Goal: Task Accomplishment & Management: Use online tool/utility

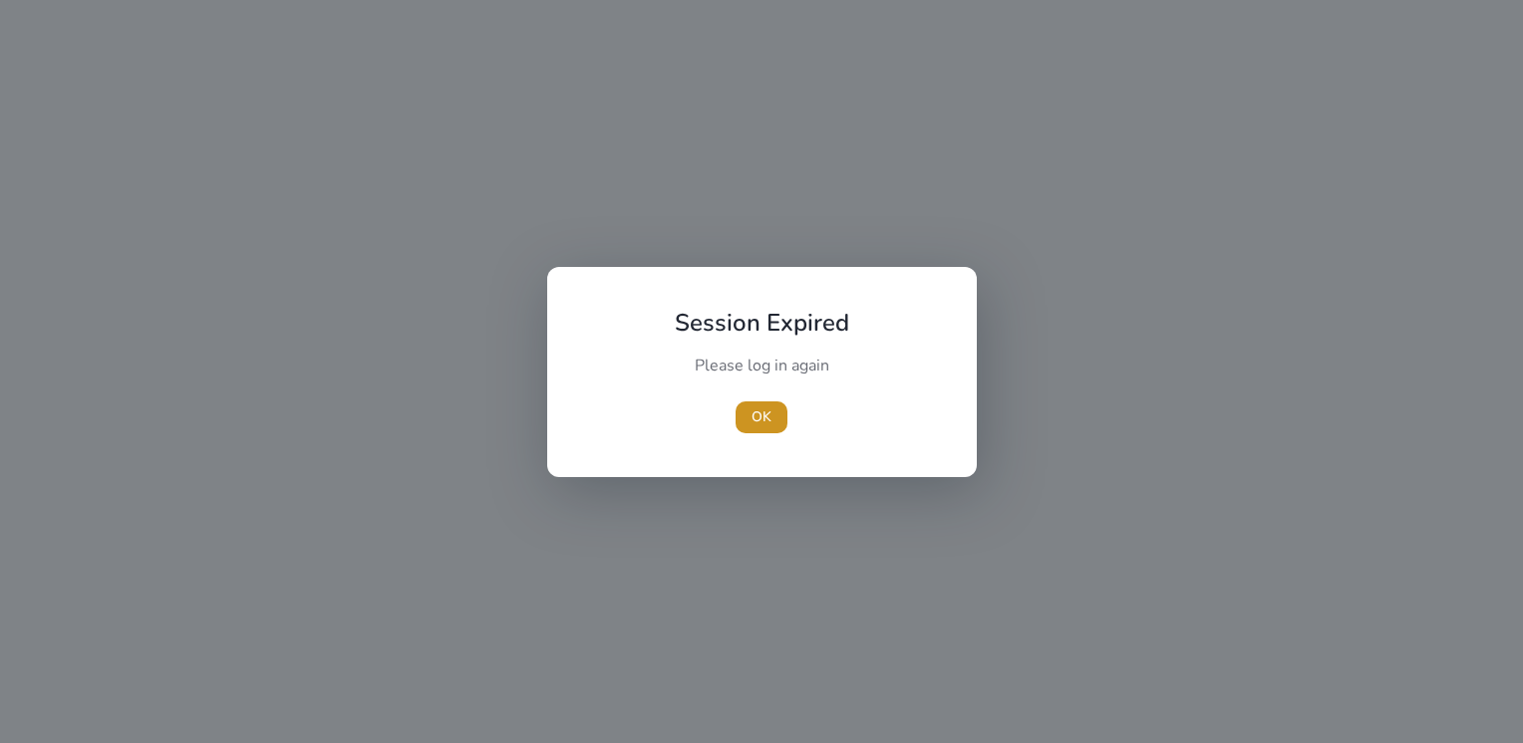
click at [763, 419] on span "OK" at bounding box center [761, 417] width 20 height 21
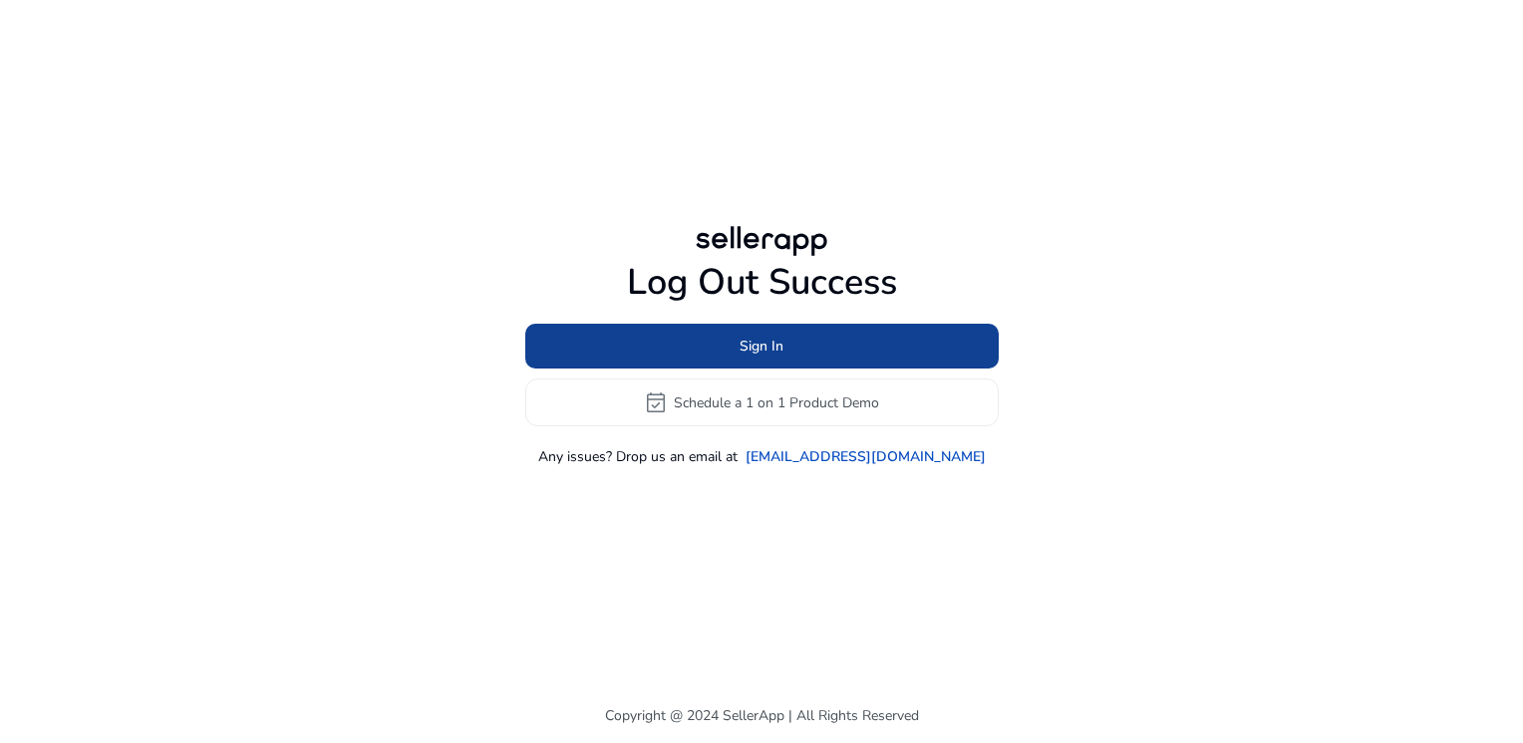
click at [742, 353] on span "Sign In" at bounding box center [761, 346] width 44 height 21
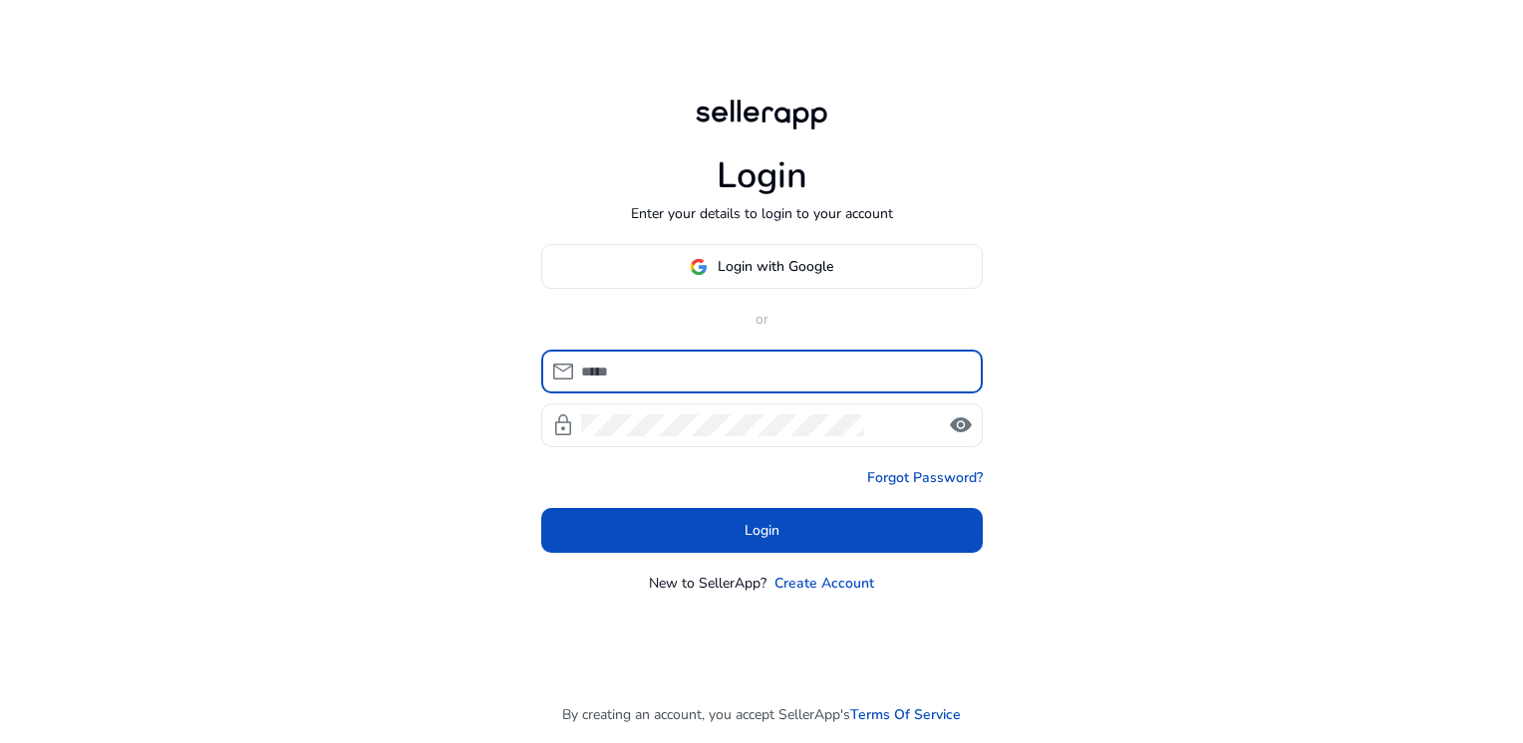
type input "**********"
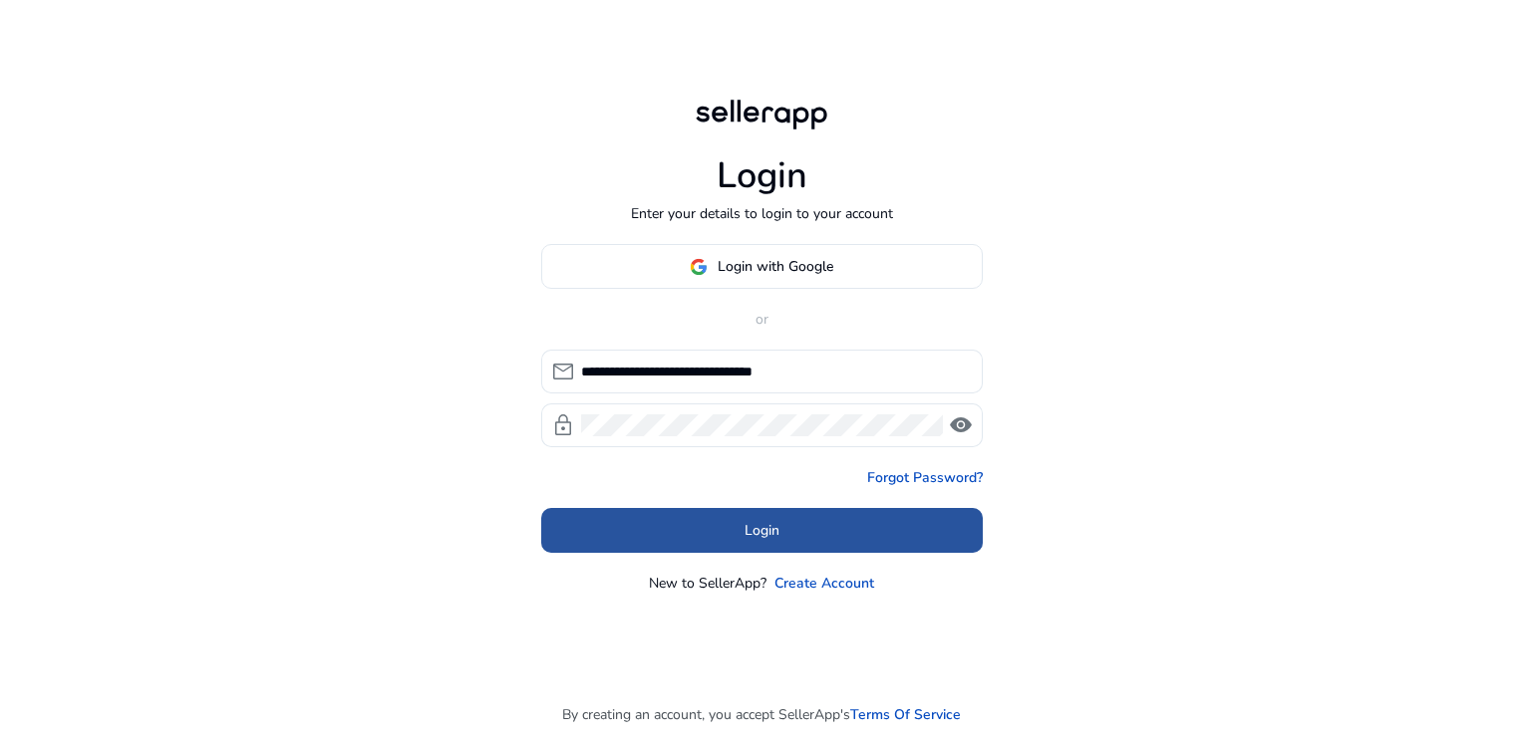
click at [709, 521] on span at bounding box center [761, 531] width 441 height 48
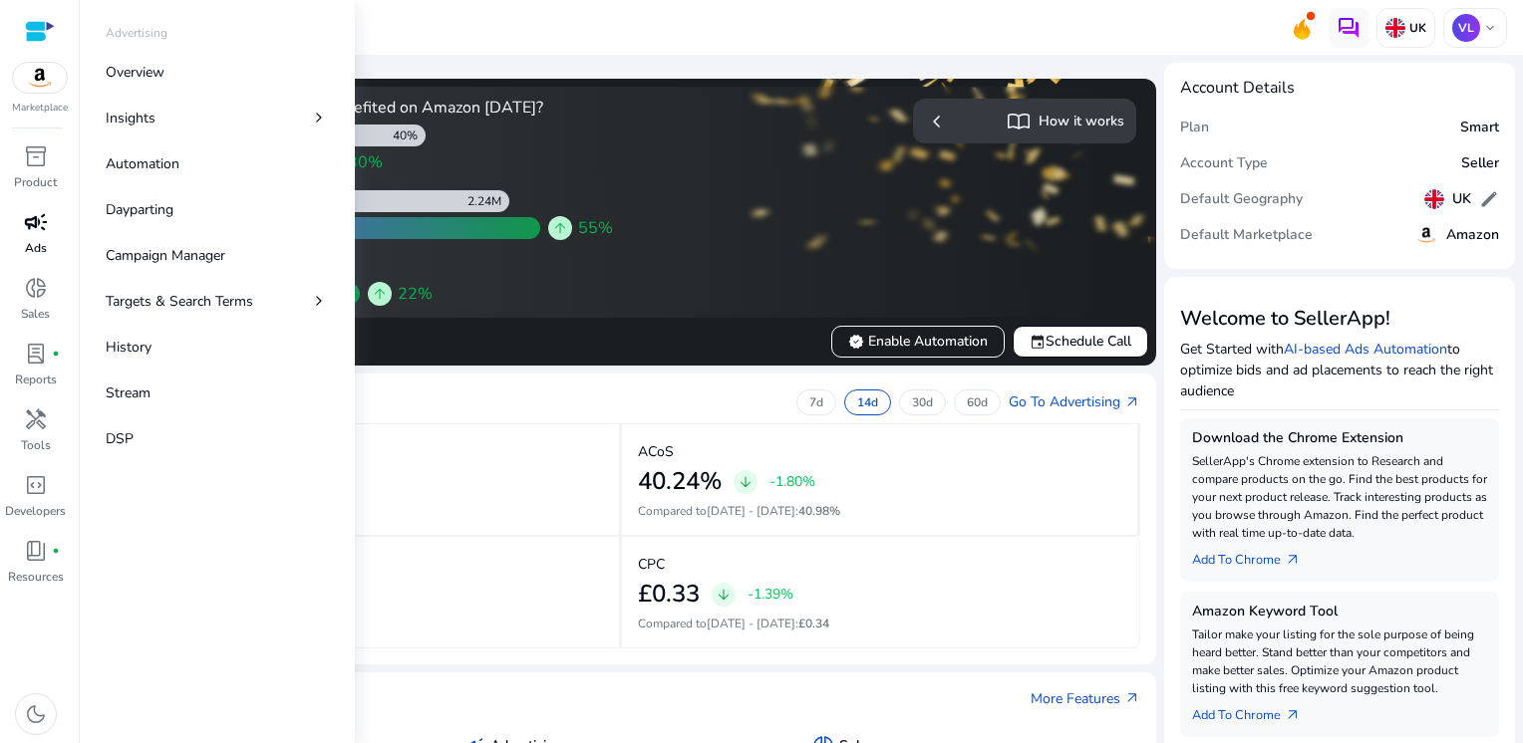
click at [34, 237] on div "campaign" at bounding box center [36, 222] width 56 height 32
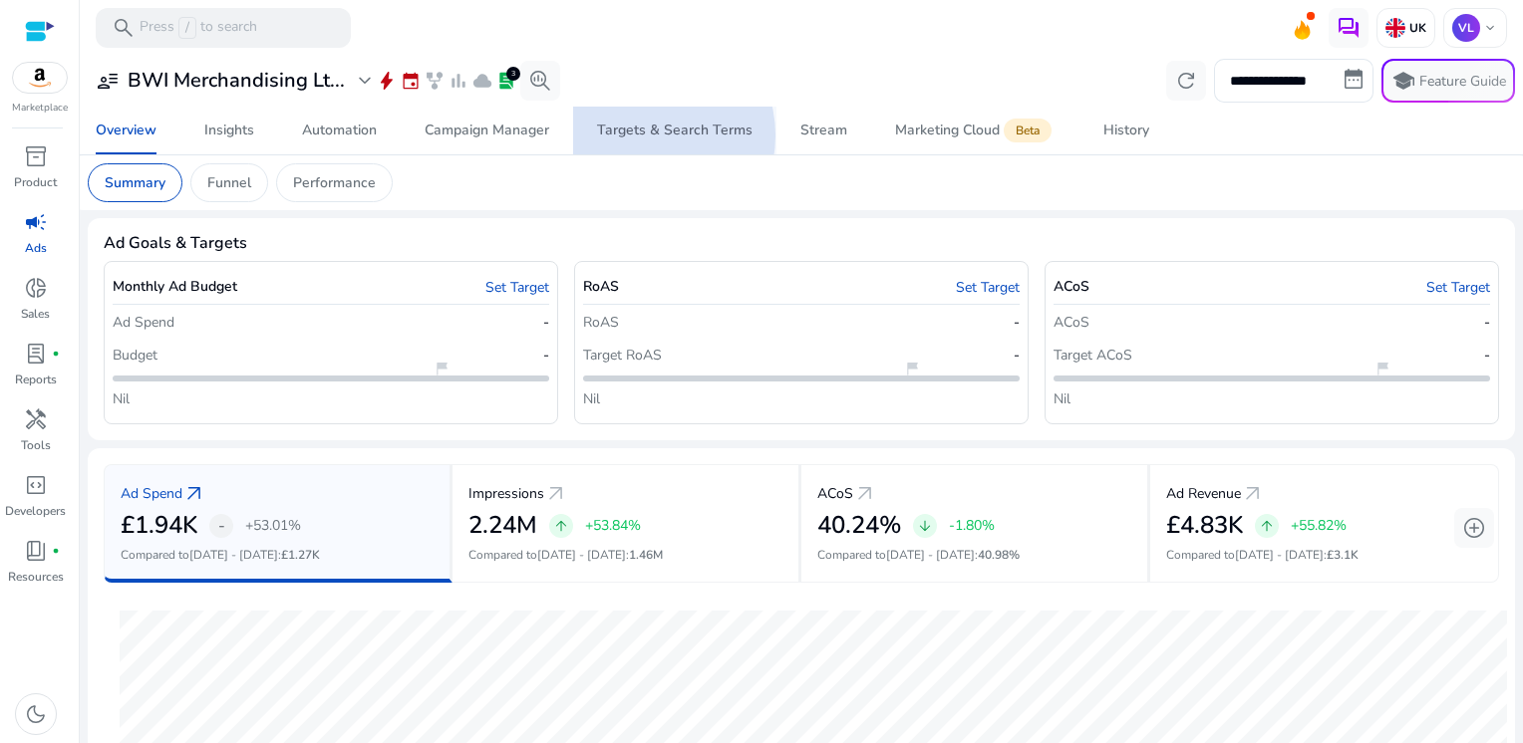
click at [642, 136] on div "Targets & Search Terms" at bounding box center [674, 131] width 155 height 14
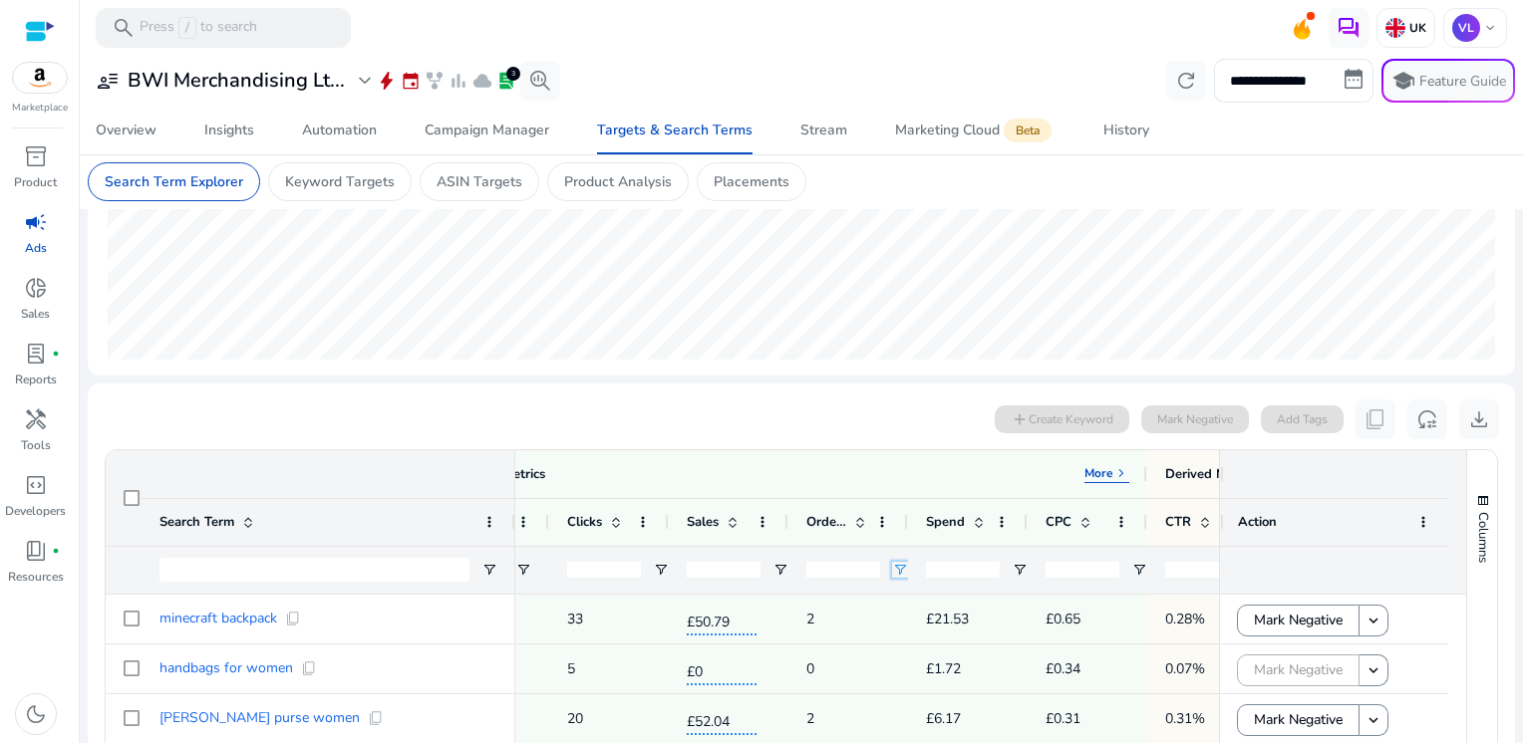
click at [897, 568] on span "Open Filter Menu" at bounding box center [900, 570] width 16 height 16
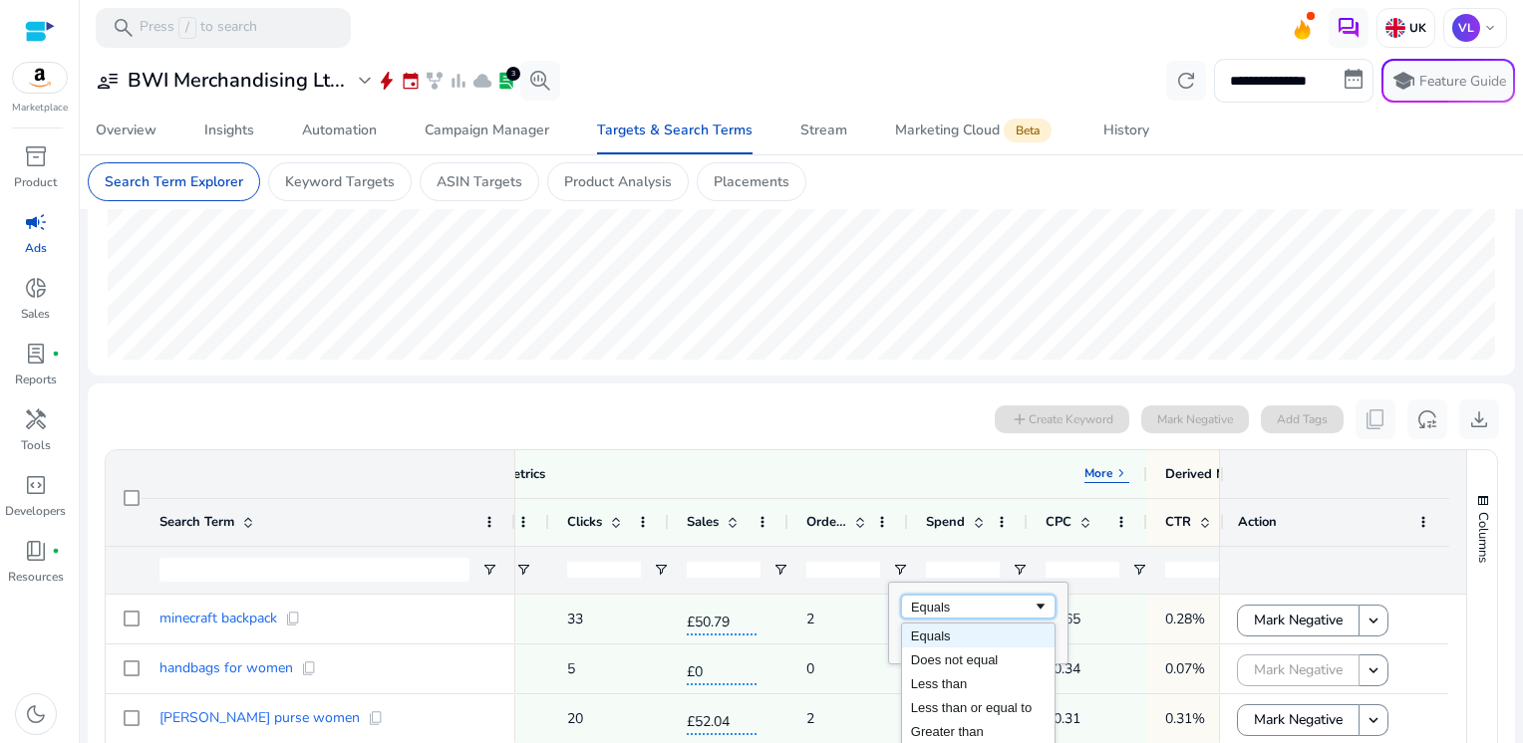
click at [971, 609] on div "Equals" at bounding box center [972, 607] width 122 height 15
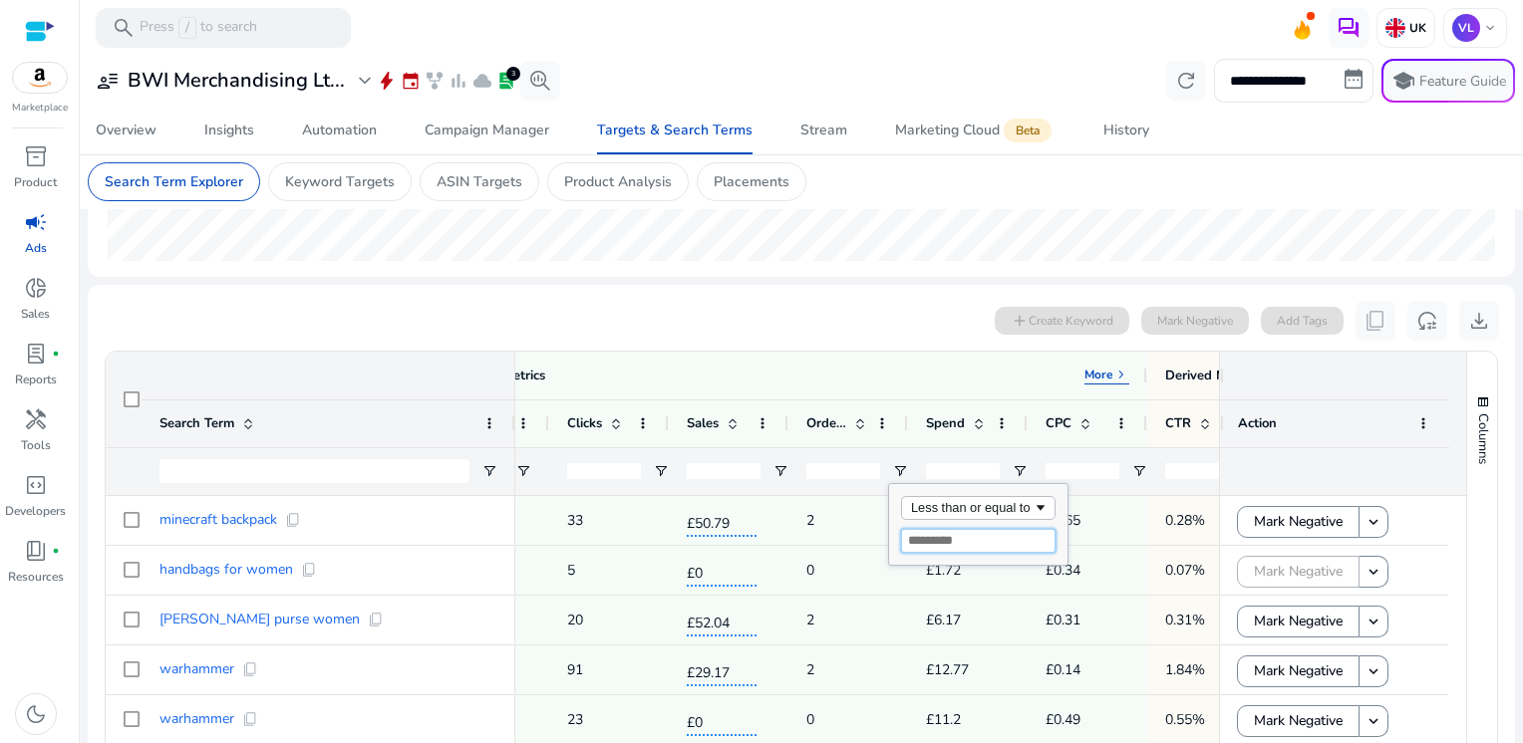
click at [934, 544] on input "Filter Value" at bounding box center [978, 541] width 154 height 24
type input "*"
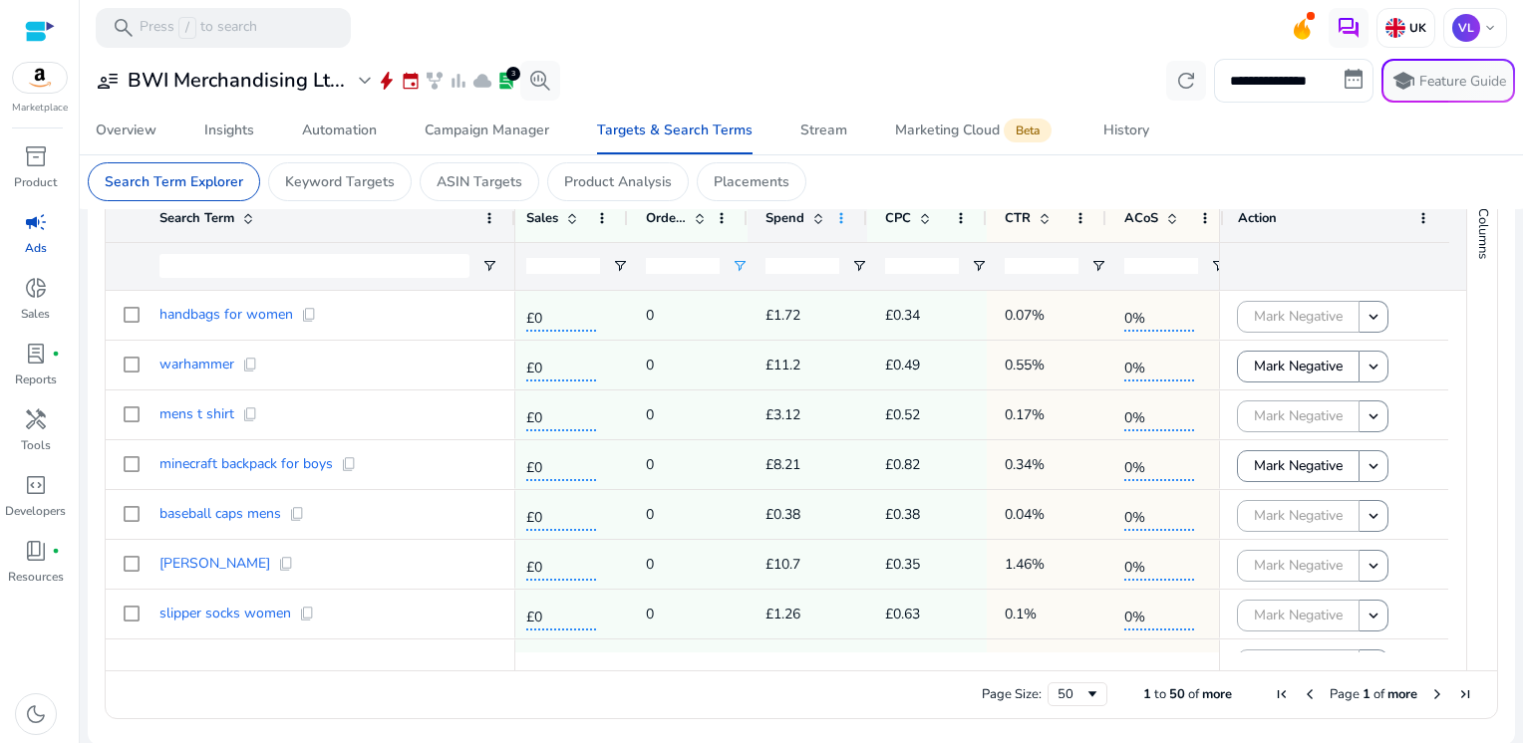
click at [838, 223] on span at bounding box center [841, 218] width 16 height 16
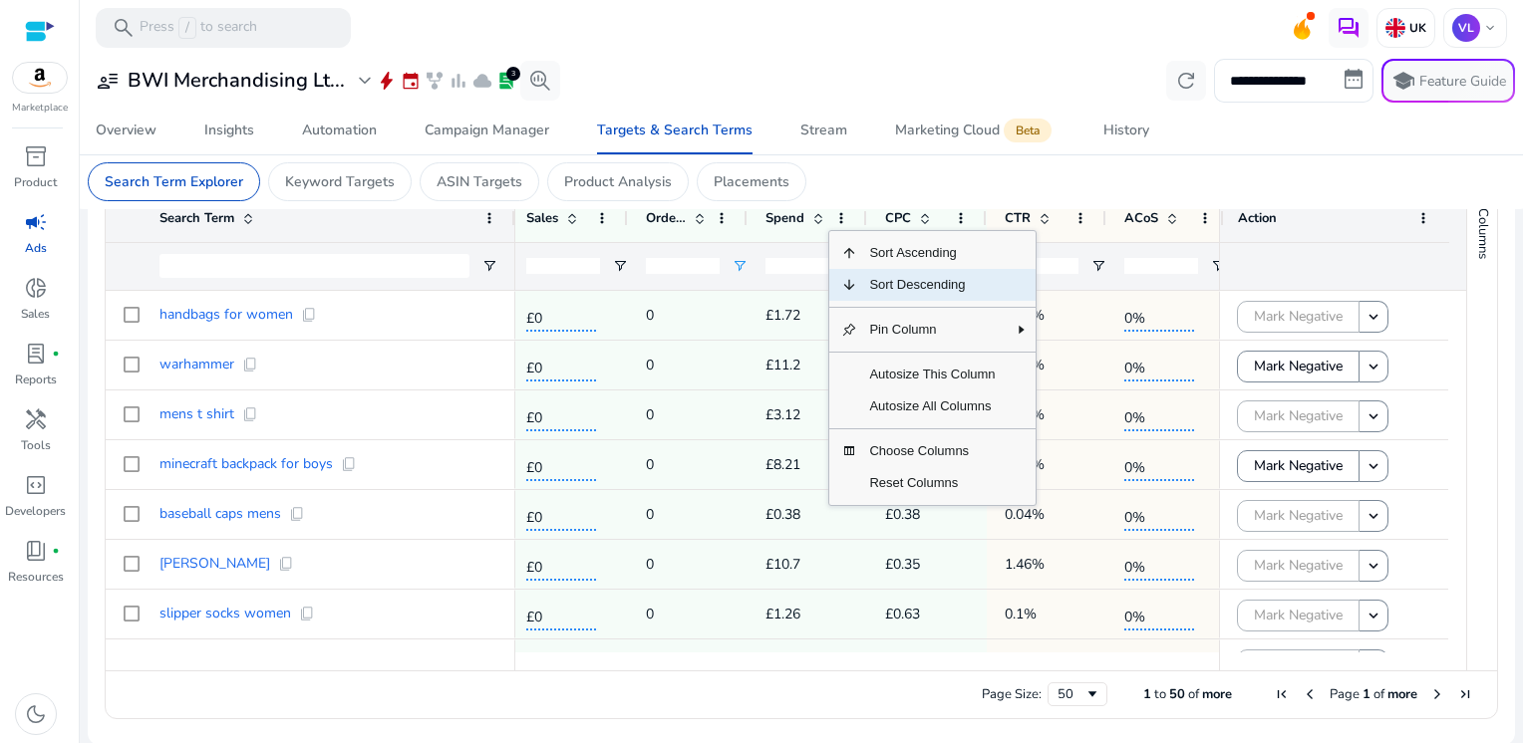
click at [864, 276] on span "Sort Descending" at bounding box center [931, 285] width 149 height 32
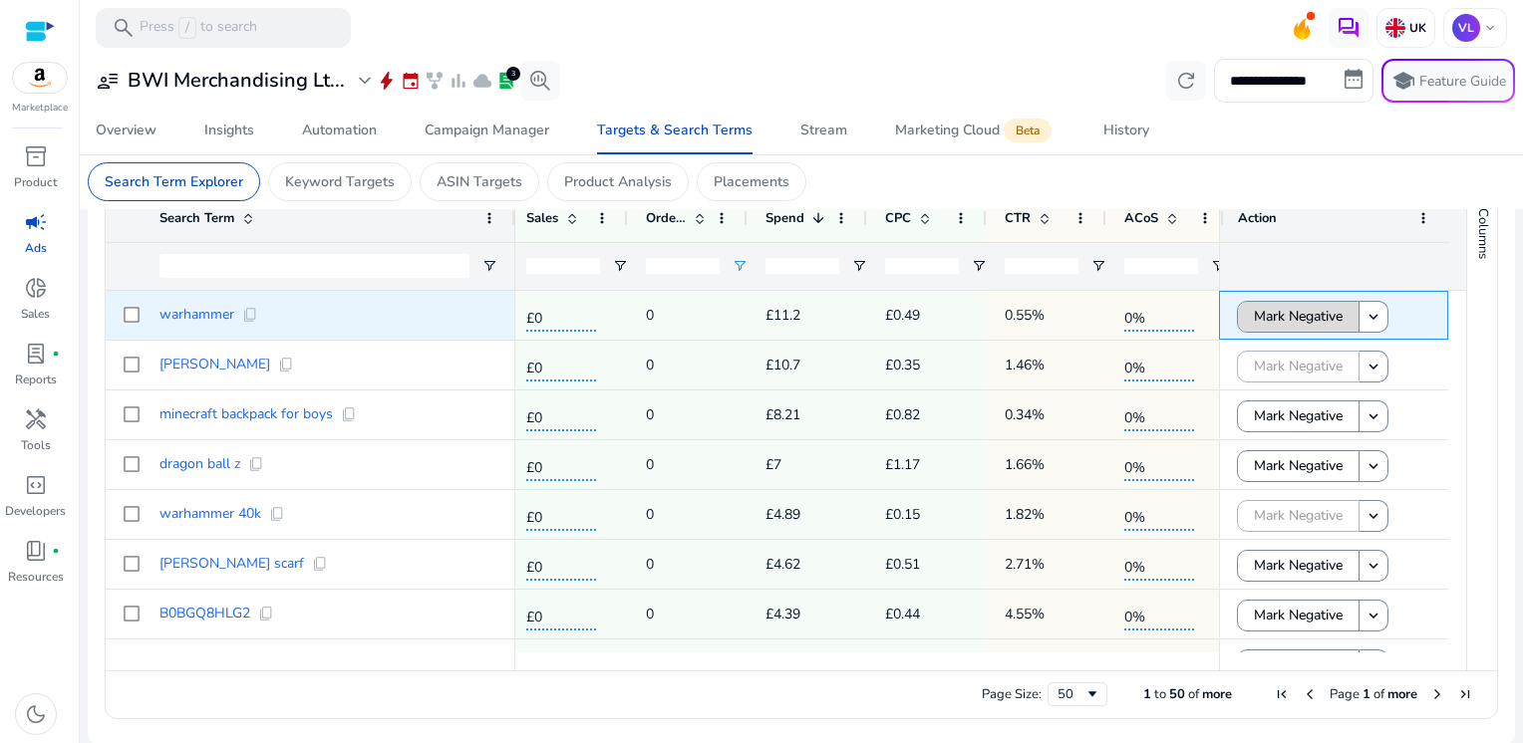
click at [1312, 313] on span "Mark Negative" at bounding box center [1298, 316] width 89 height 41
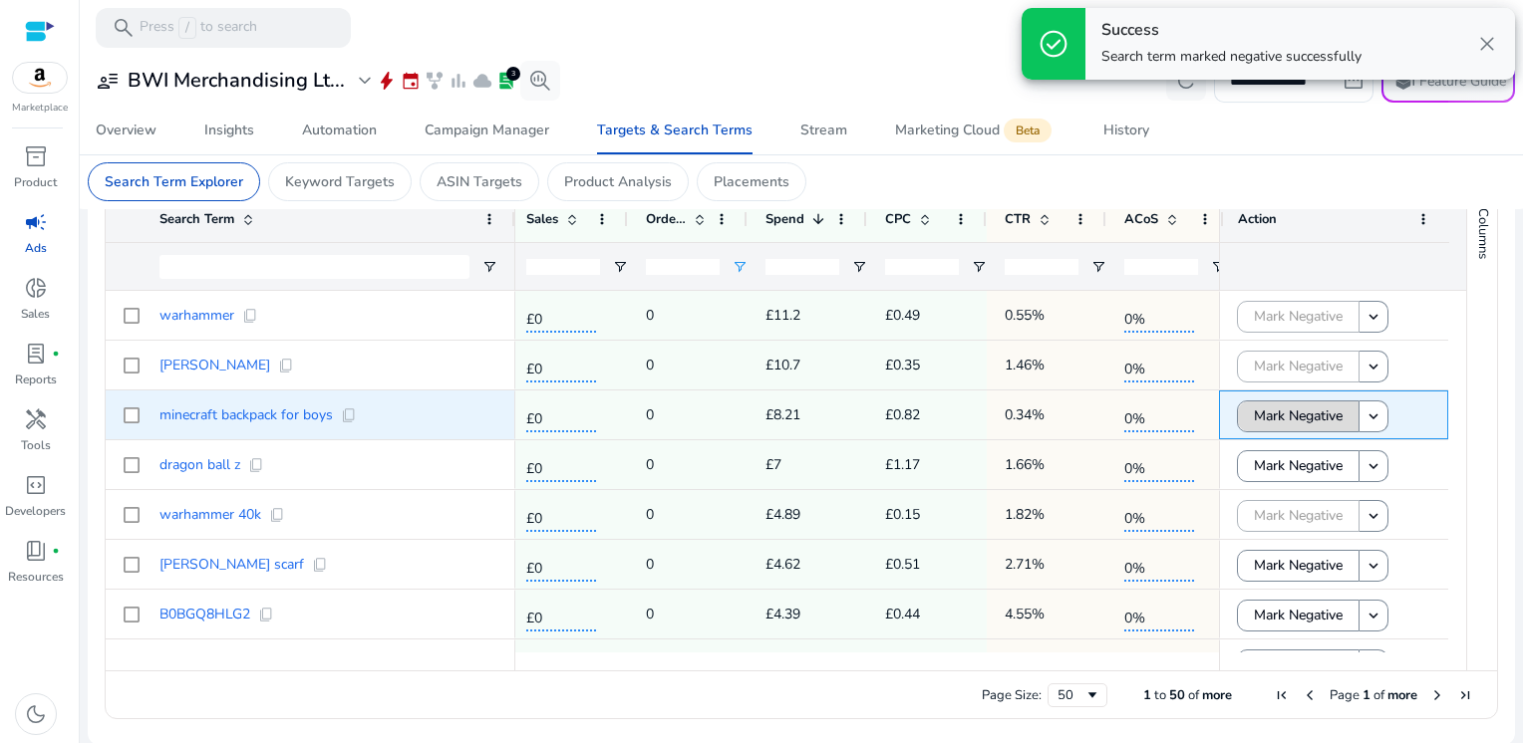
click at [1295, 417] on span "Mark Negative" at bounding box center [1298, 416] width 89 height 41
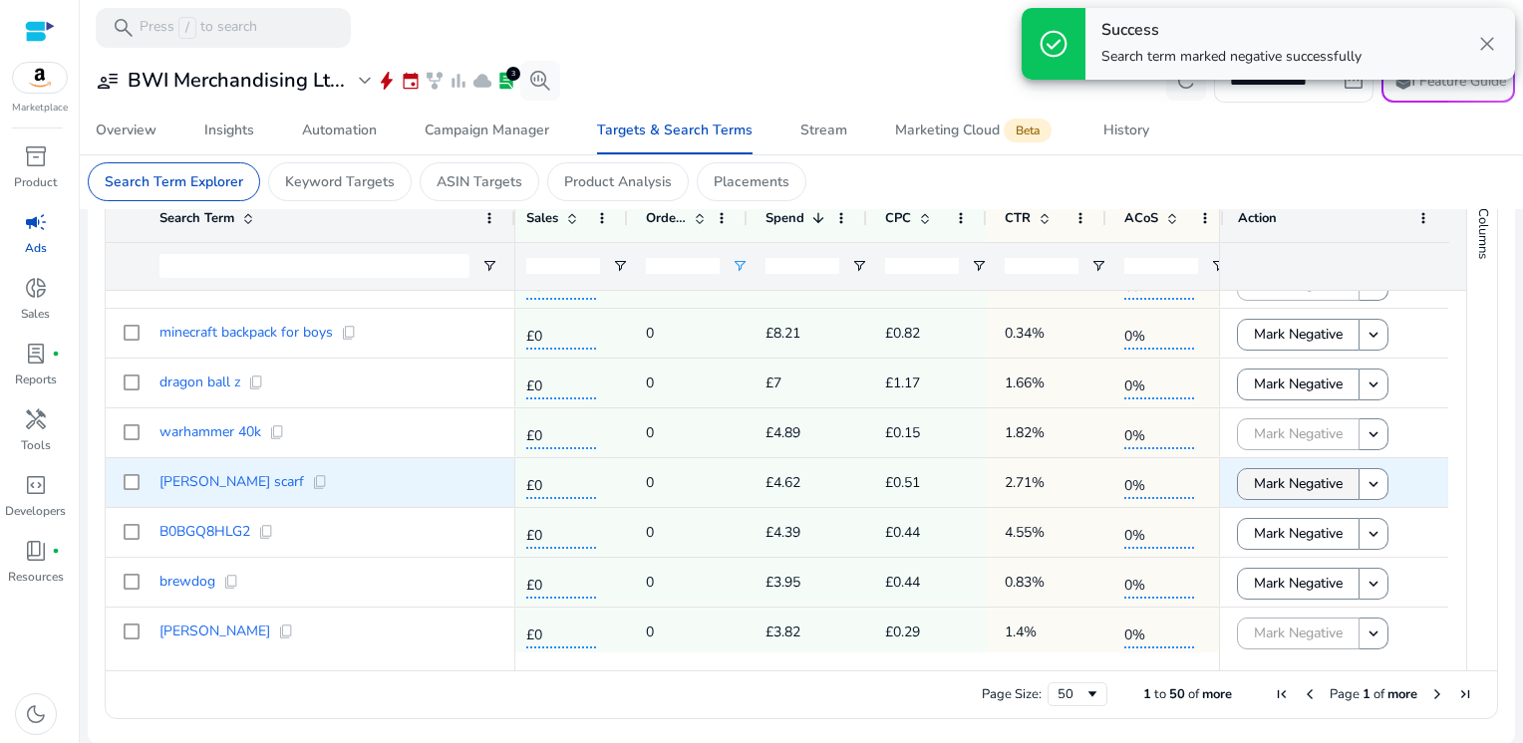
click at [1299, 476] on span "Mark Negative" at bounding box center [1298, 483] width 89 height 41
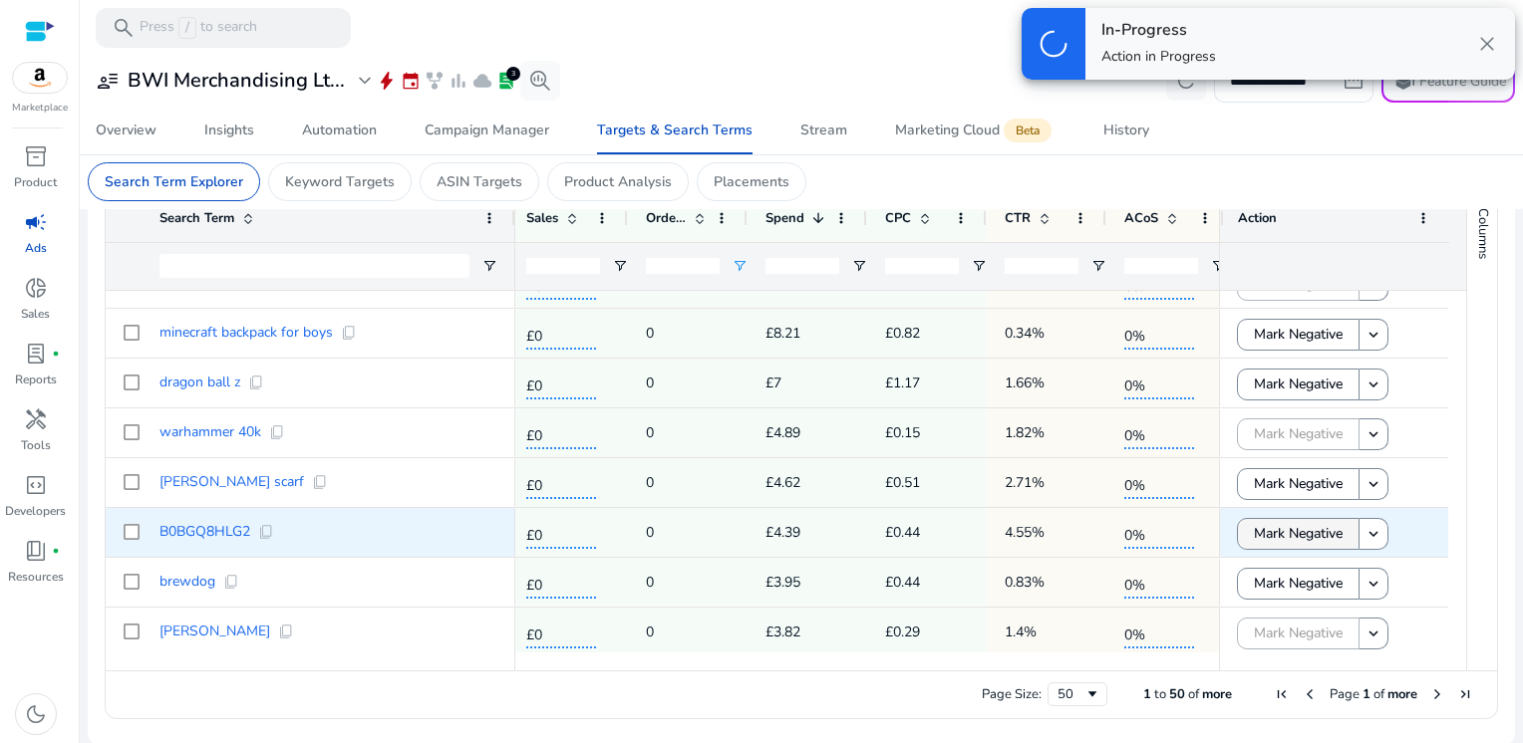
click at [1291, 535] on span "Mark Negative" at bounding box center [1298, 533] width 89 height 41
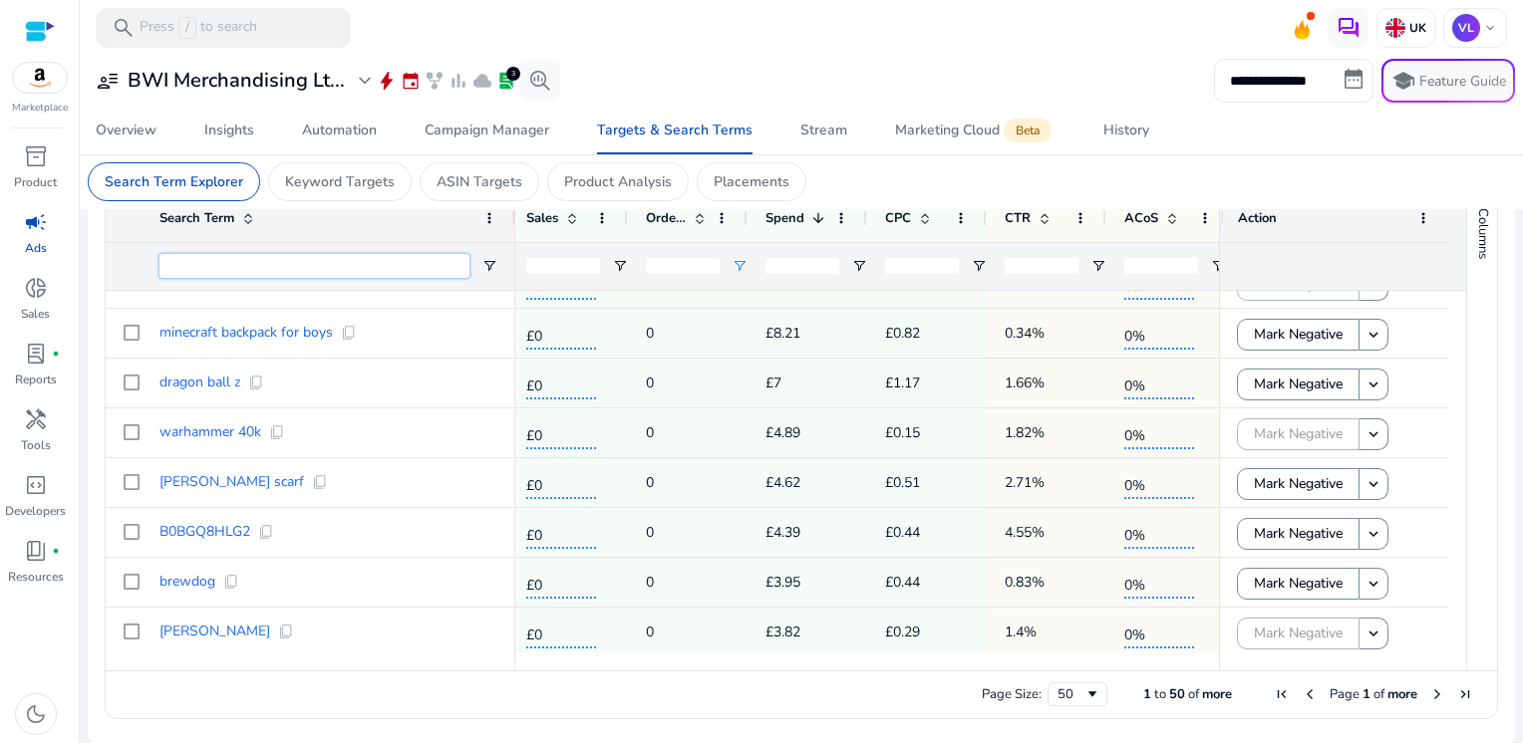
click at [345, 265] on input "Search Term Filter Input" at bounding box center [314, 266] width 310 height 24
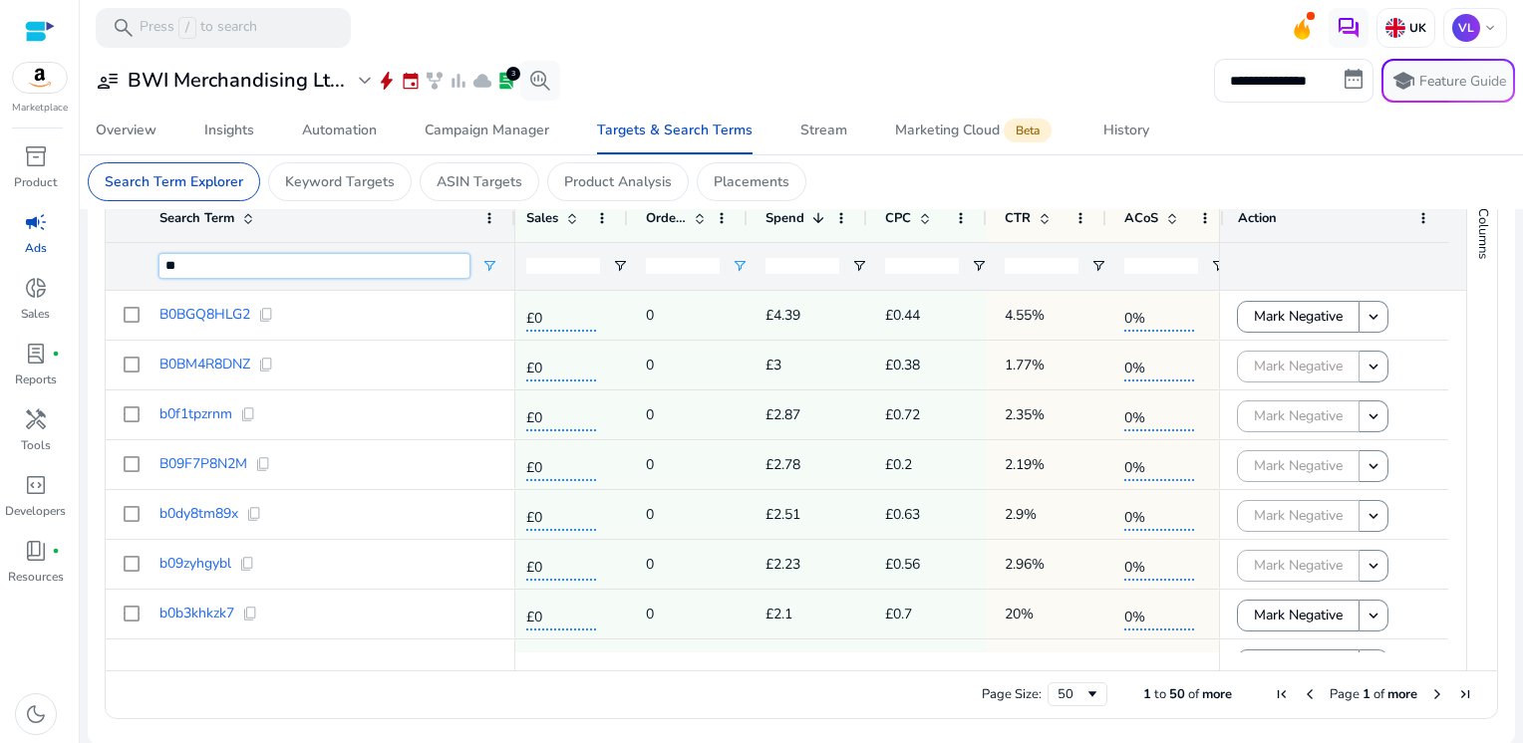
type input "**"
click at [1429, 693] on span "Next Page" at bounding box center [1437, 695] width 16 height 16
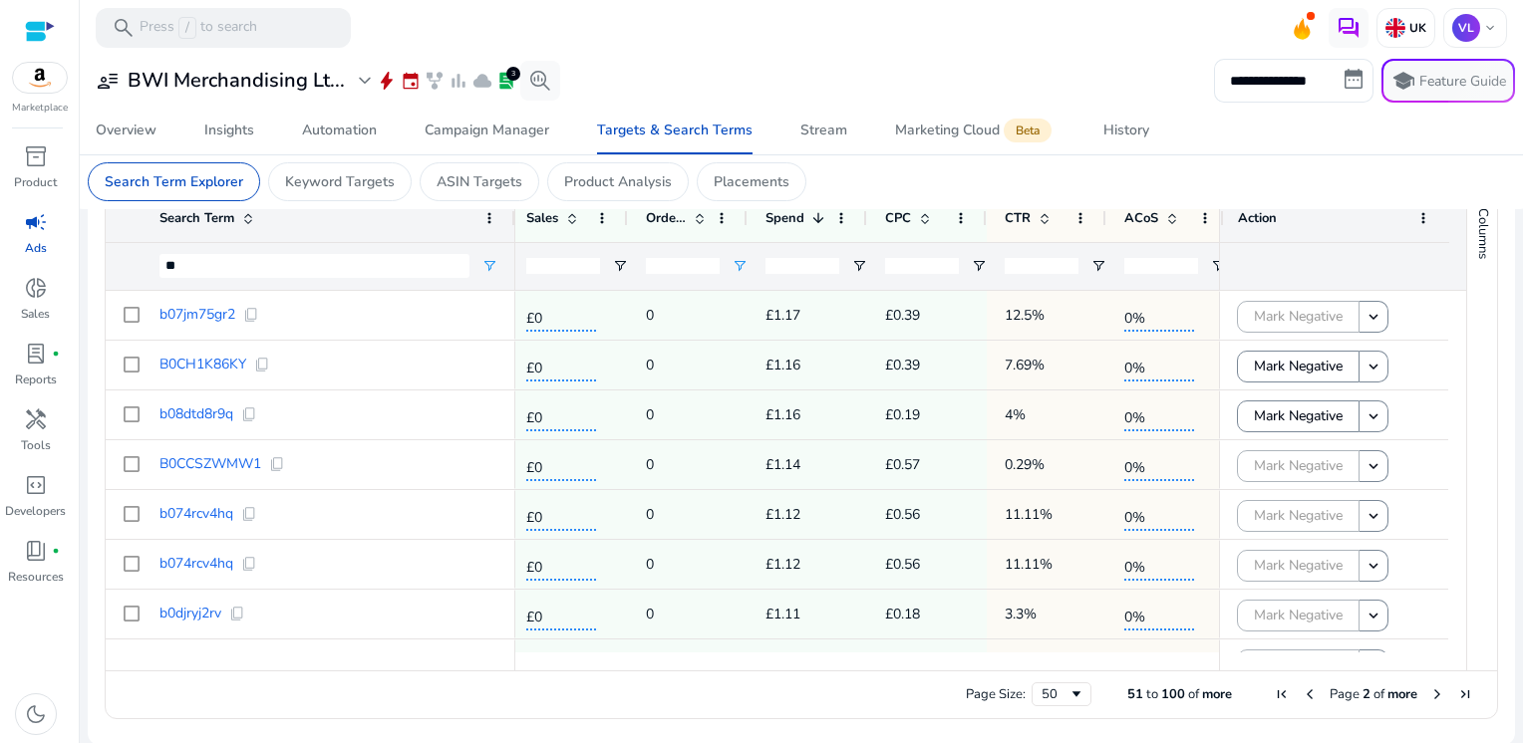
click at [1429, 693] on span "Next Page" at bounding box center [1437, 695] width 16 height 16
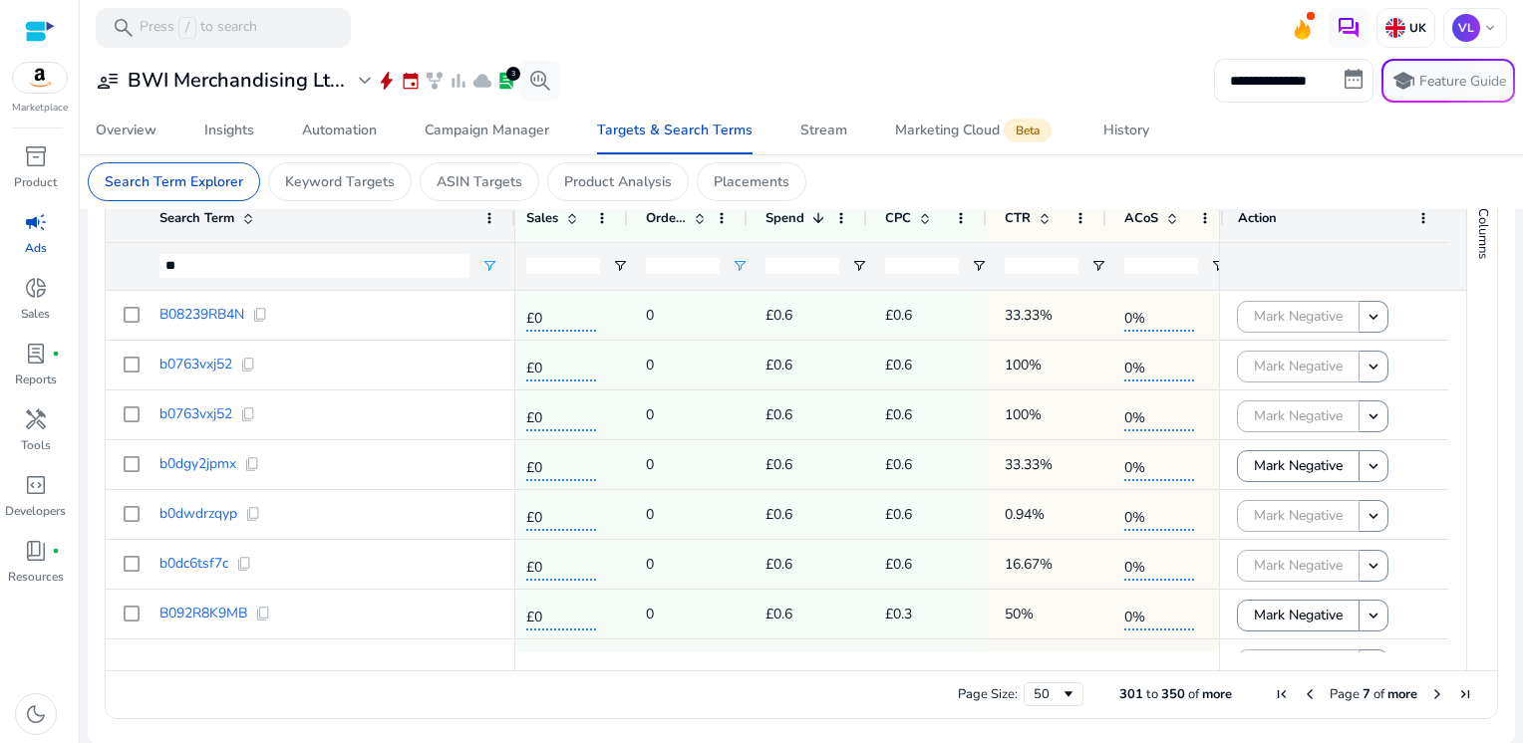
click at [1429, 693] on span "Next Page" at bounding box center [1437, 695] width 16 height 16
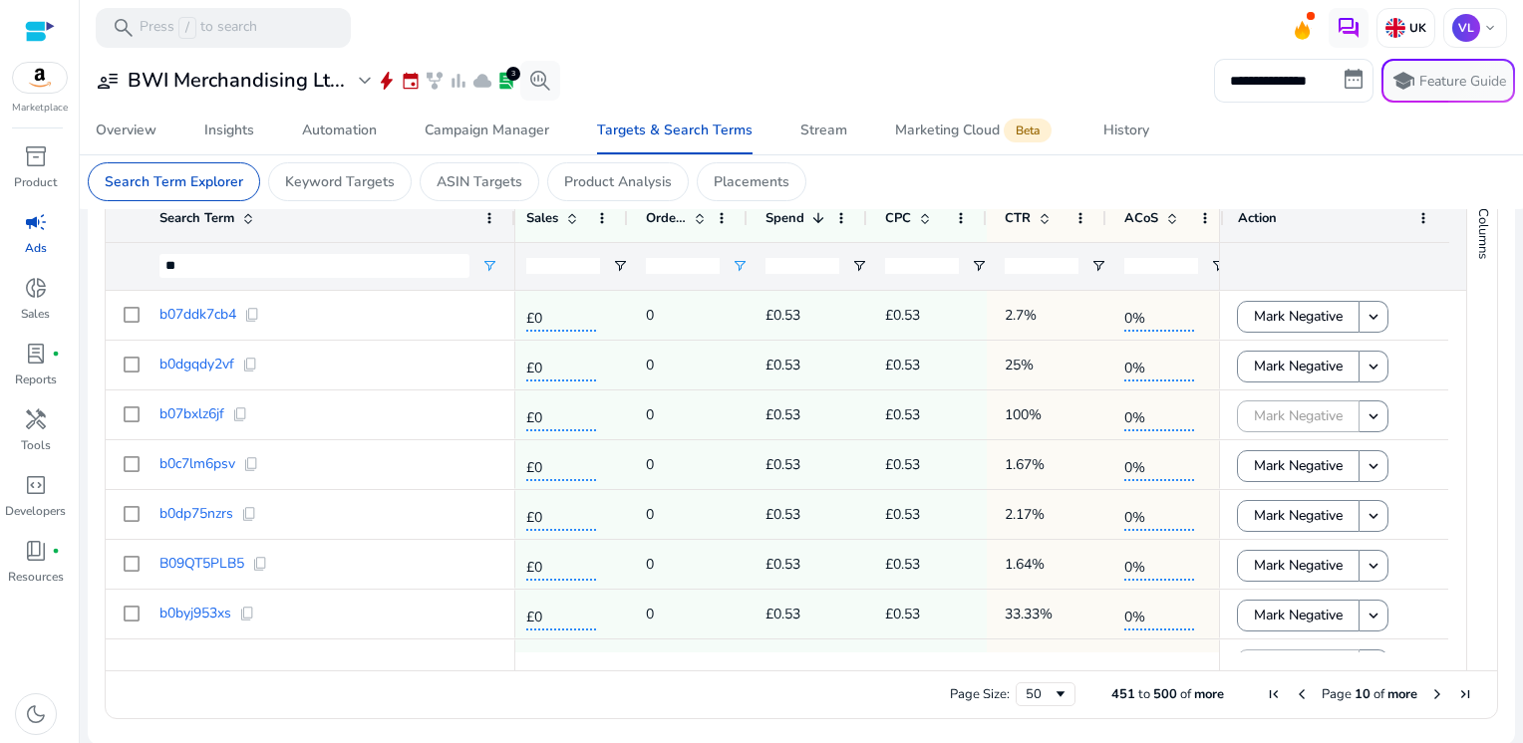
click at [1429, 693] on span "Next Page" at bounding box center [1437, 695] width 16 height 16
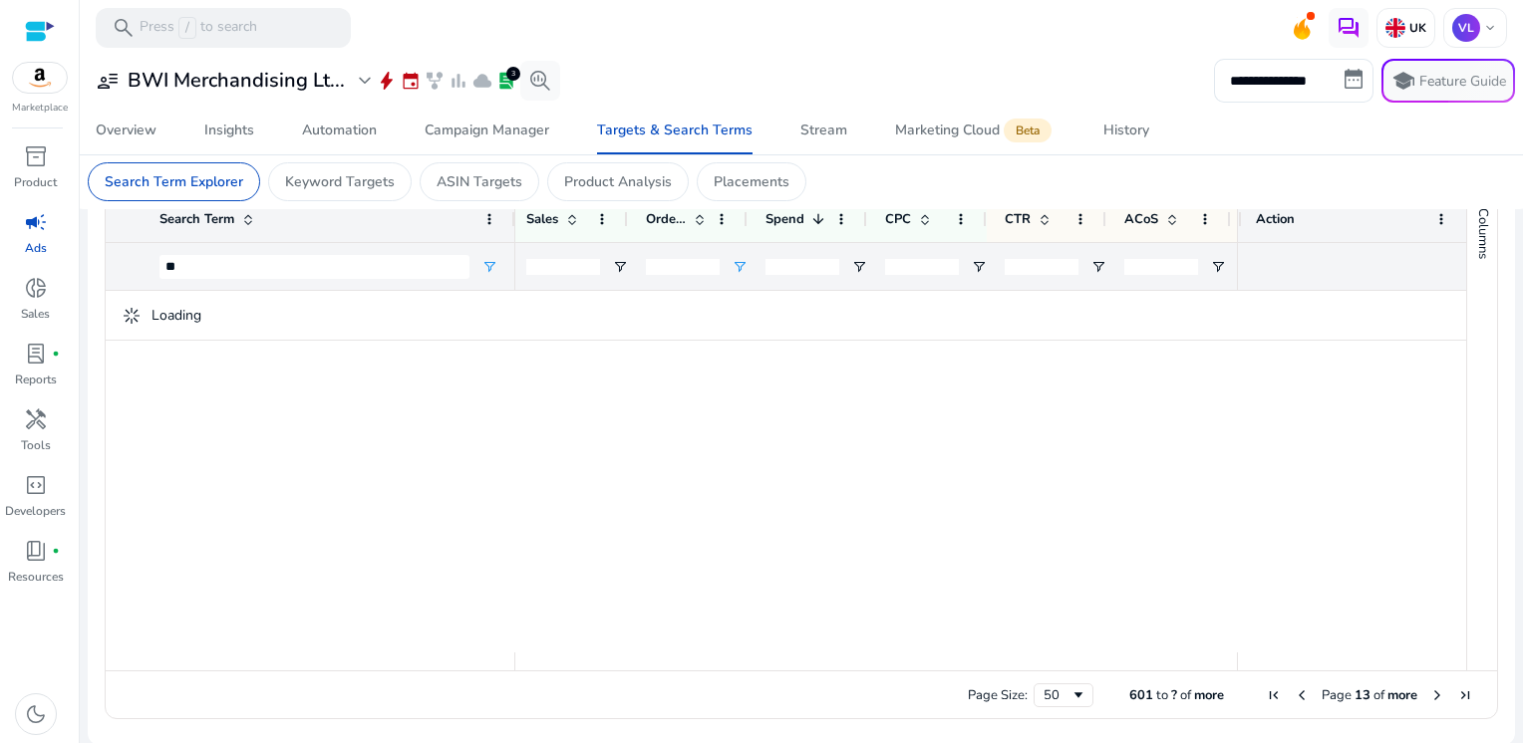
scroll to position [711, 0]
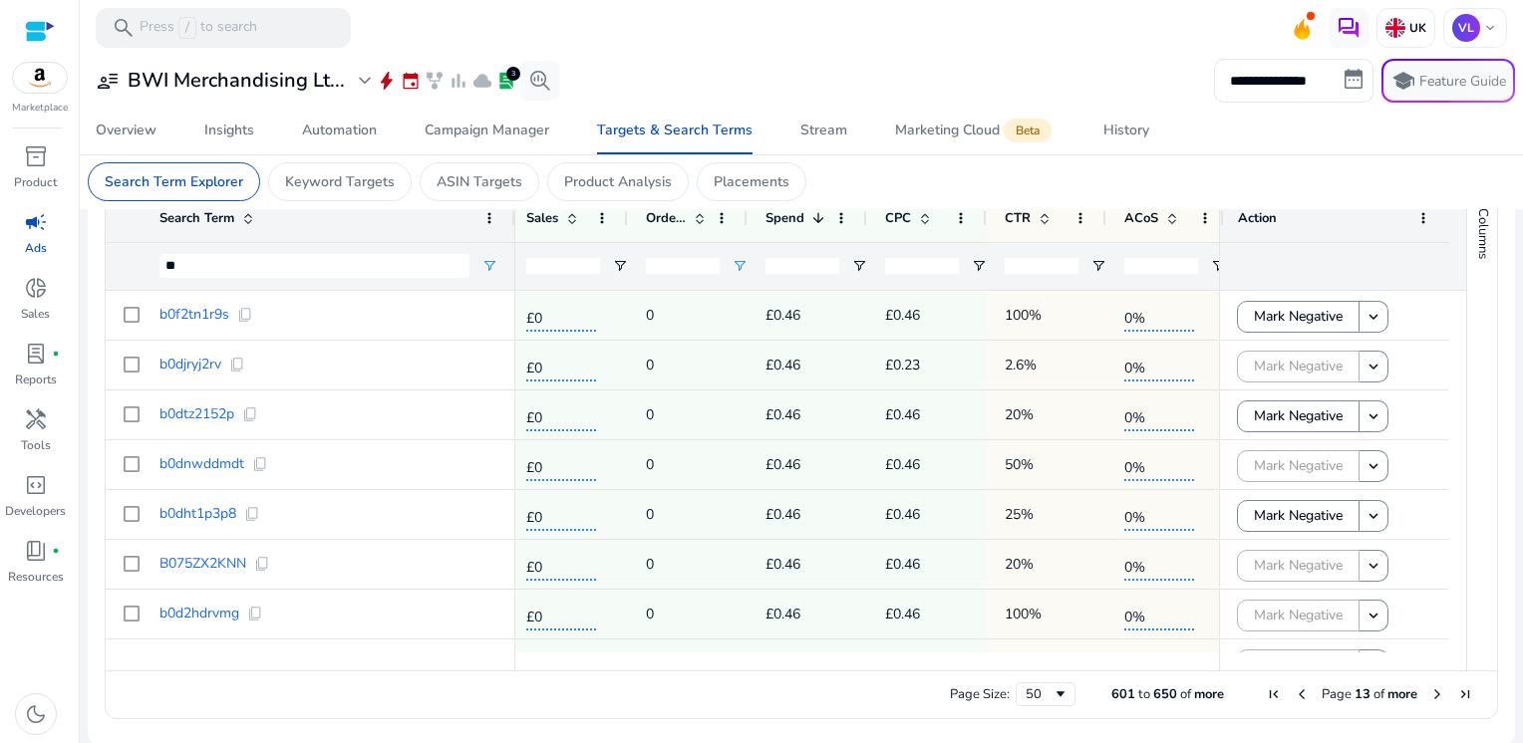
click at [1429, 693] on span "Next Page" at bounding box center [1437, 695] width 16 height 16
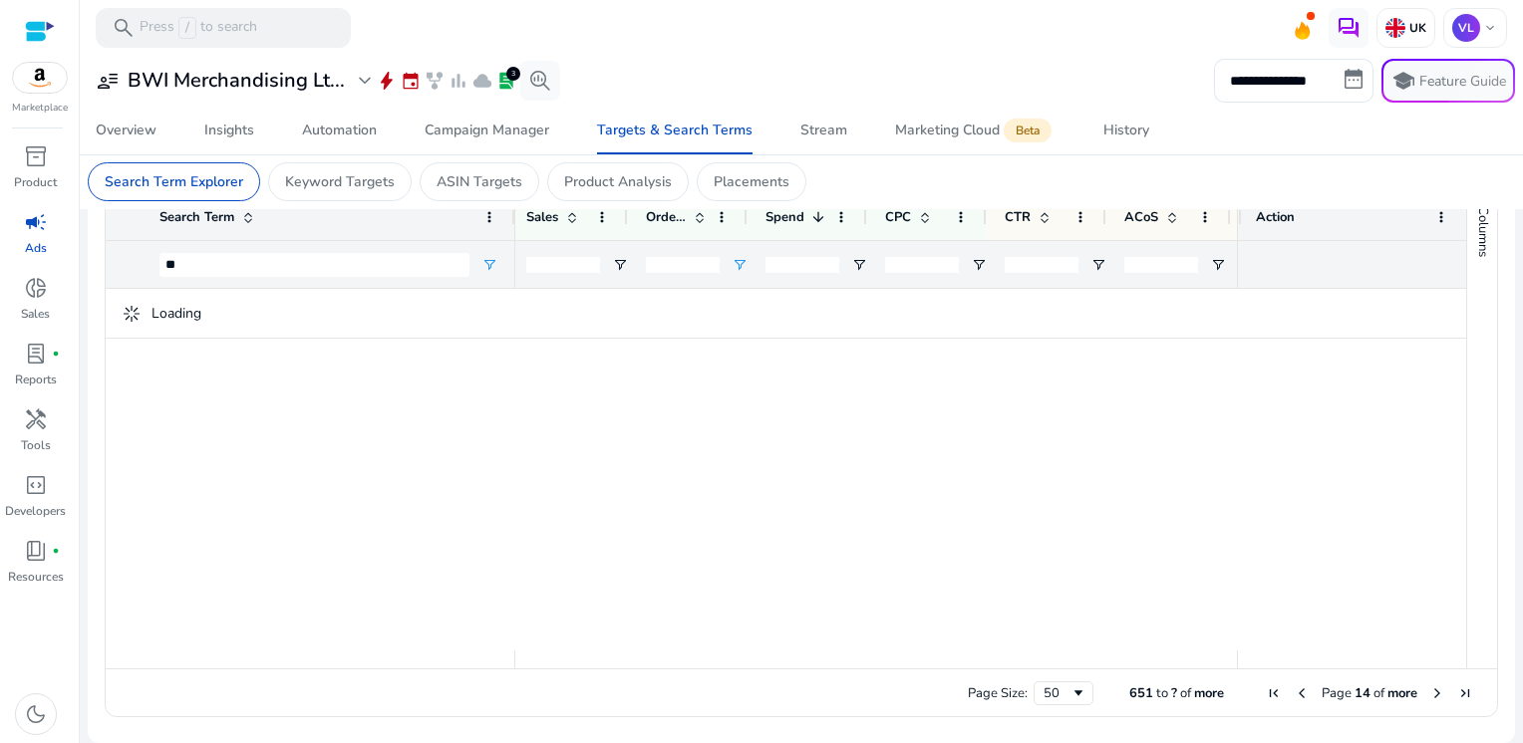
scroll to position [705, 0]
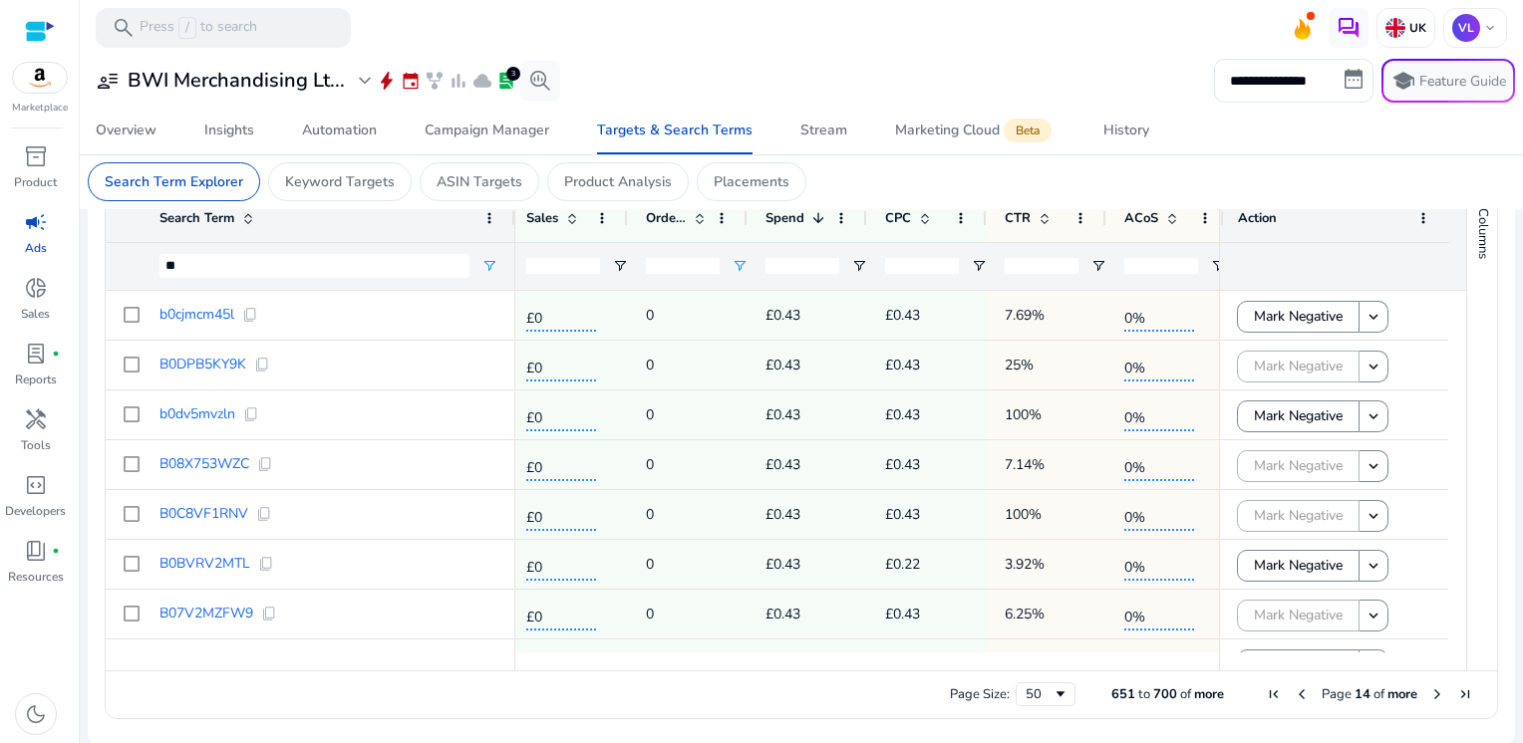
click at [1429, 693] on span "Next Page" at bounding box center [1437, 695] width 16 height 16
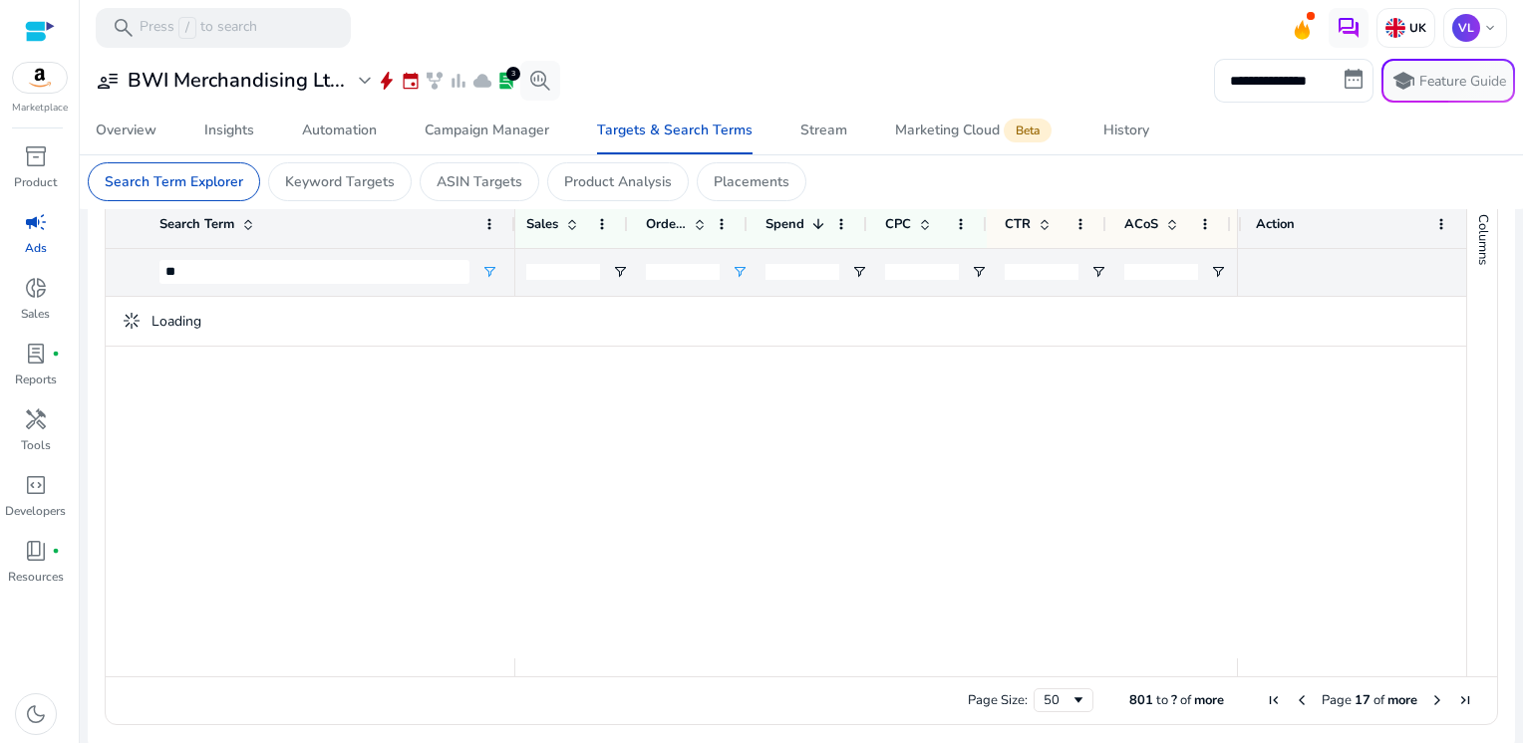
scroll to position [711, 0]
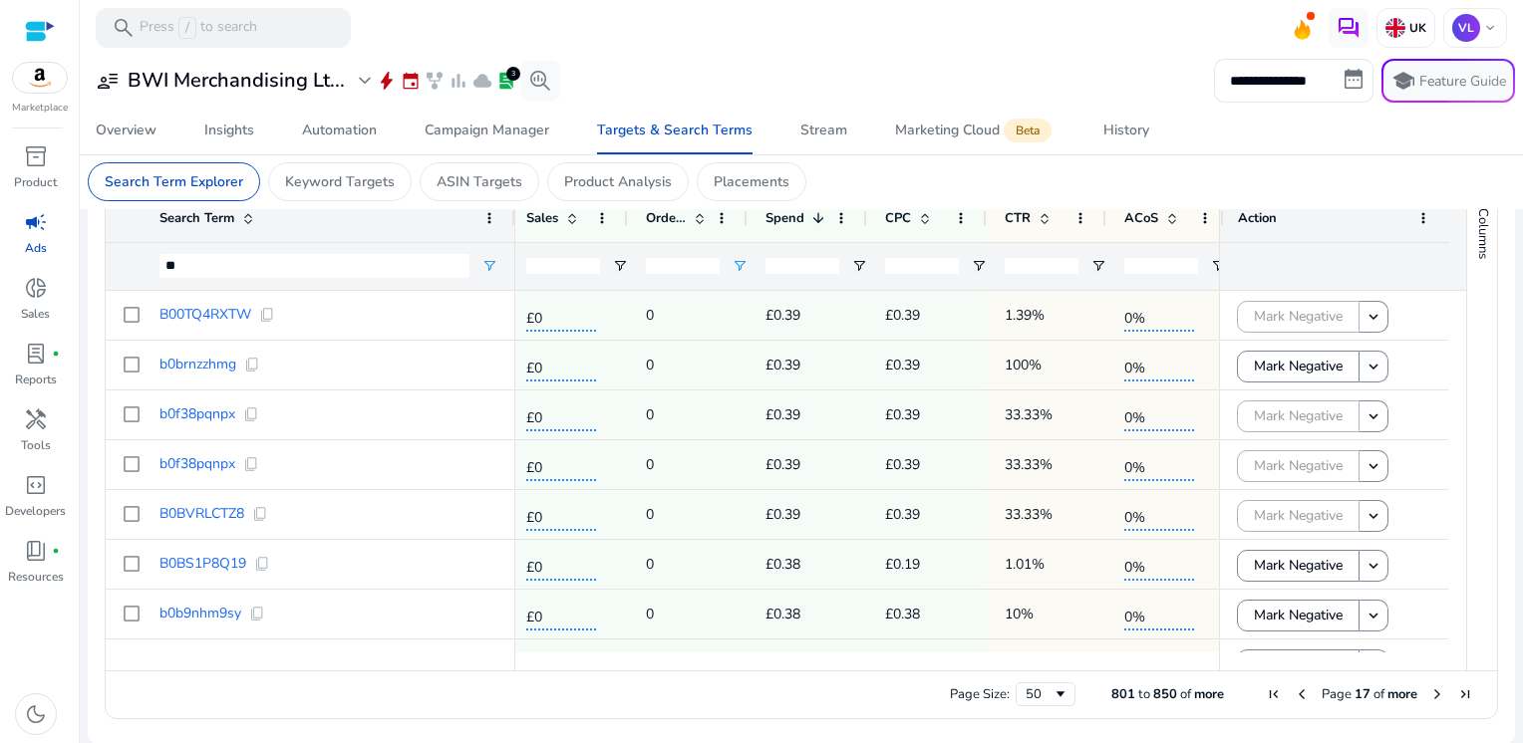
click at [1429, 693] on span "Next Page" at bounding box center [1437, 695] width 16 height 16
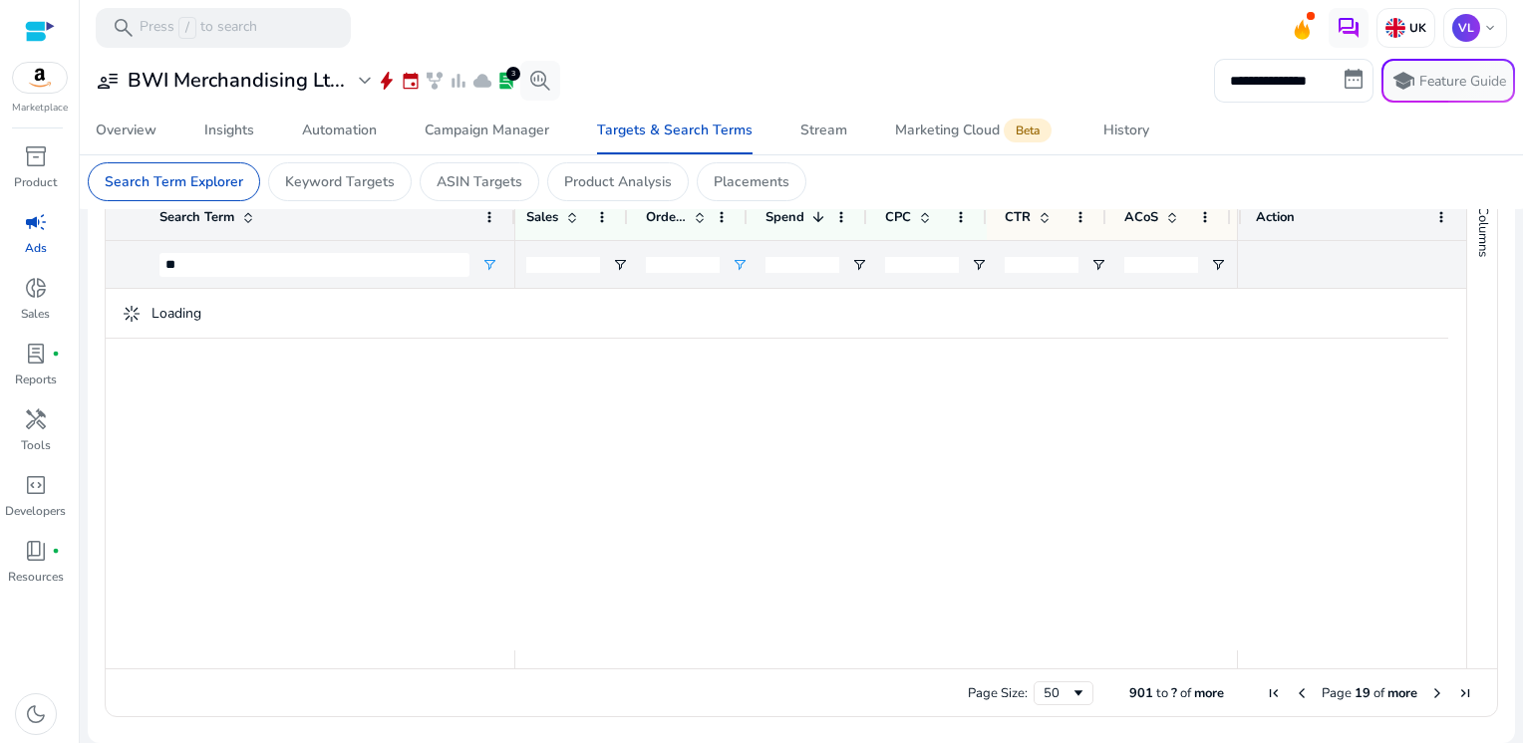
scroll to position [705, 0]
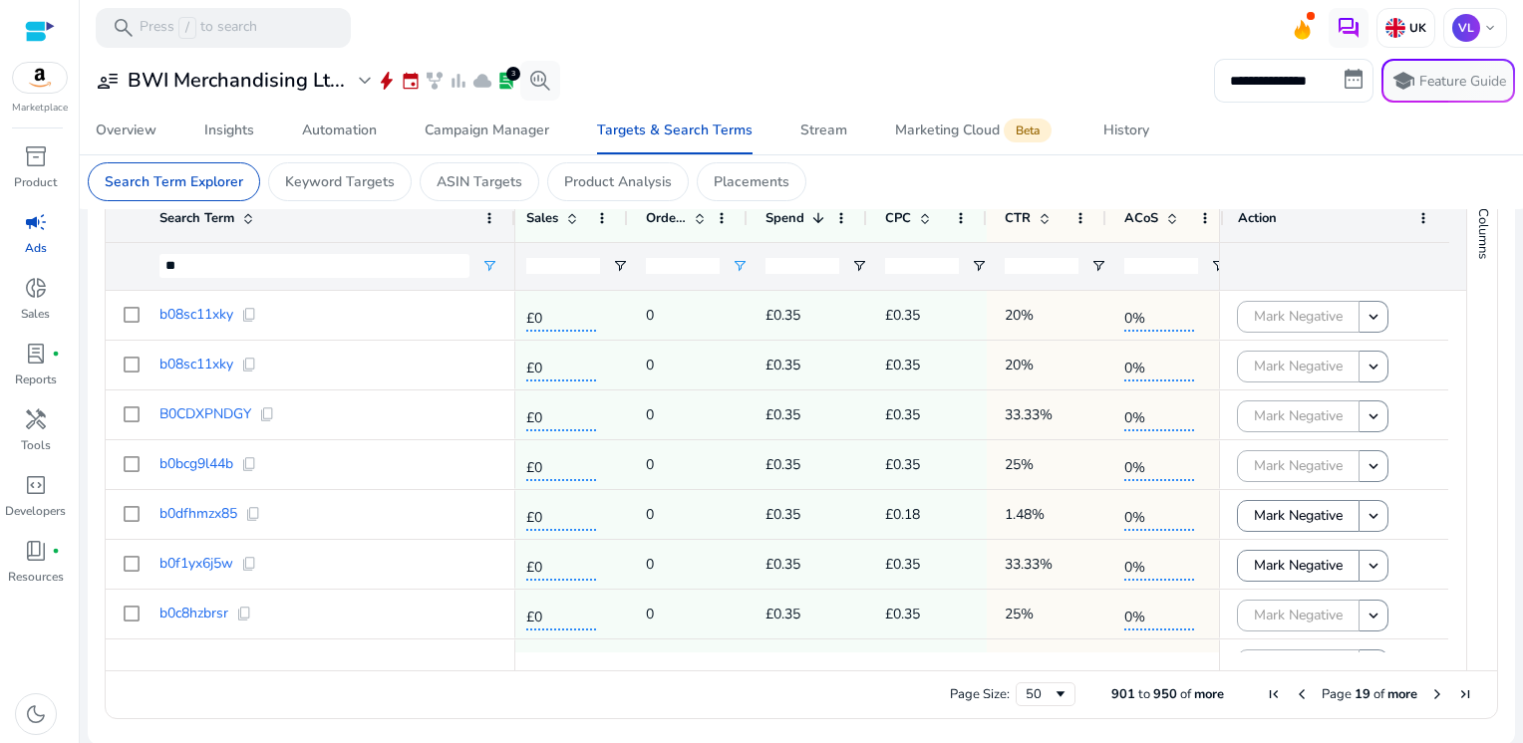
click at [1429, 693] on span "Next Page" at bounding box center [1437, 695] width 16 height 16
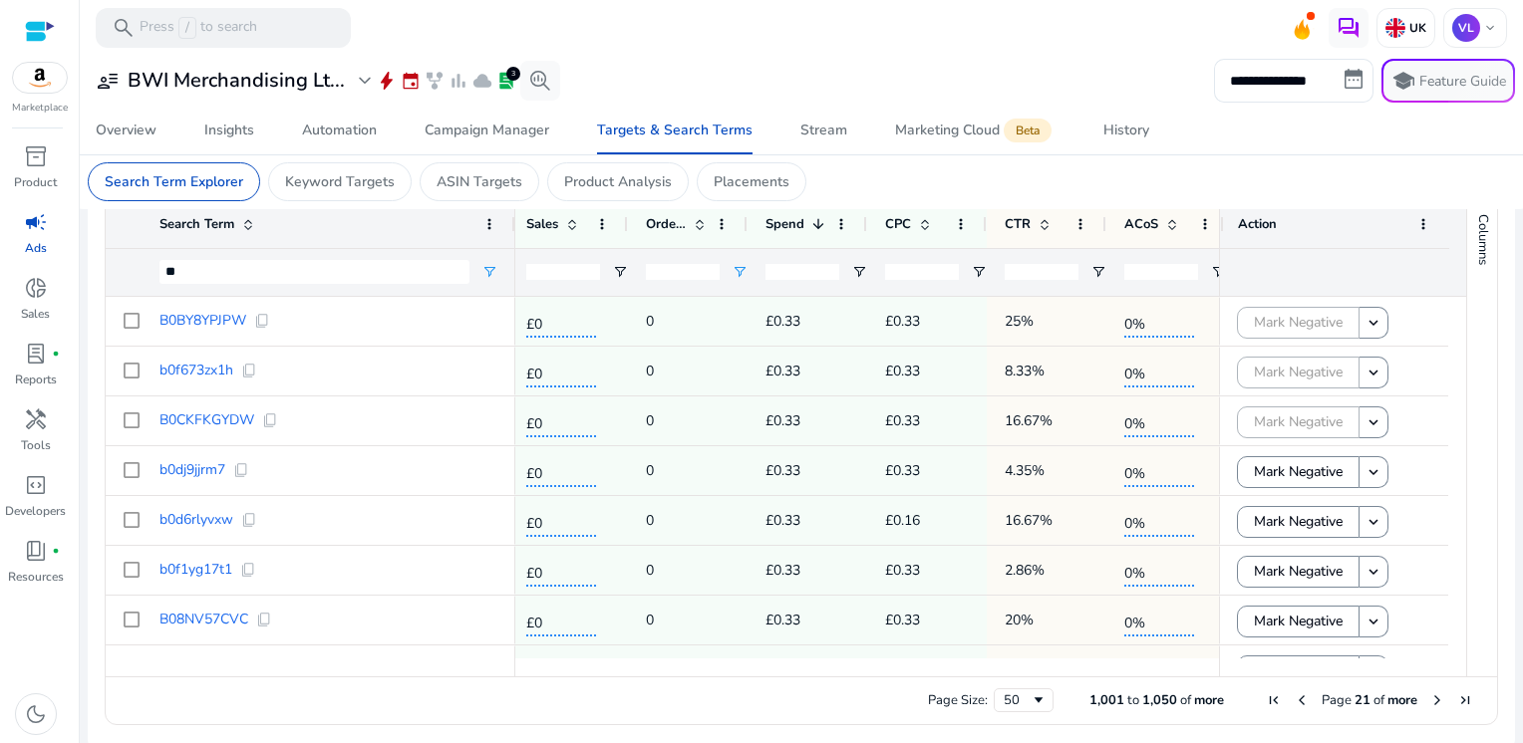
scroll to position [711, 0]
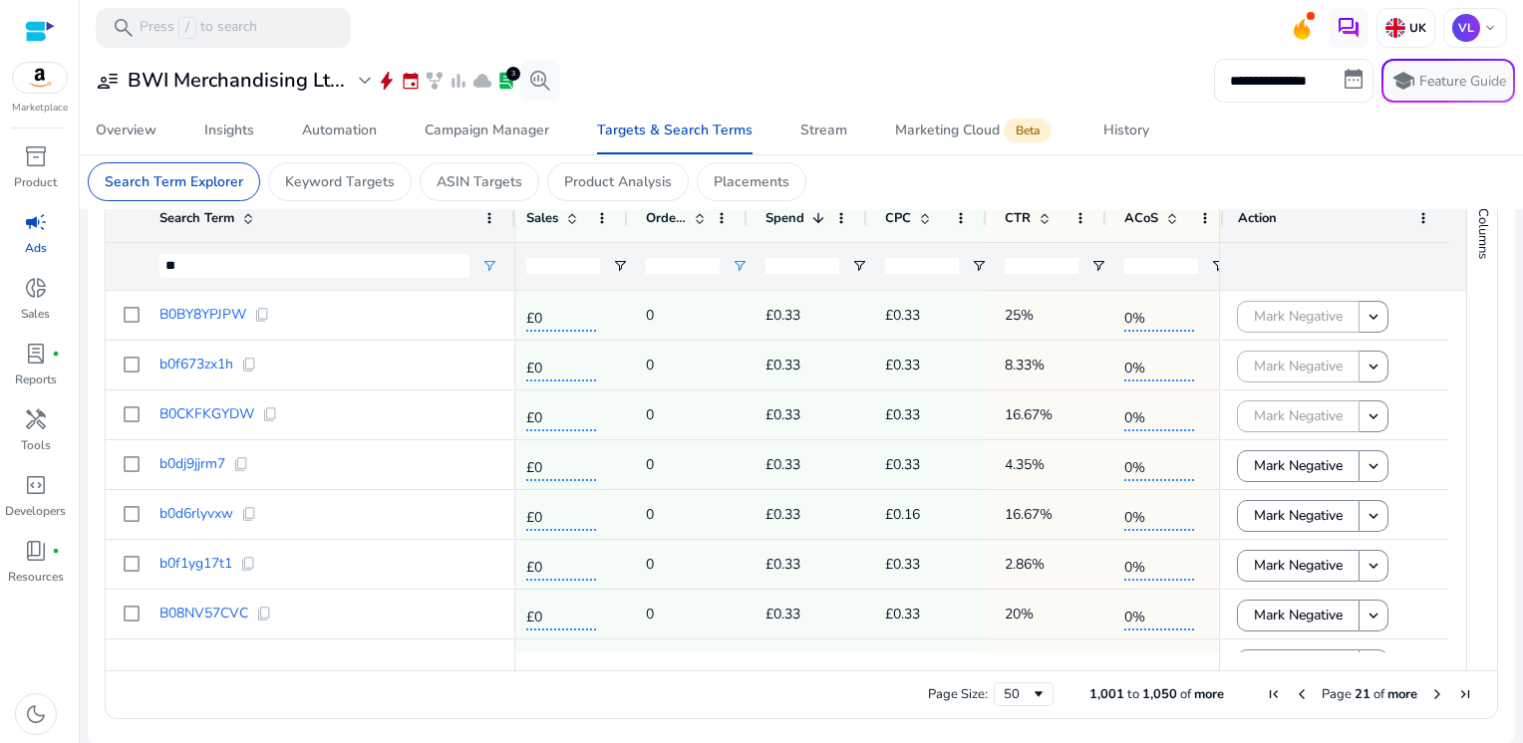
click at [1429, 693] on span "Next Page" at bounding box center [1437, 695] width 16 height 16
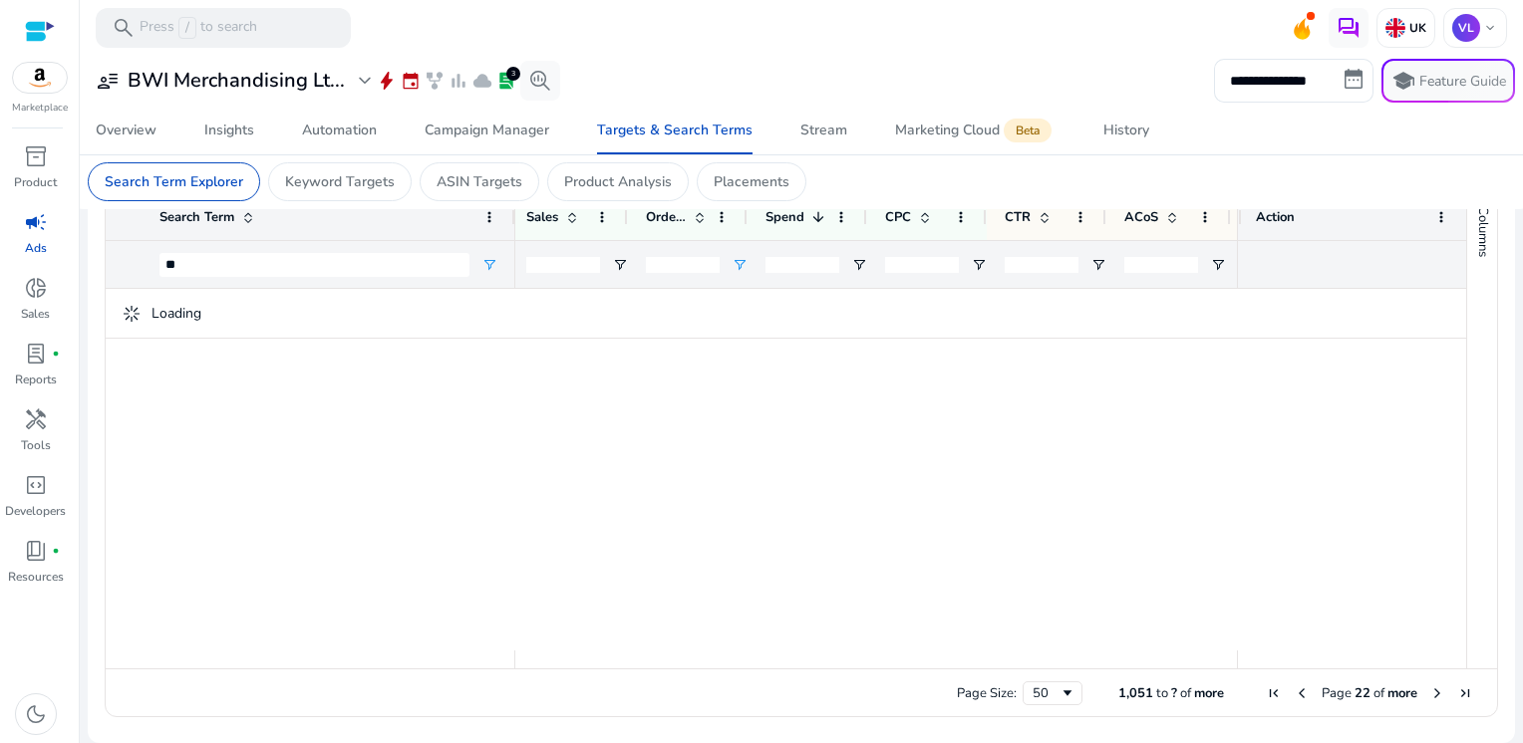
scroll to position [705, 0]
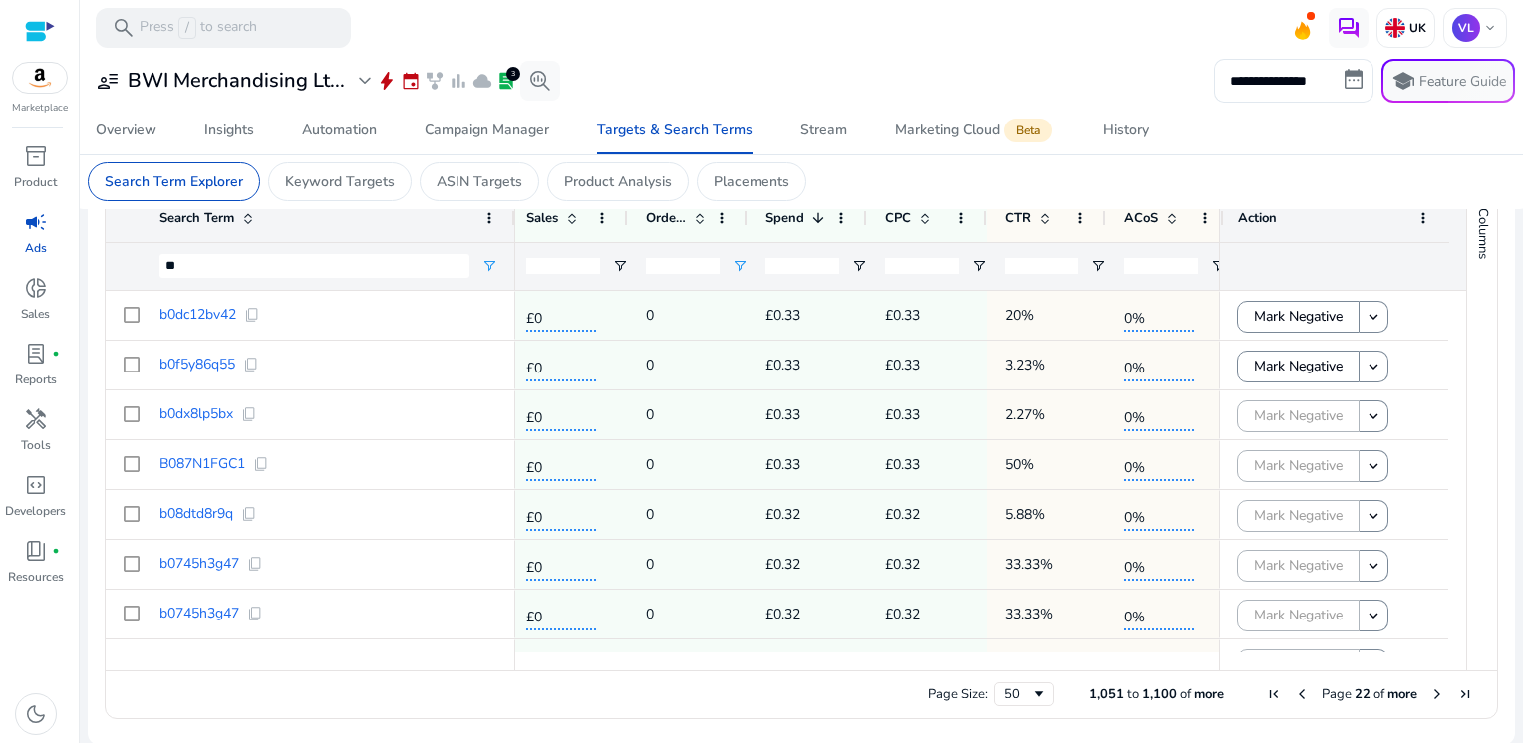
click at [1429, 693] on span "Next Page" at bounding box center [1437, 695] width 16 height 16
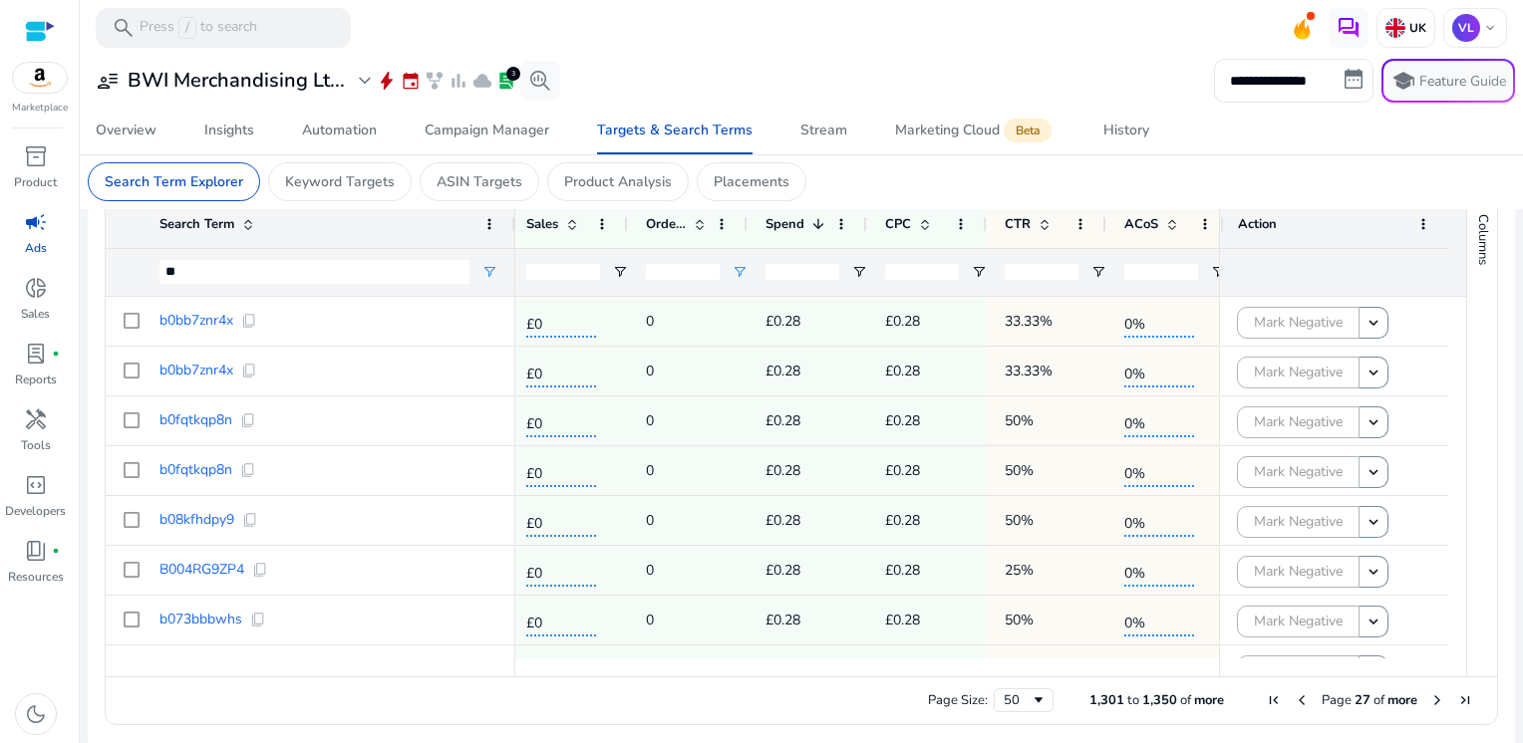
scroll to position [711, 0]
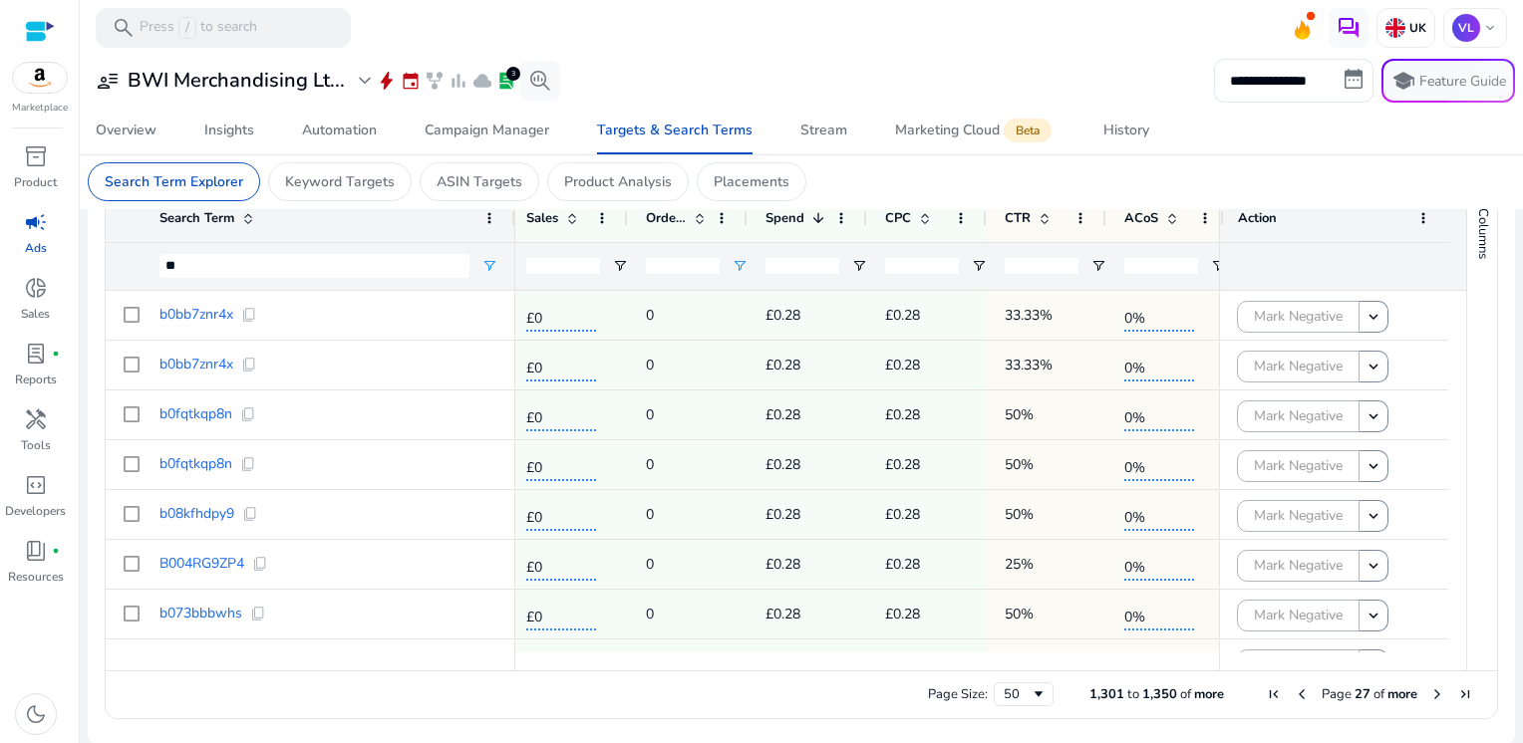
click at [1429, 693] on span "Next Page" at bounding box center [1437, 695] width 16 height 16
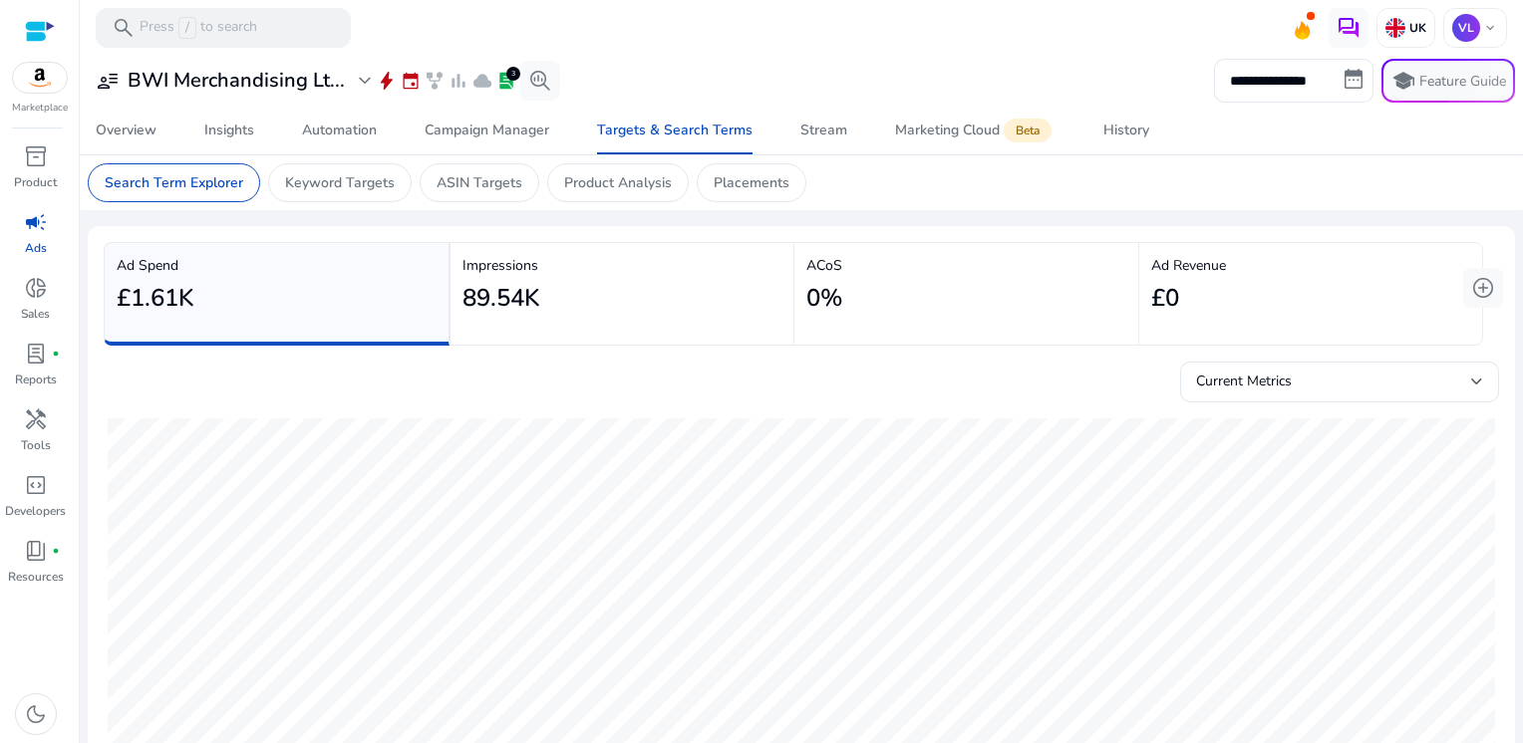
scroll to position [0, 989]
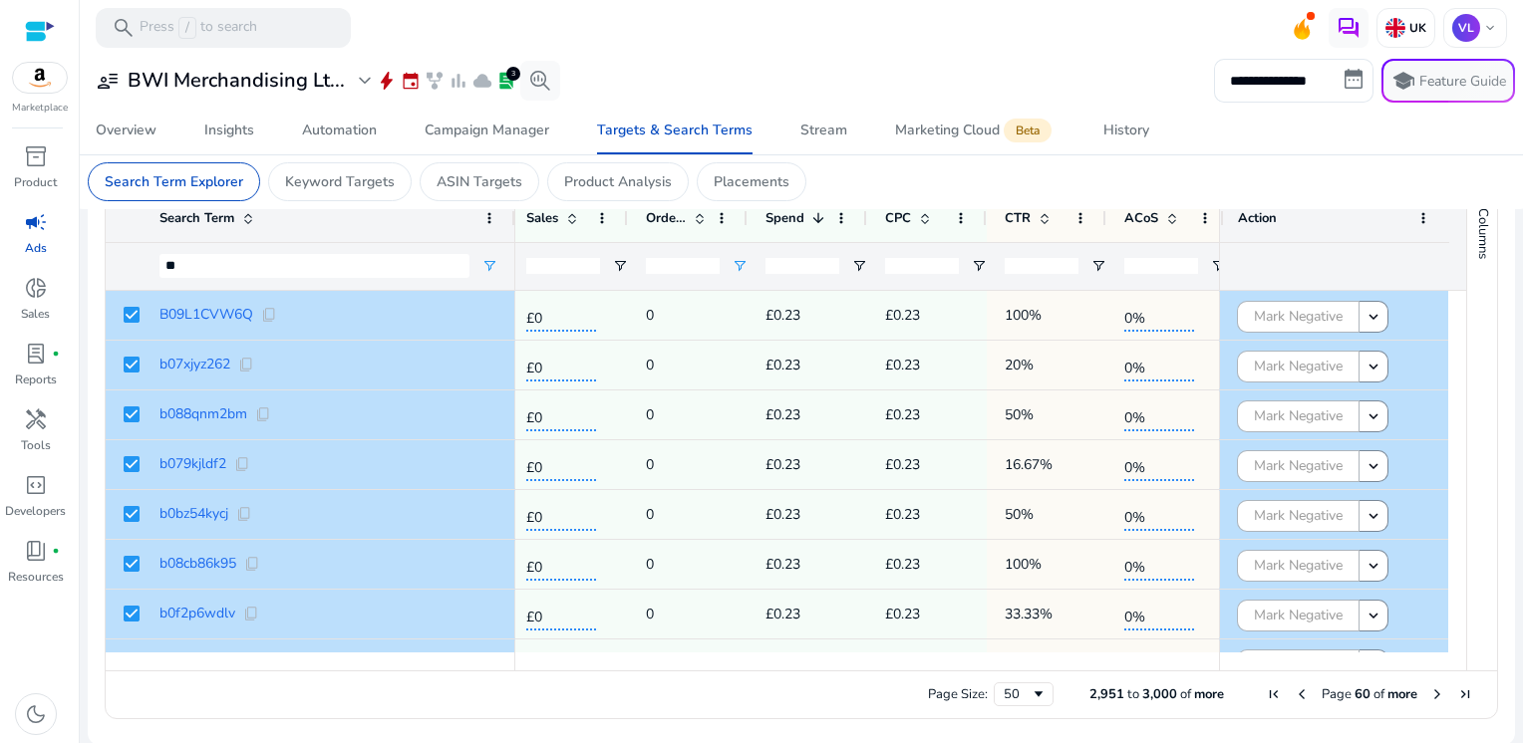
click at [1429, 692] on span "Next Page" at bounding box center [1437, 695] width 16 height 16
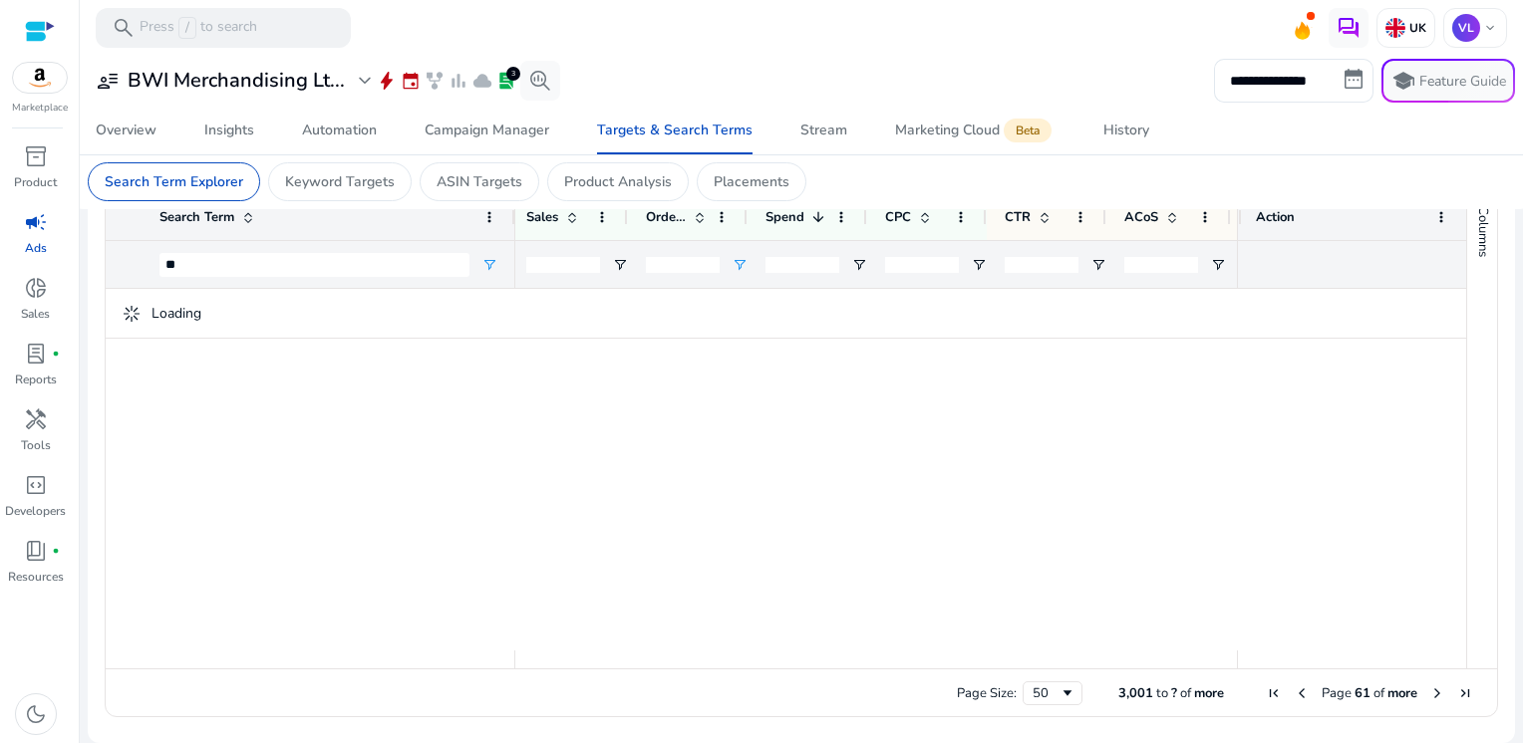
scroll to position [705, 0]
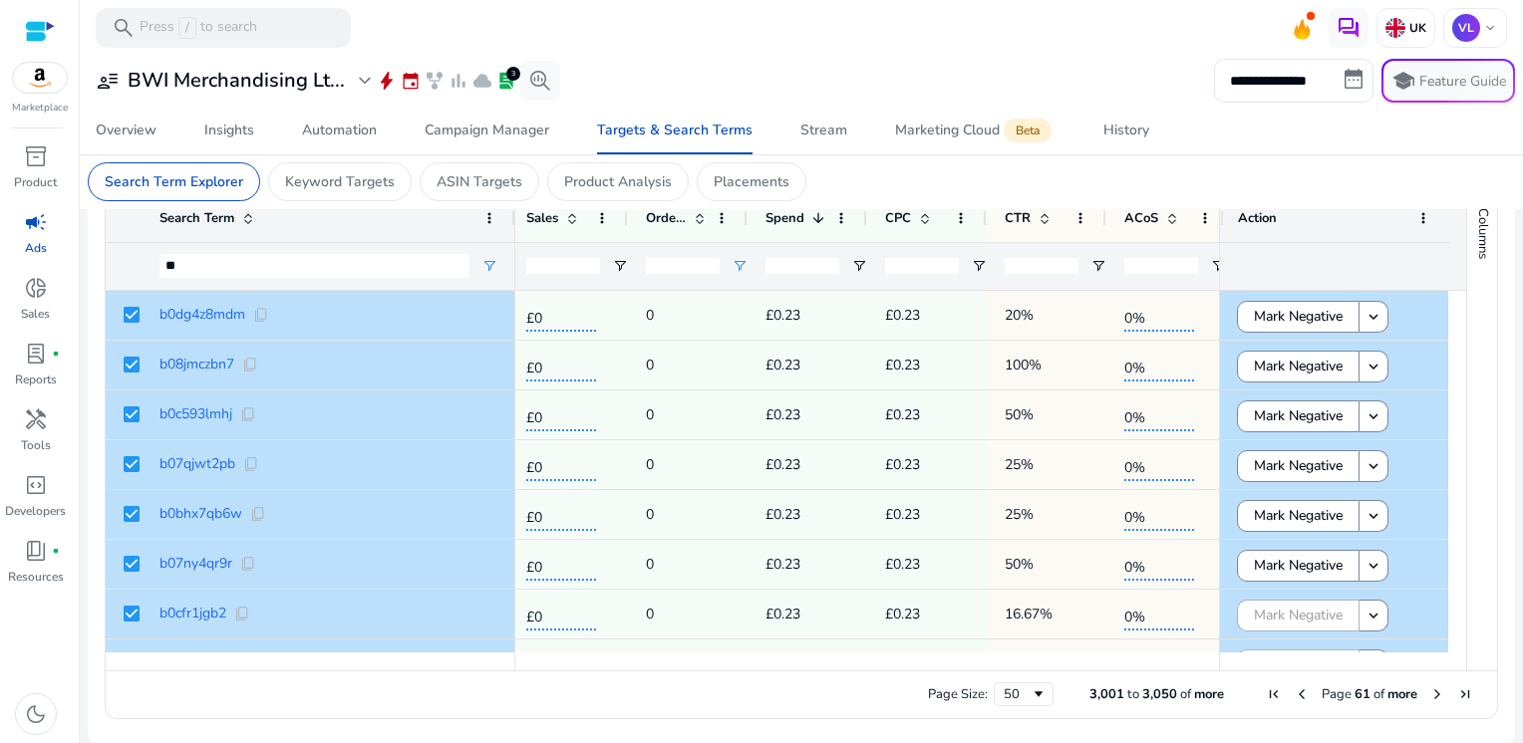
click at [1429, 692] on span "Next Page" at bounding box center [1437, 695] width 16 height 16
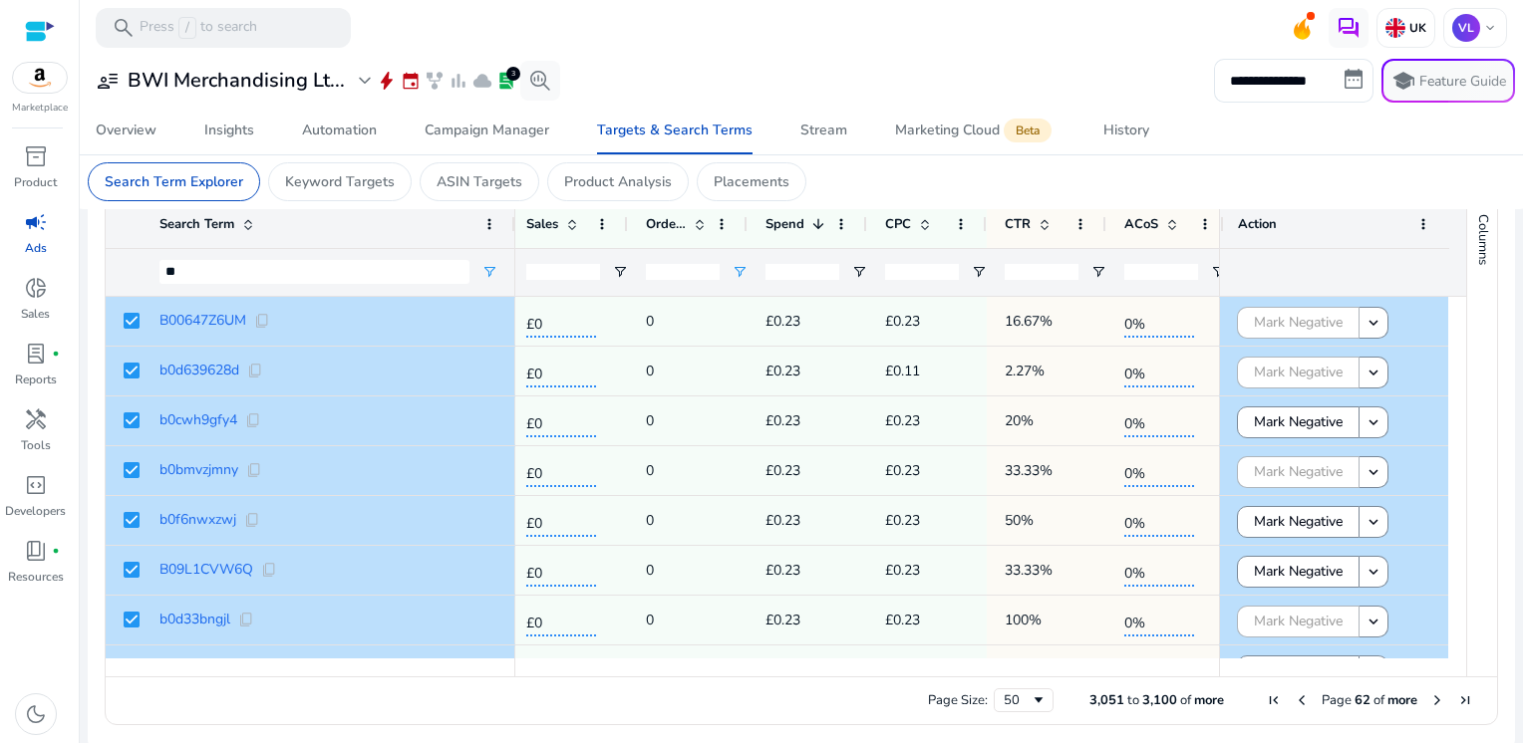
scroll to position [711, 0]
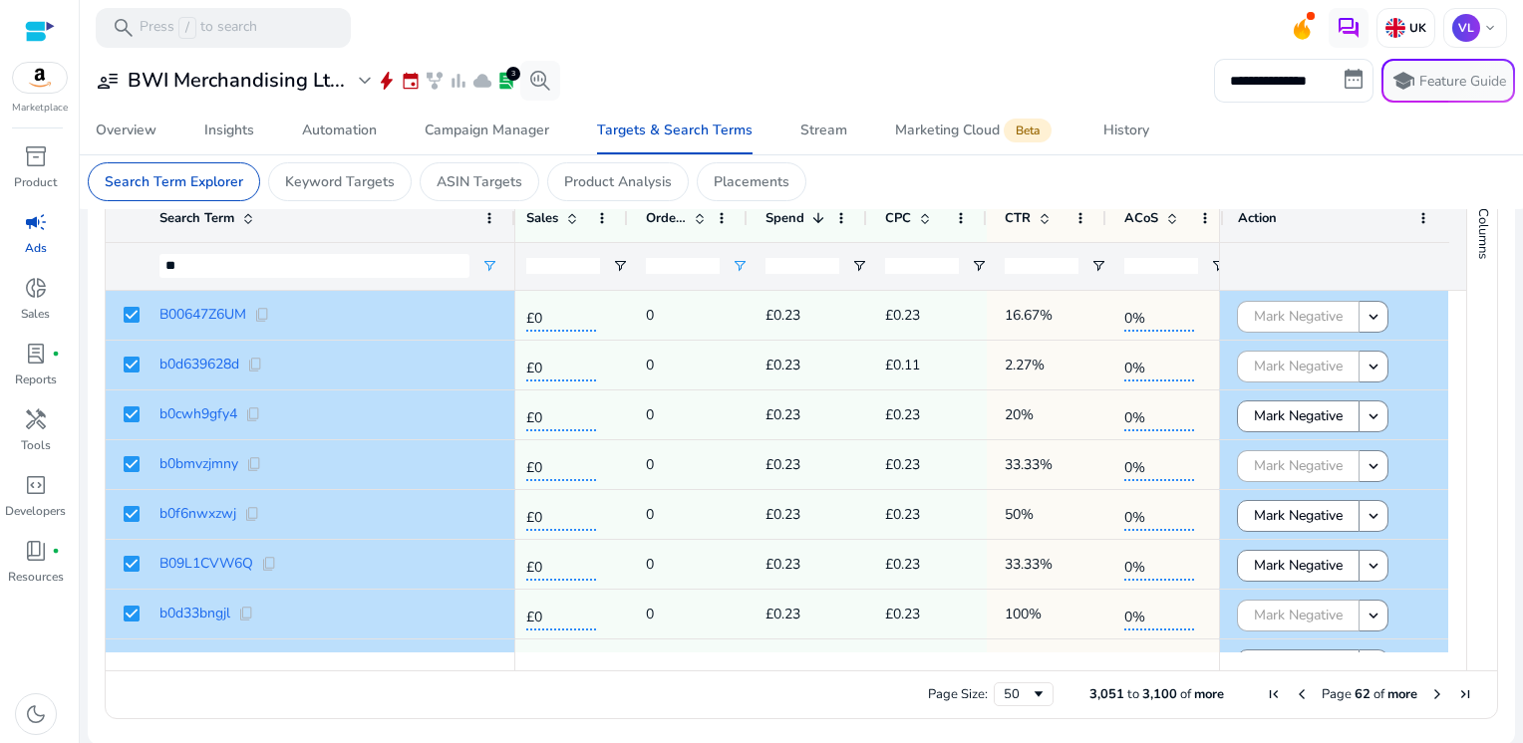
click at [1429, 692] on span "Next Page" at bounding box center [1437, 695] width 16 height 16
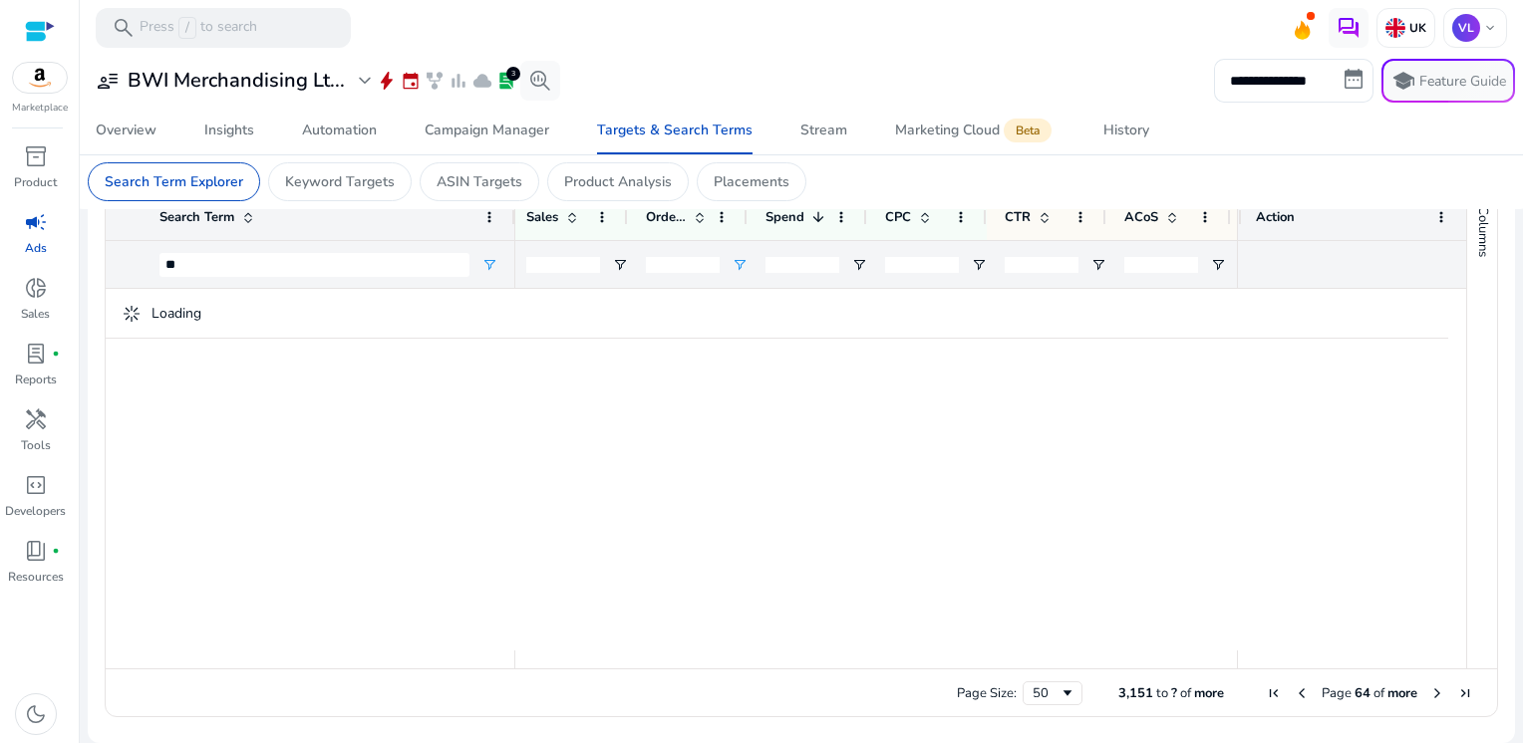
scroll to position [705, 0]
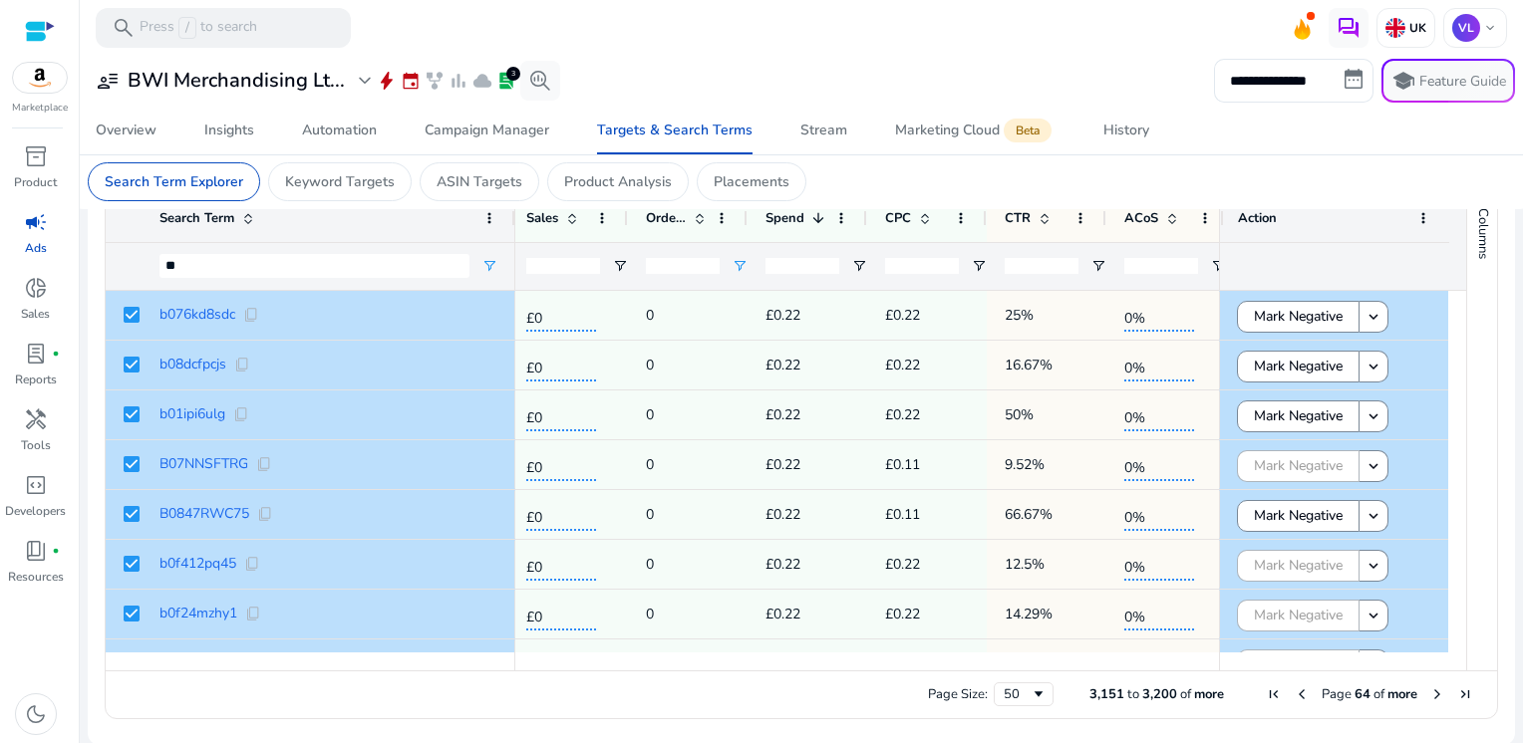
click at [1429, 692] on span "Next Page" at bounding box center [1437, 695] width 16 height 16
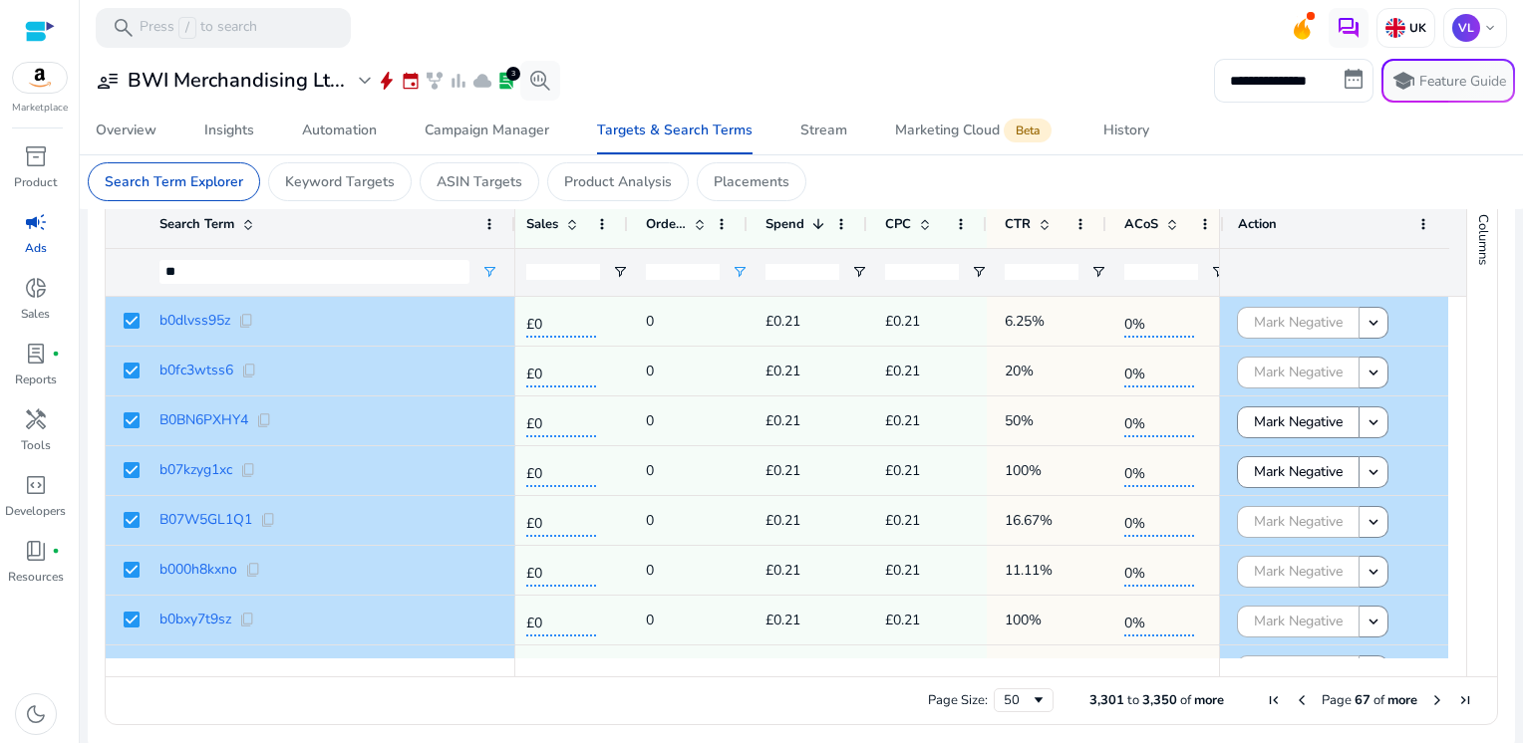
scroll to position [711, 0]
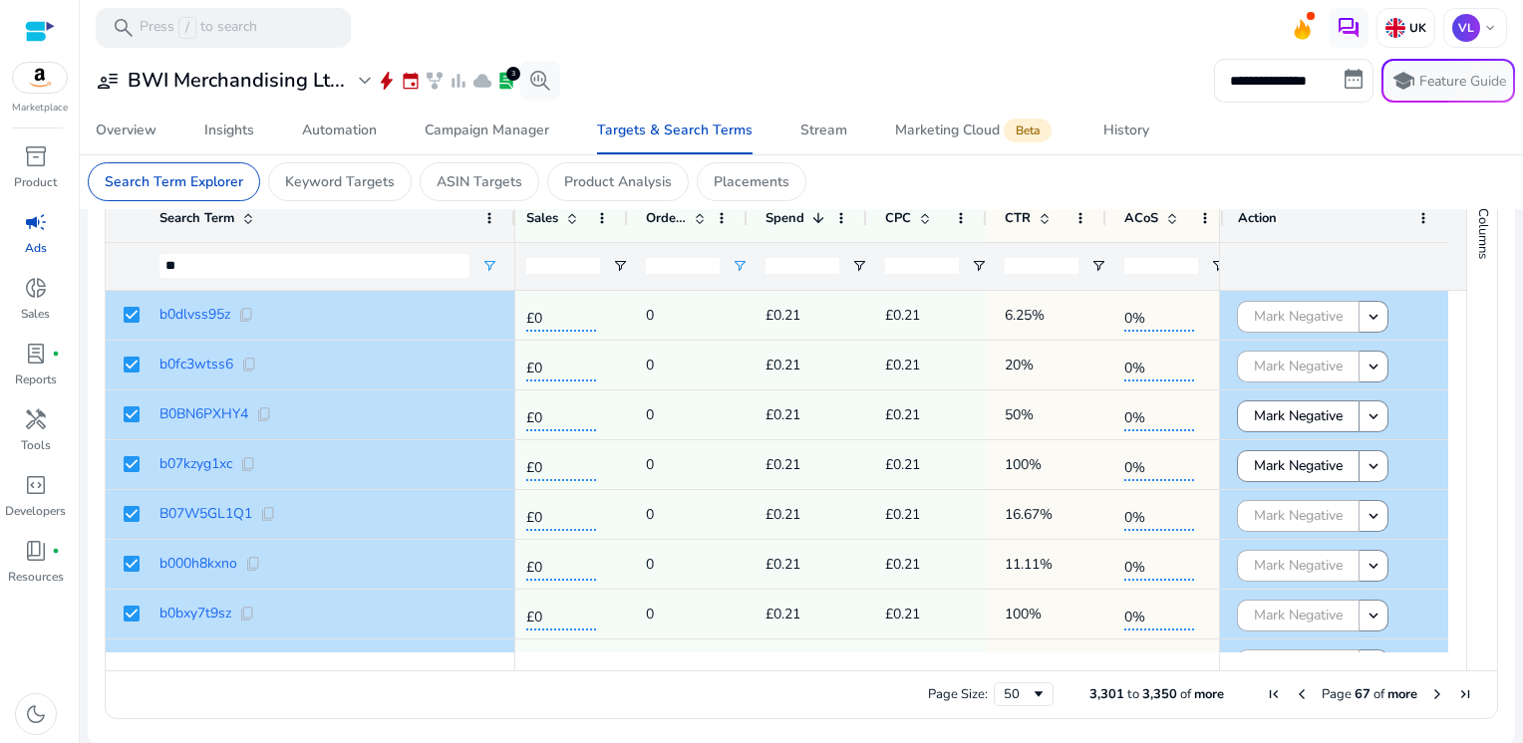
click at [1429, 692] on span "Next Page" at bounding box center [1437, 695] width 16 height 16
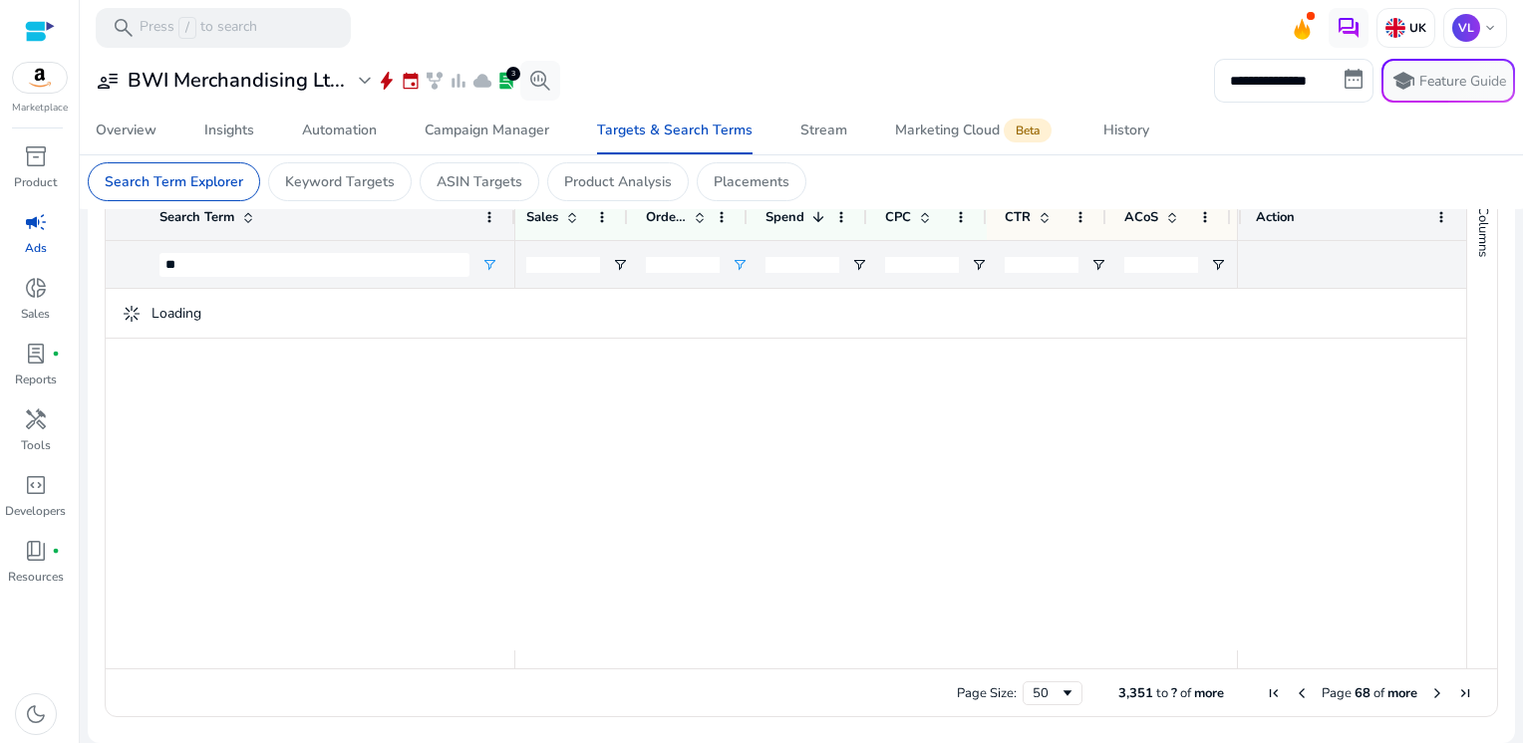
scroll to position [705, 0]
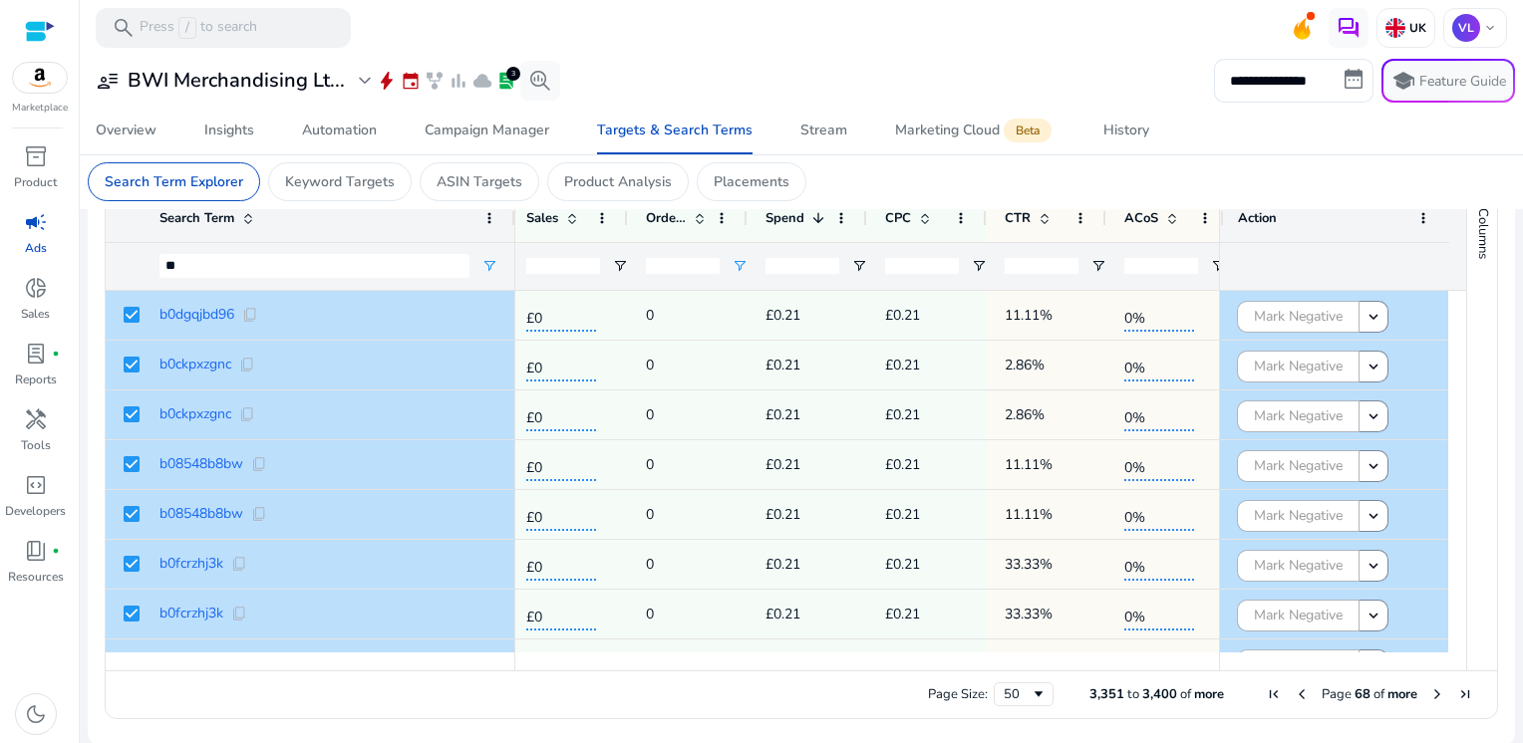
click at [1429, 692] on span "Next Page" at bounding box center [1437, 695] width 16 height 16
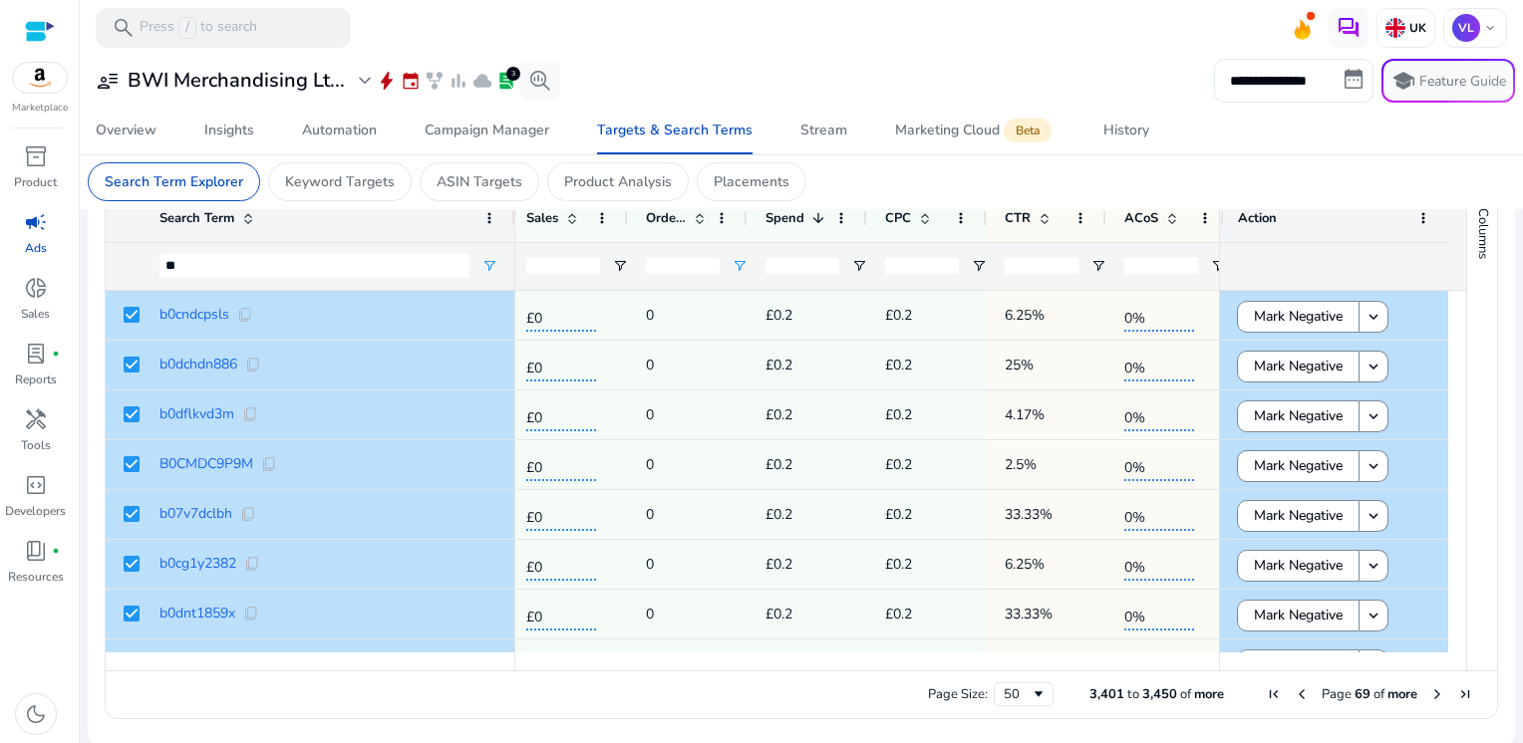
click at [1429, 692] on span "Next Page" at bounding box center [1437, 695] width 16 height 16
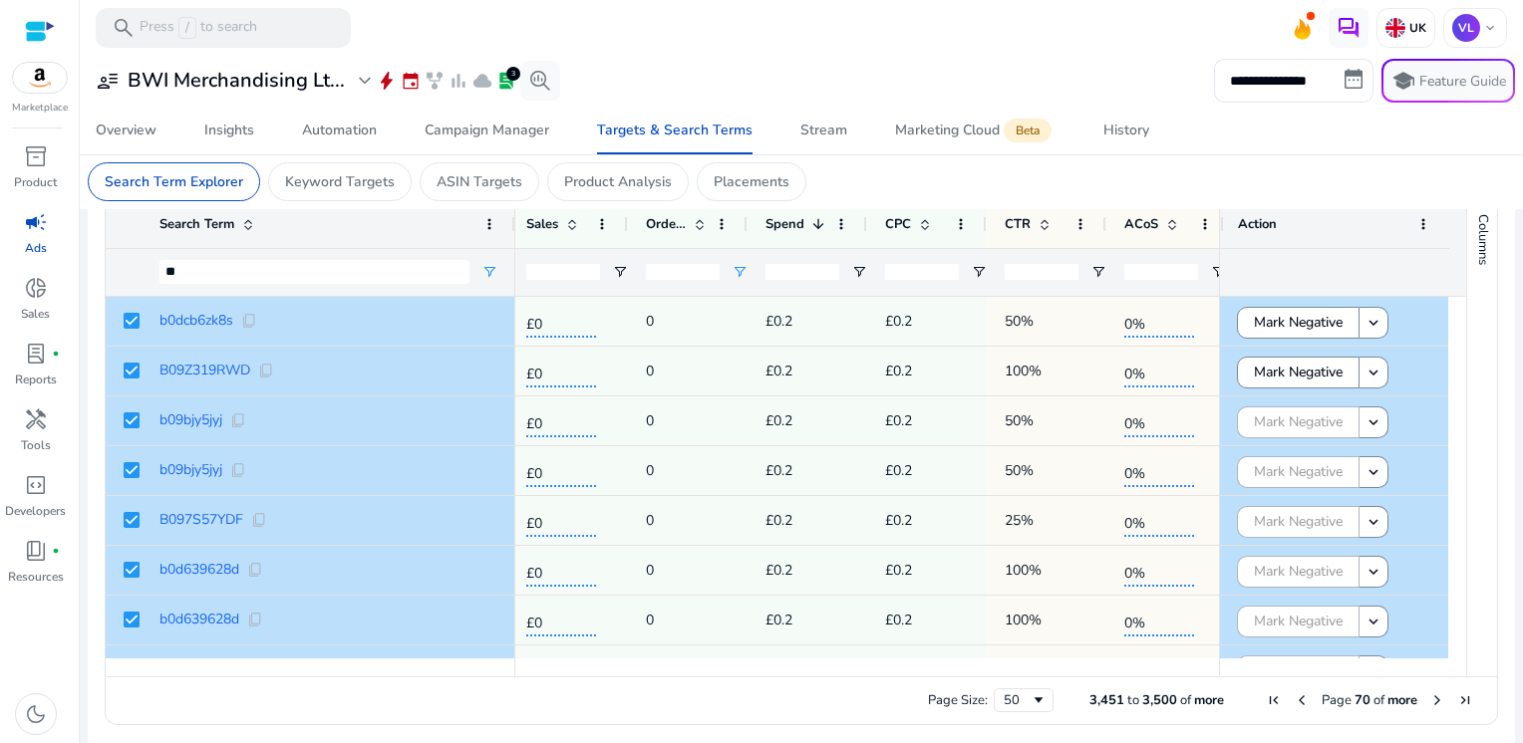
scroll to position [711, 0]
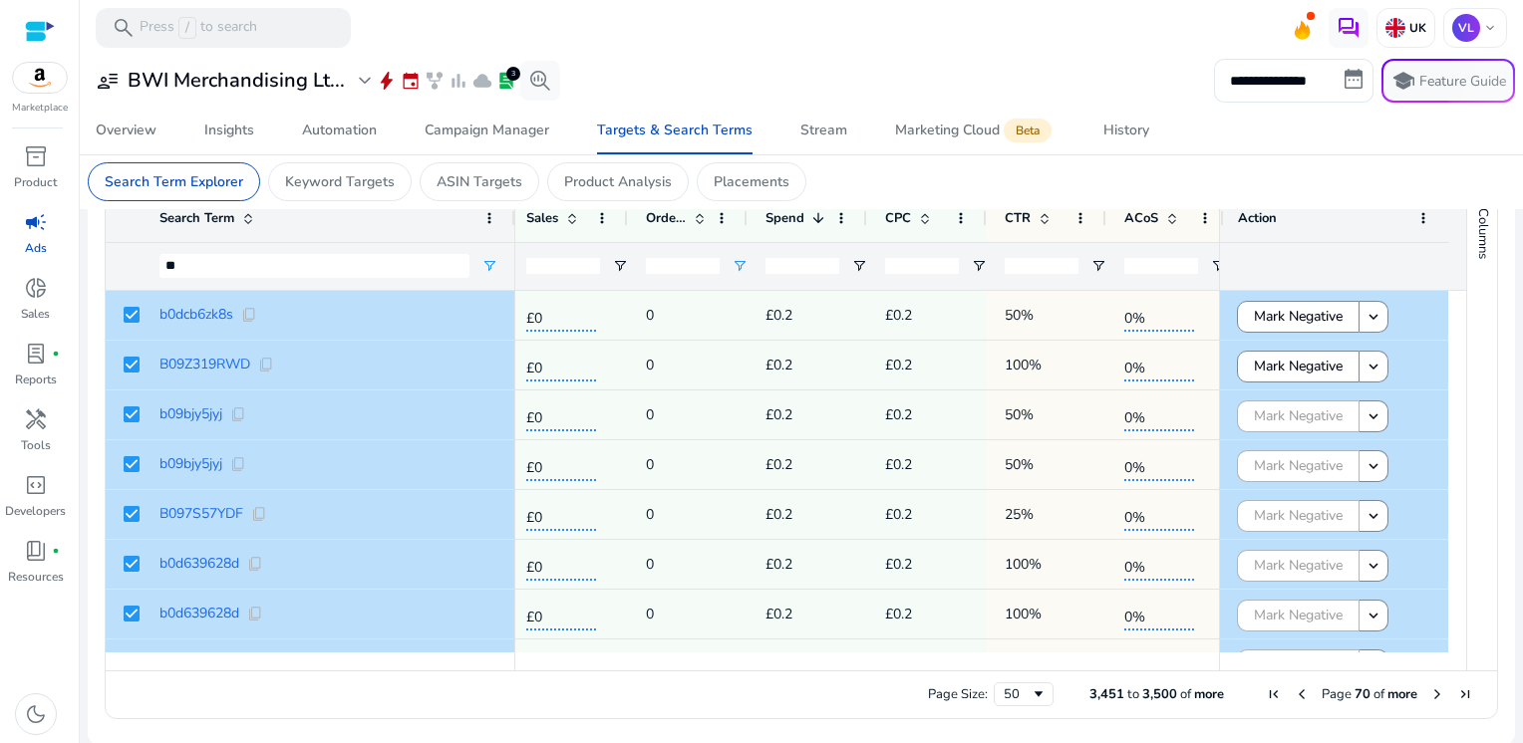
click at [1429, 692] on span "Next Page" at bounding box center [1437, 695] width 16 height 16
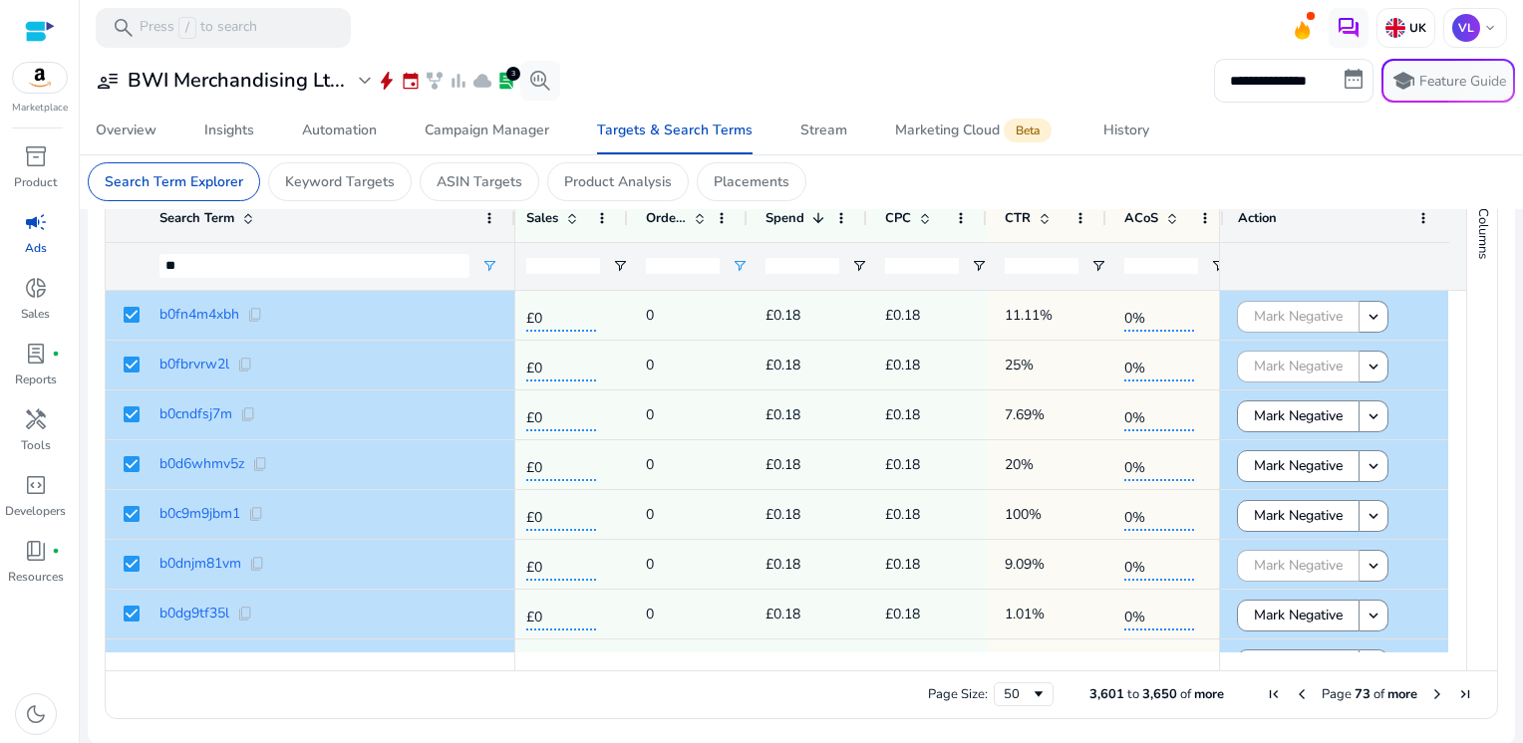
click at [1429, 692] on span "Next Page" at bounding box center [1437, 695] width 16 height 16
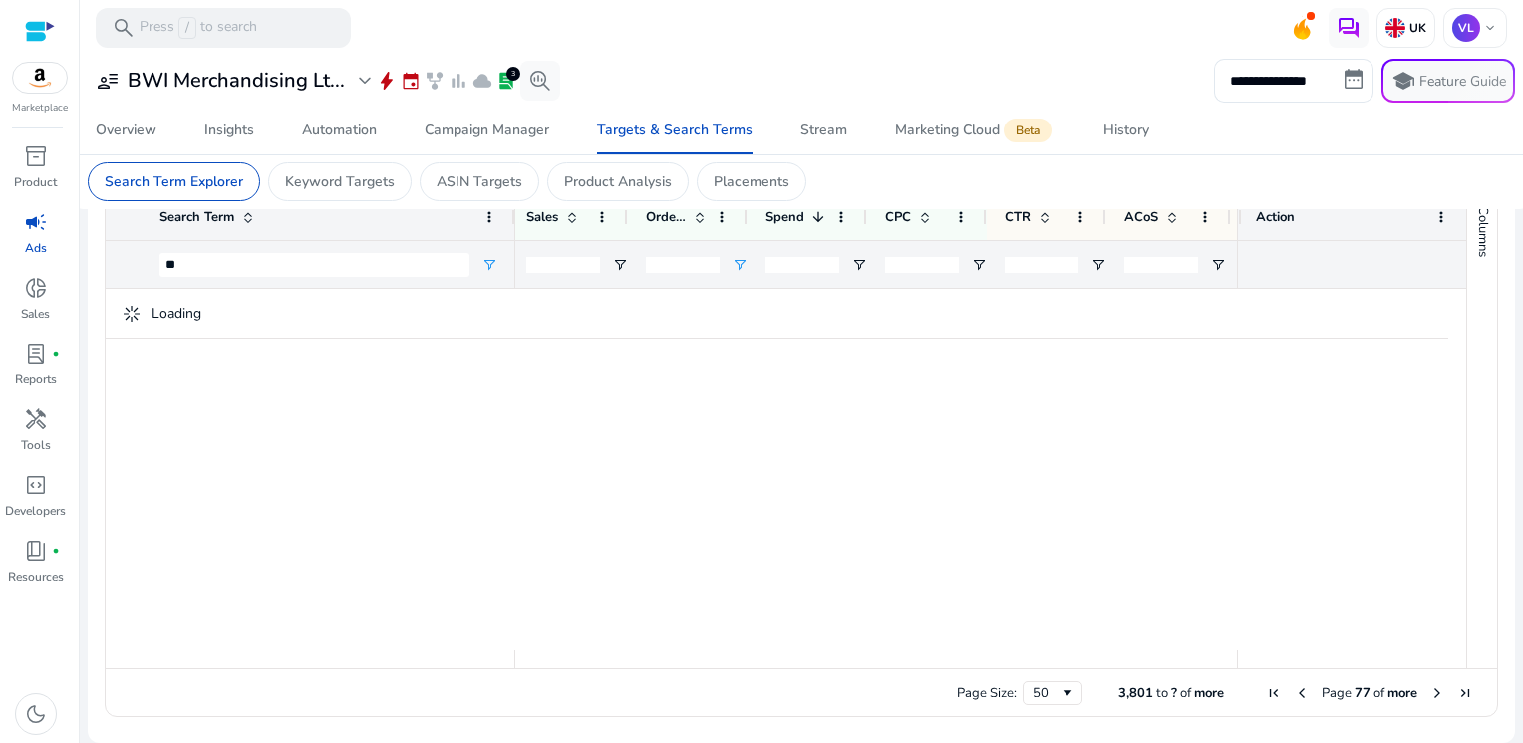
scroll to position [705, 0]
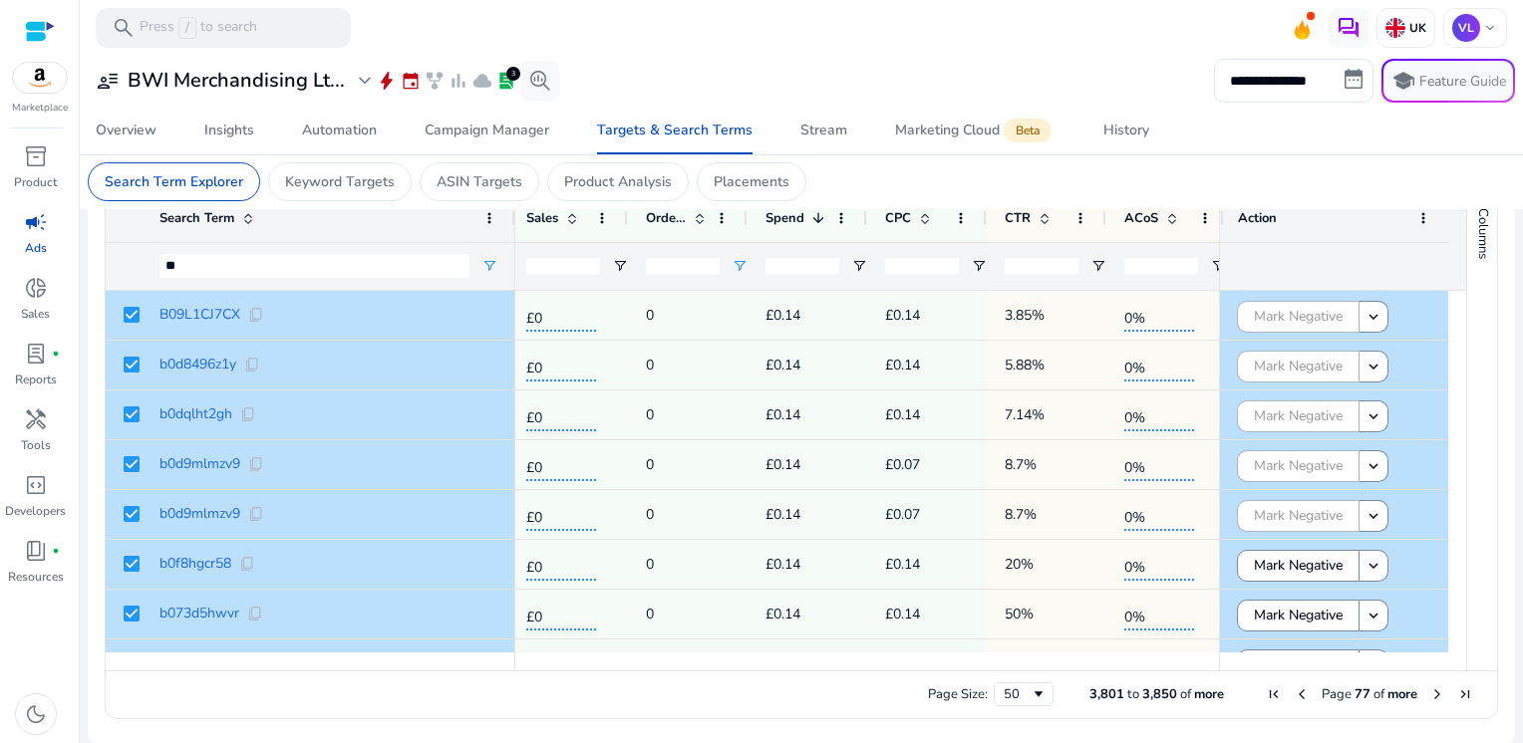
click at [1429, 692] on span "Next Page" at bounding box center [1437, 695] width 16 height 16
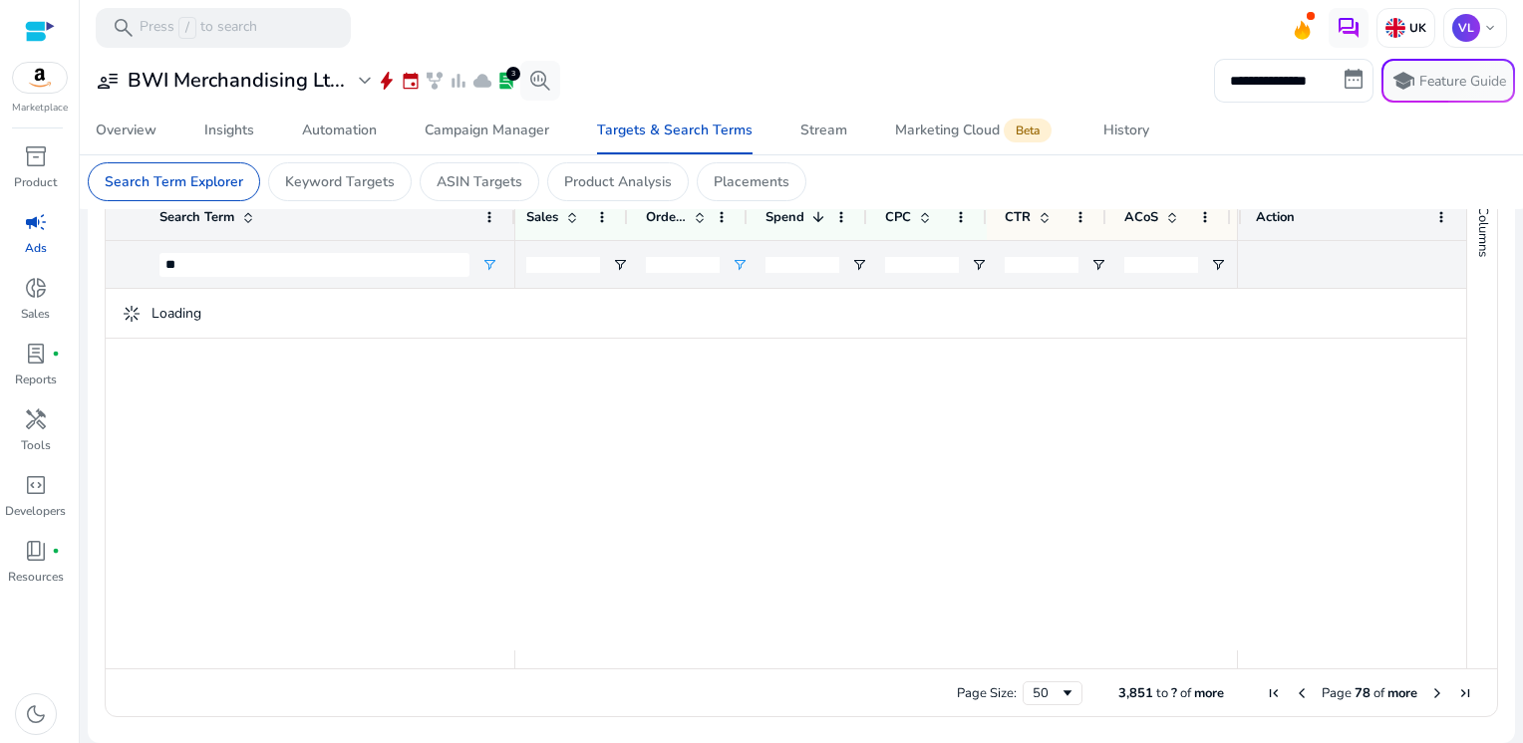
scroll to position [0, 0]
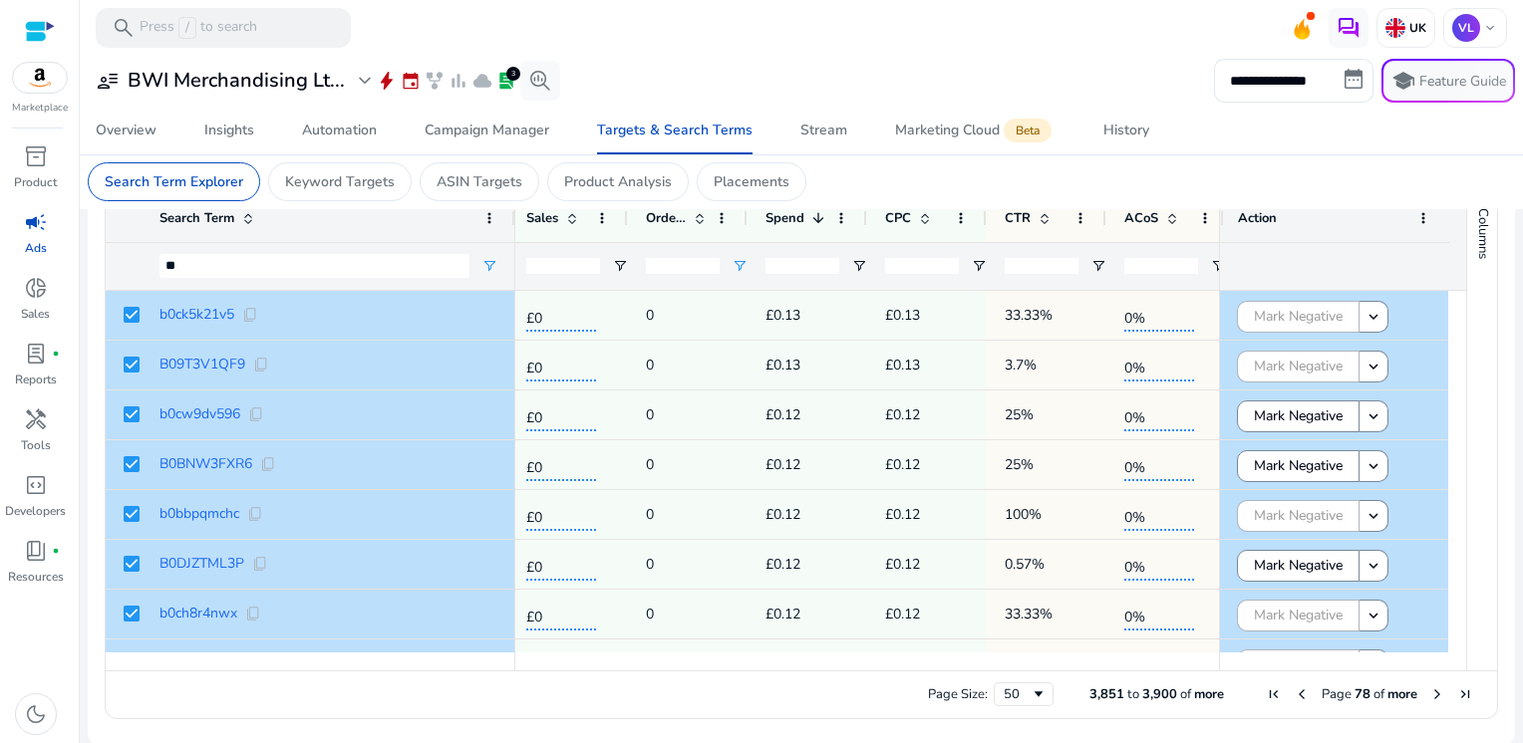
click at [1429, 692] on span "Next Page" at bounding box center [1437, 695] width 16 height 16
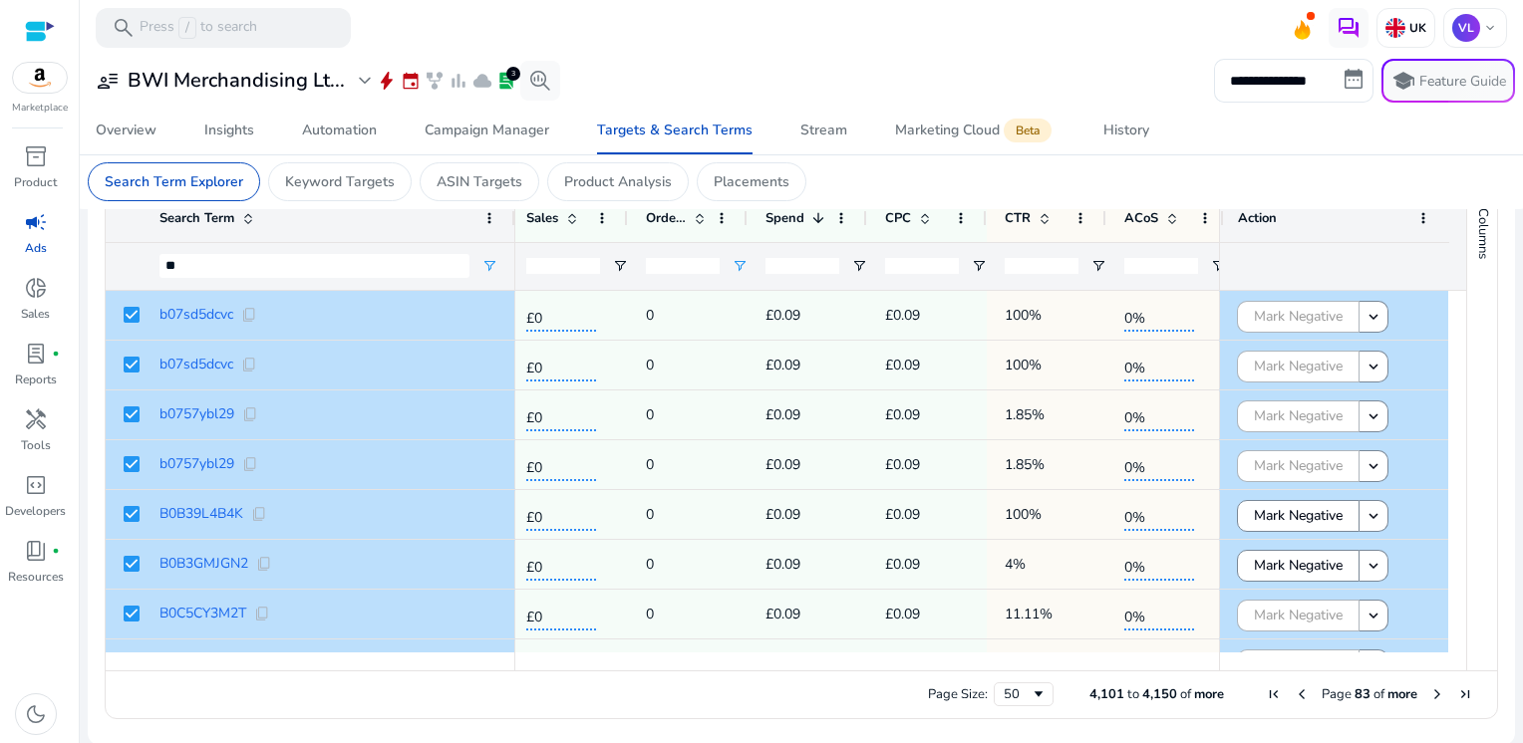
click at [1429, 692] on span "Next Page" at bounding box center [1437, 695] width 16 height 16
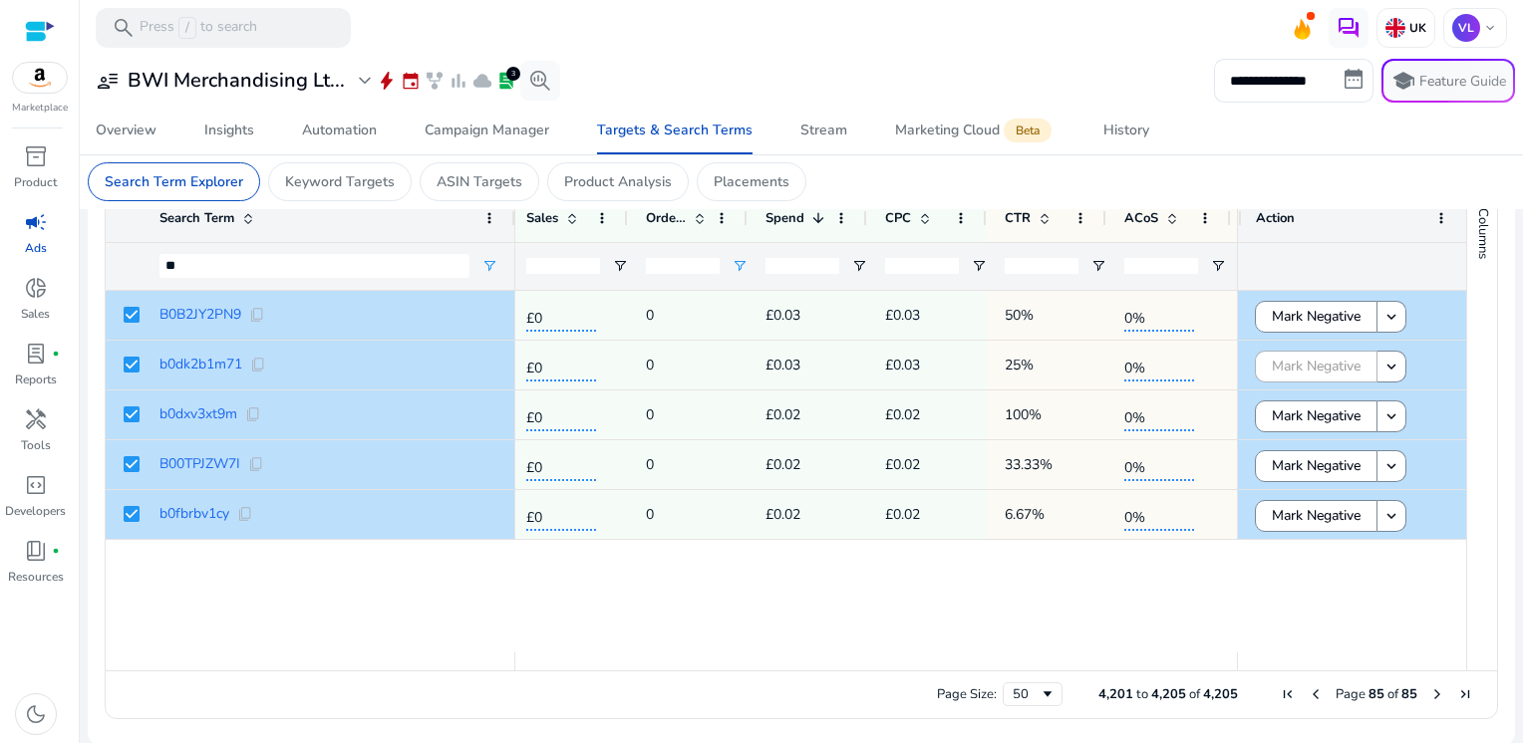
click at [1429, 692] on span "Next Page" at bounding box center [1437, 695] width 16 height 16
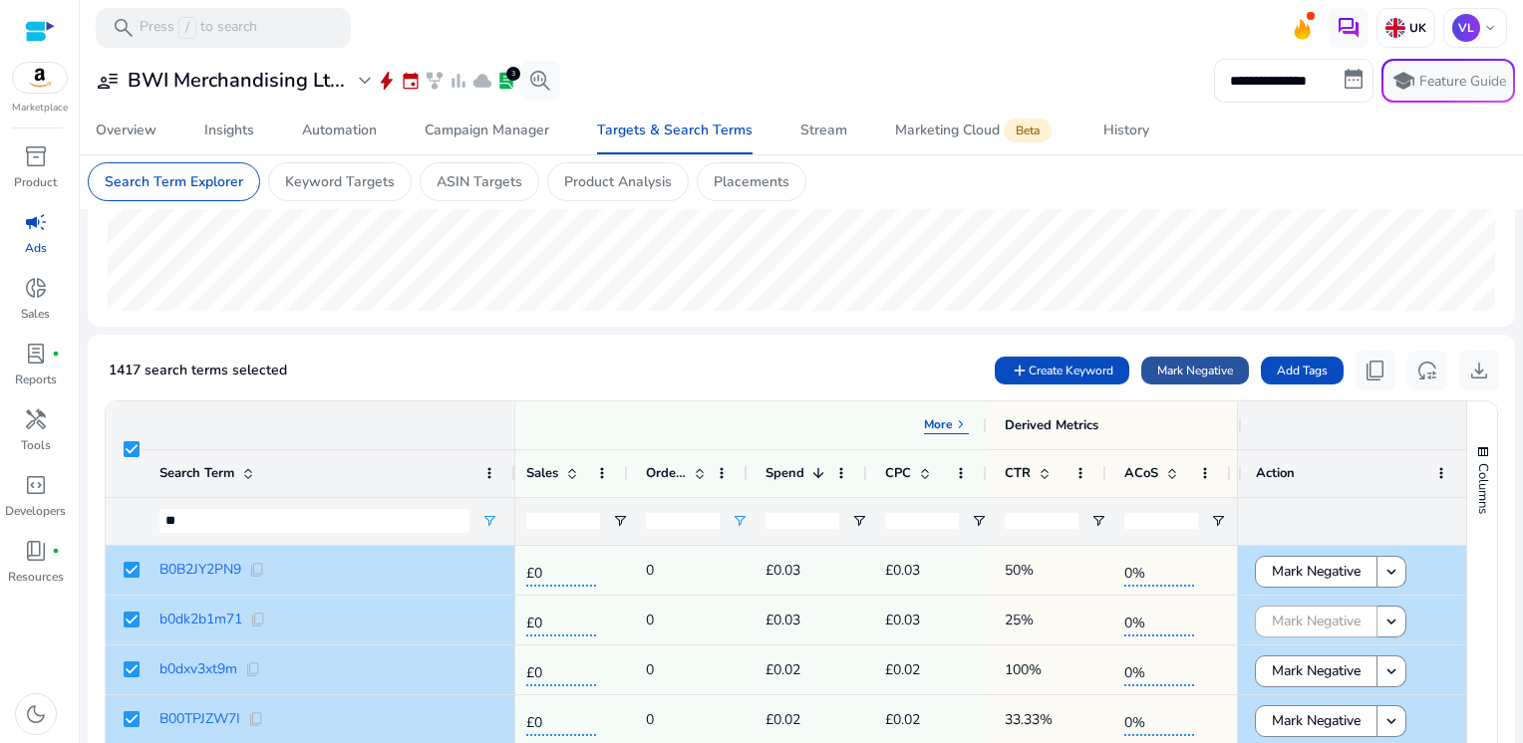
click at [1197, 373] on span "Mark Negative" at bounding box center [1195, 371] width 76 height 18
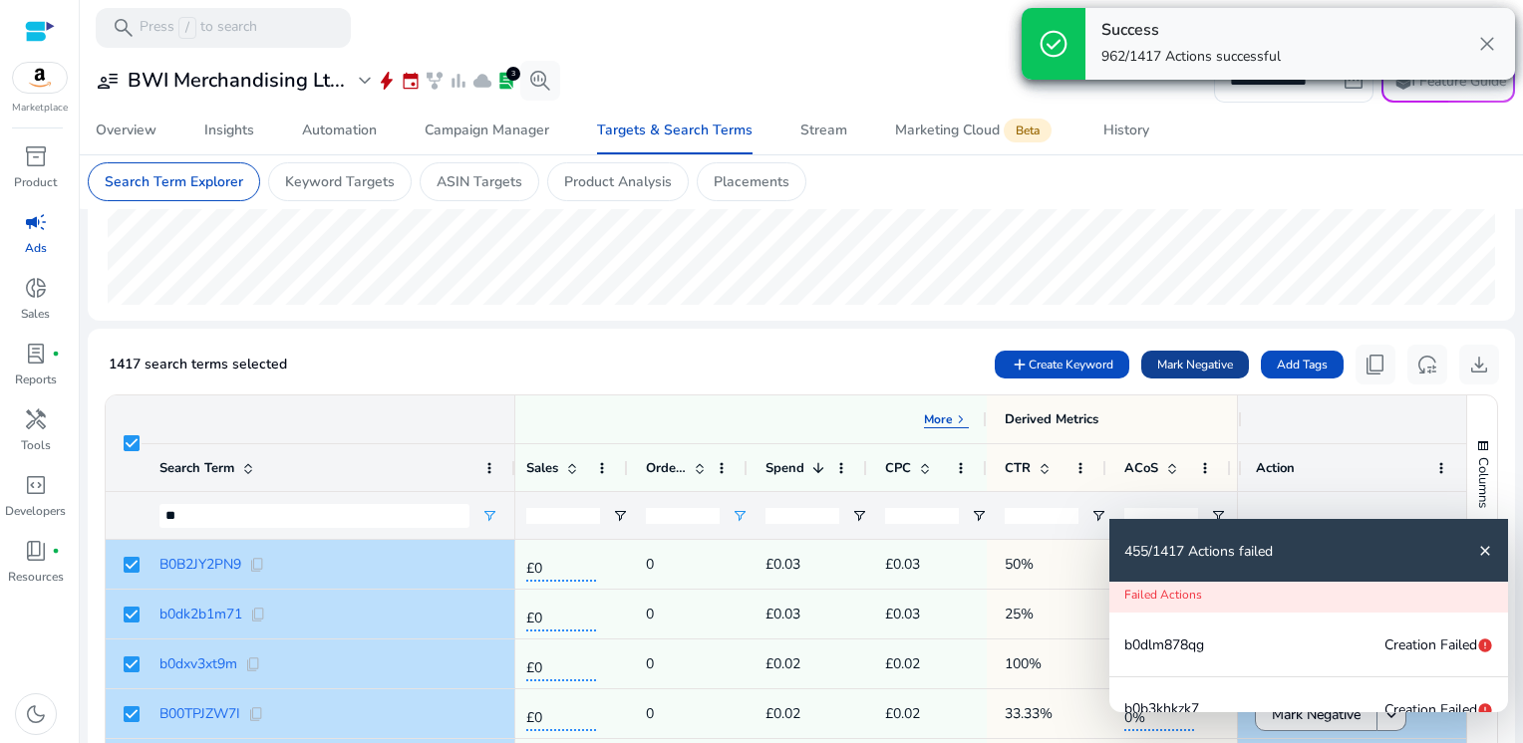
scroll to position [450, 0]
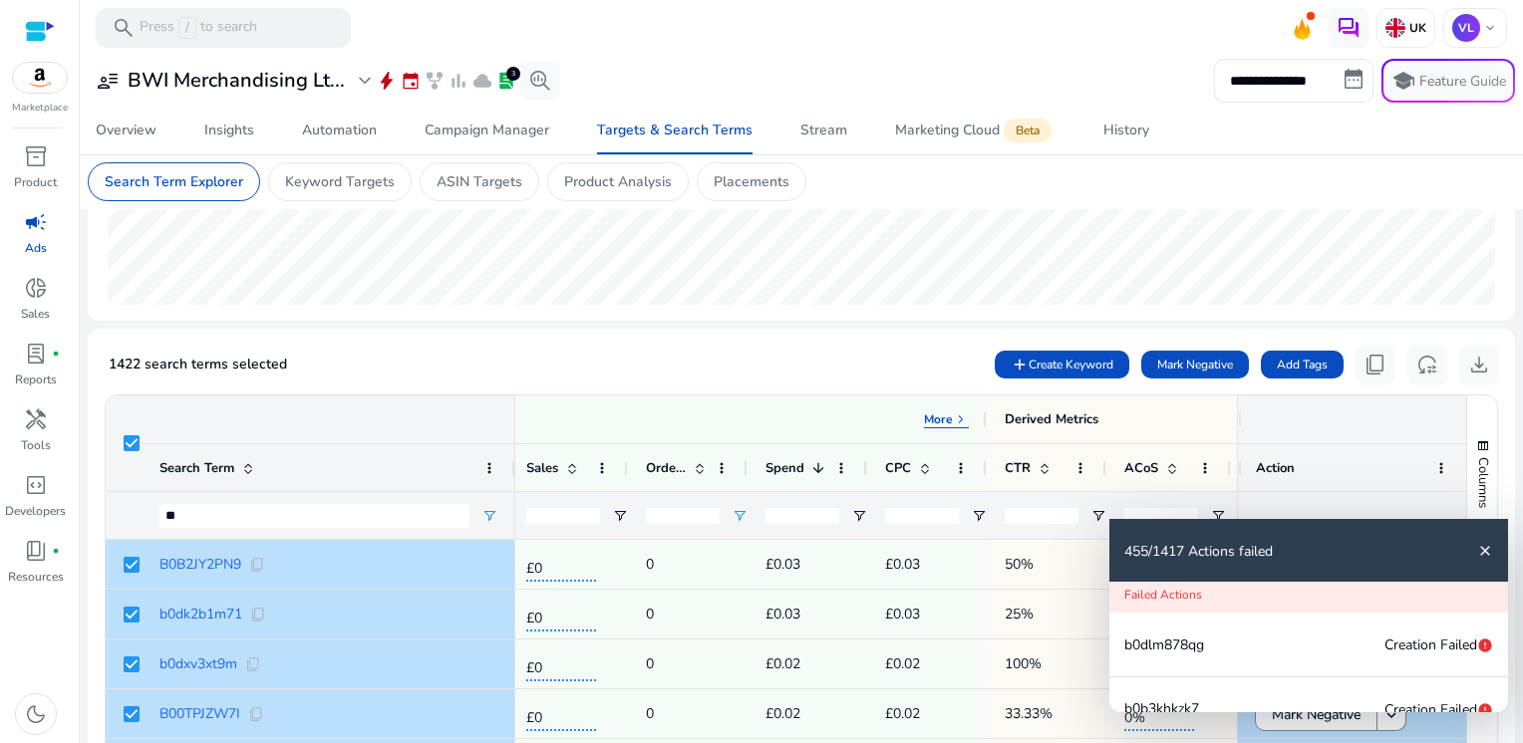
scroll to position [450, 0]
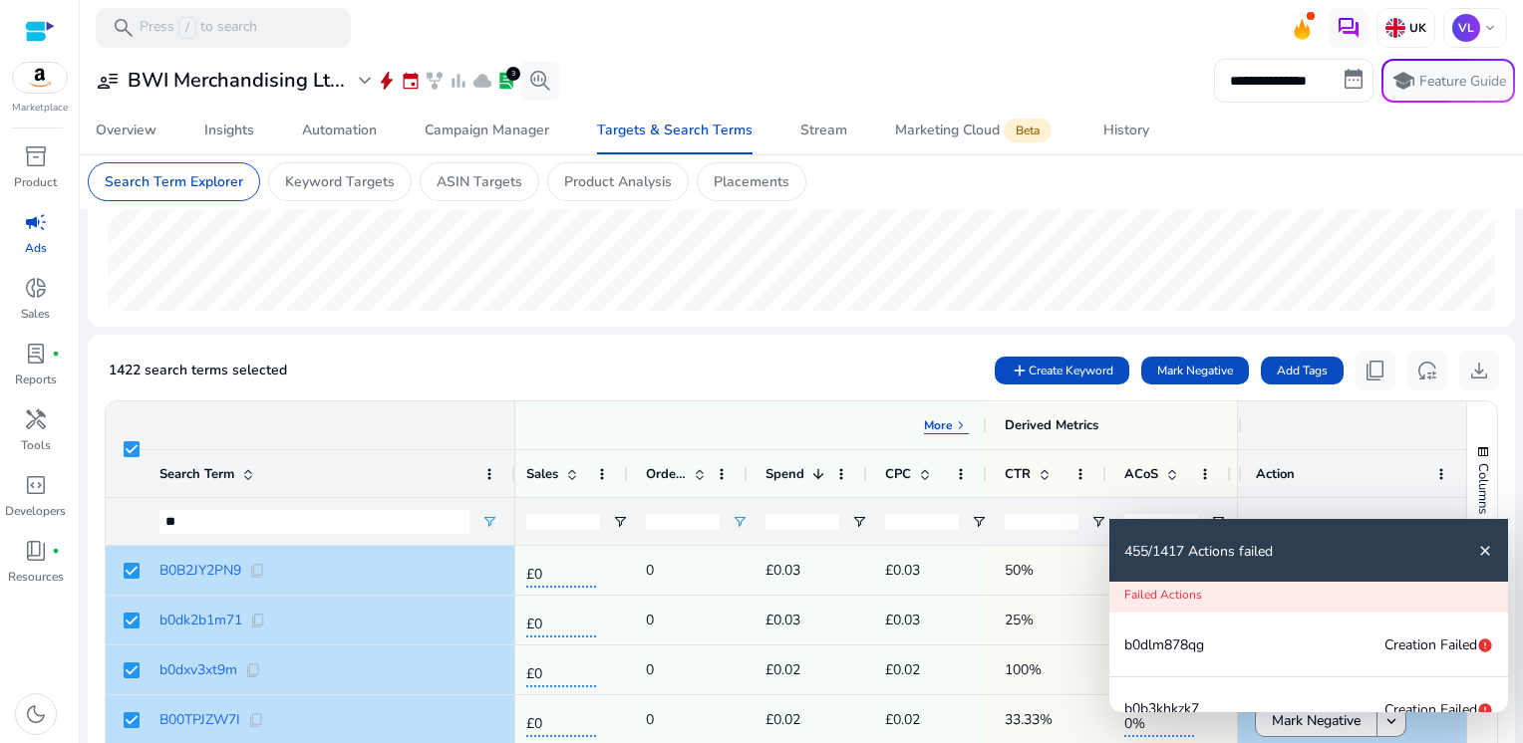
click at [1480, 556] on mat-icon "close" at bounding box center [1485, 551] width 16 height 16
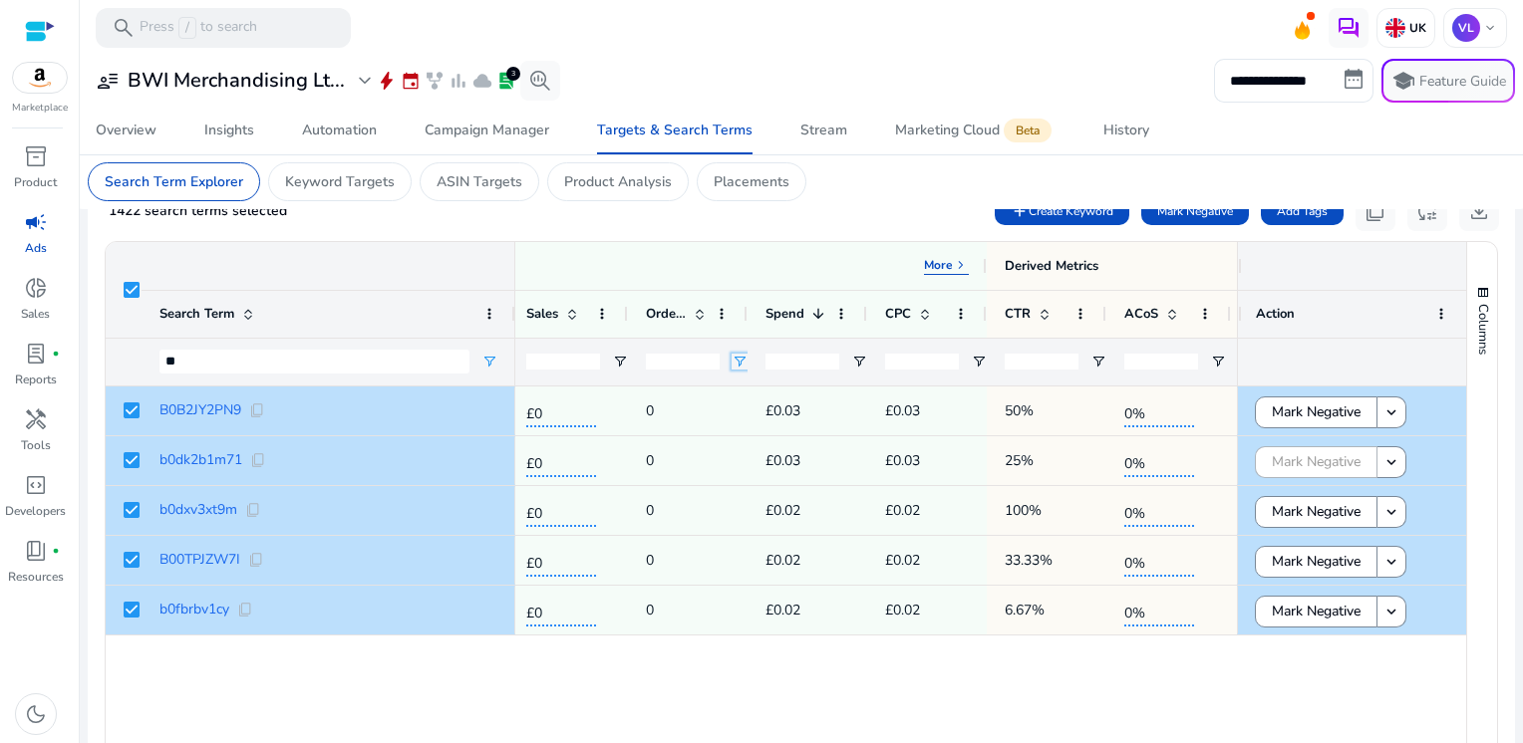
click at [739, 360] on span "Open Filter Menu" at bounding box center [739, 362] width 16 height 16
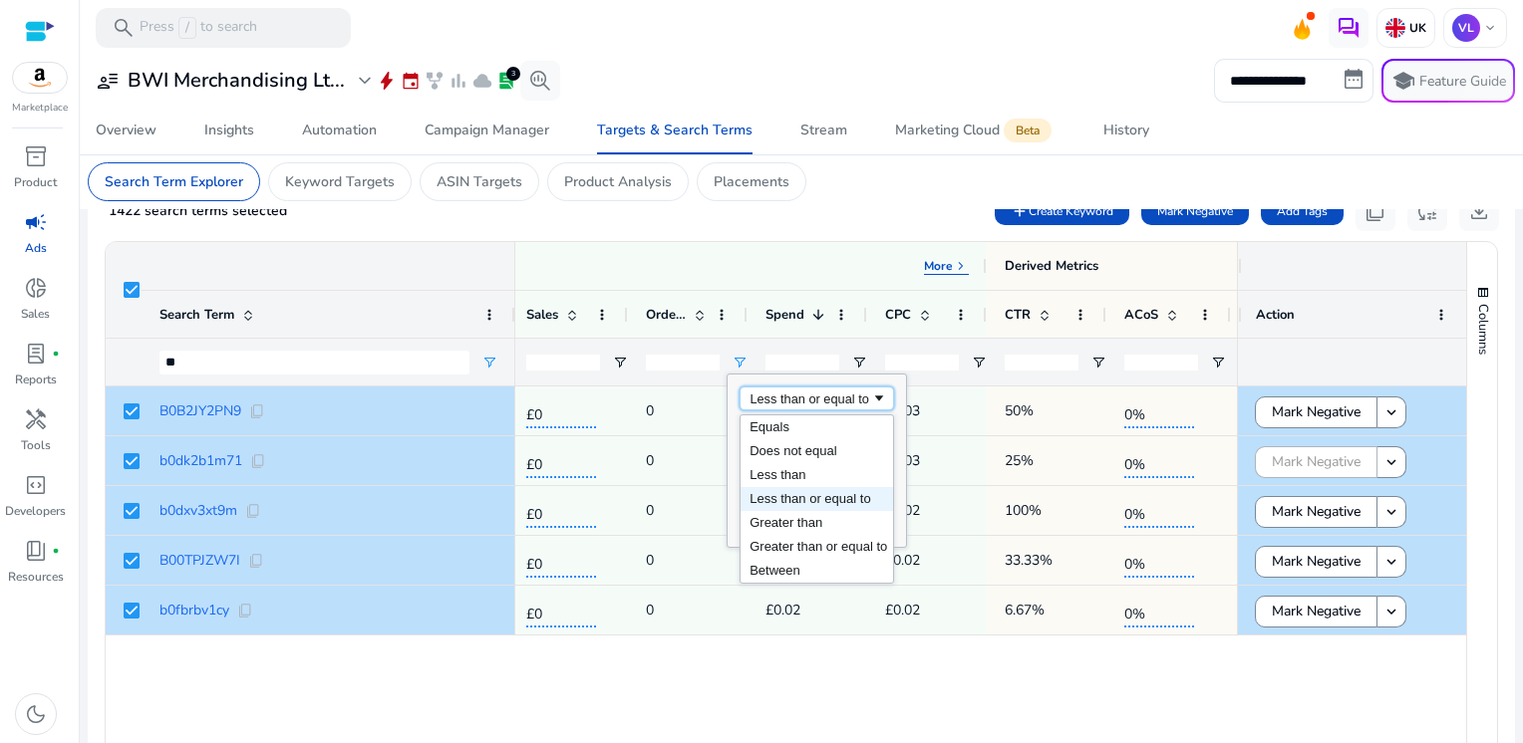
click at [869, 400] on div "Less than or equal to" at bounding box center [810, 399] width 122 height 15
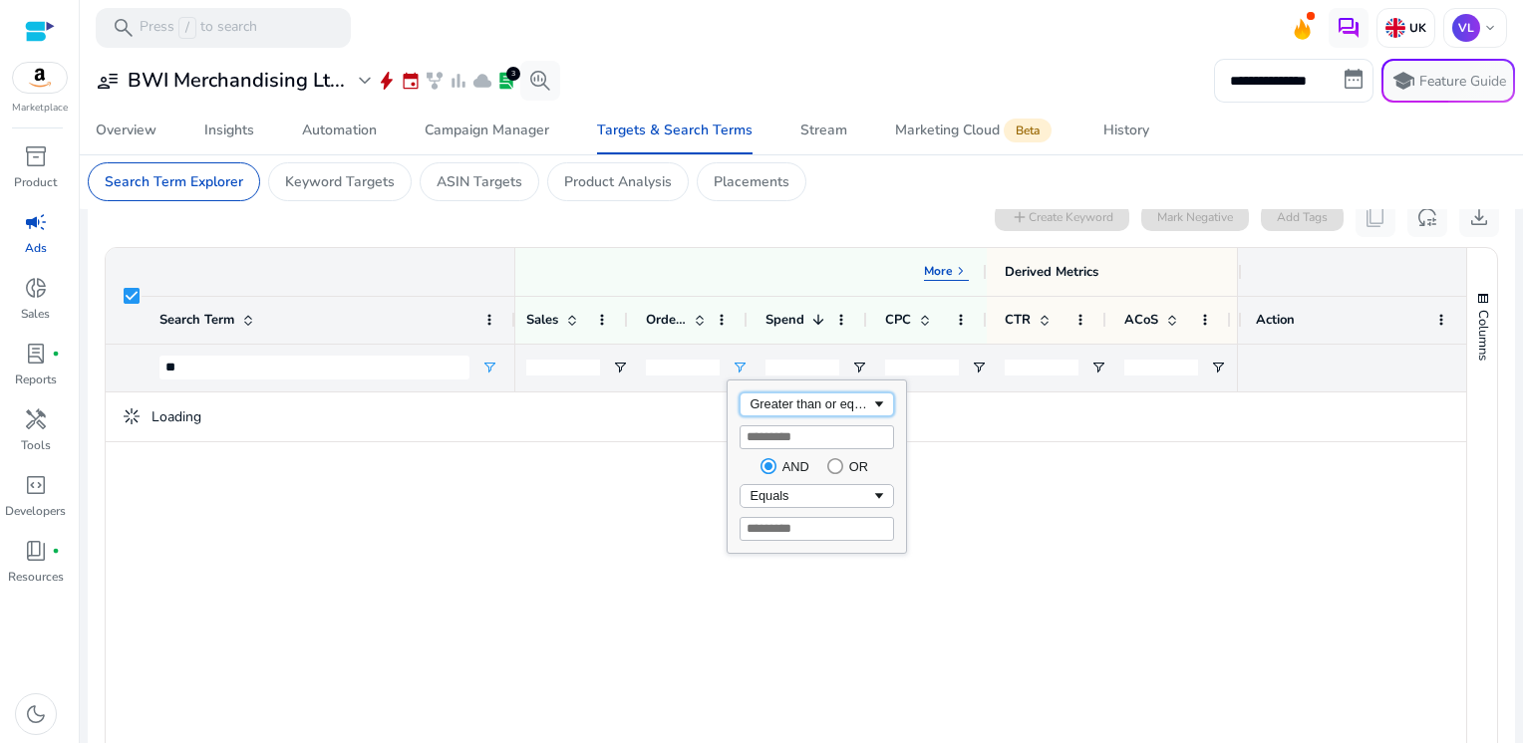
scroll to position [616, 0]
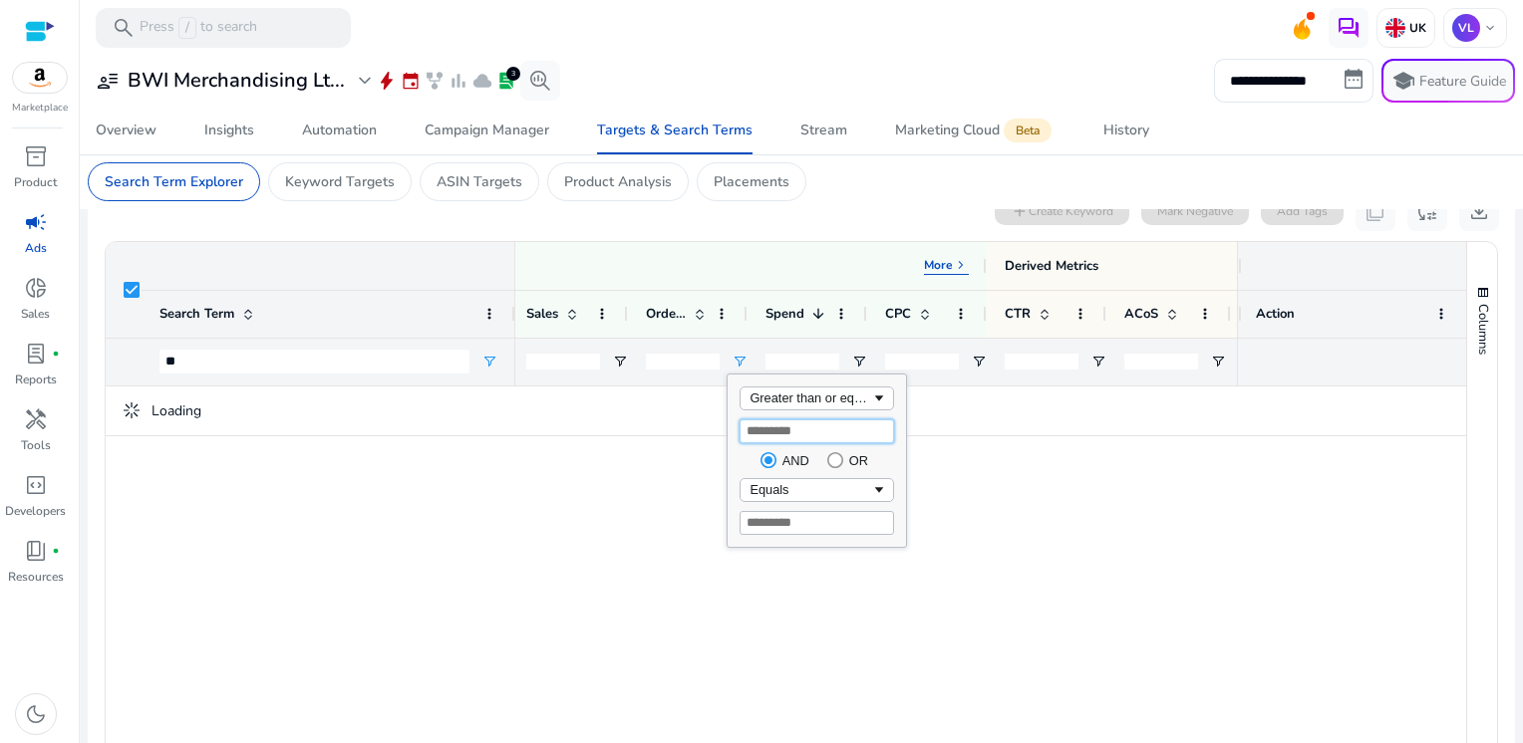
click at [768, 425] on input "*" at bounding box center [816, 432] width 154 height 24
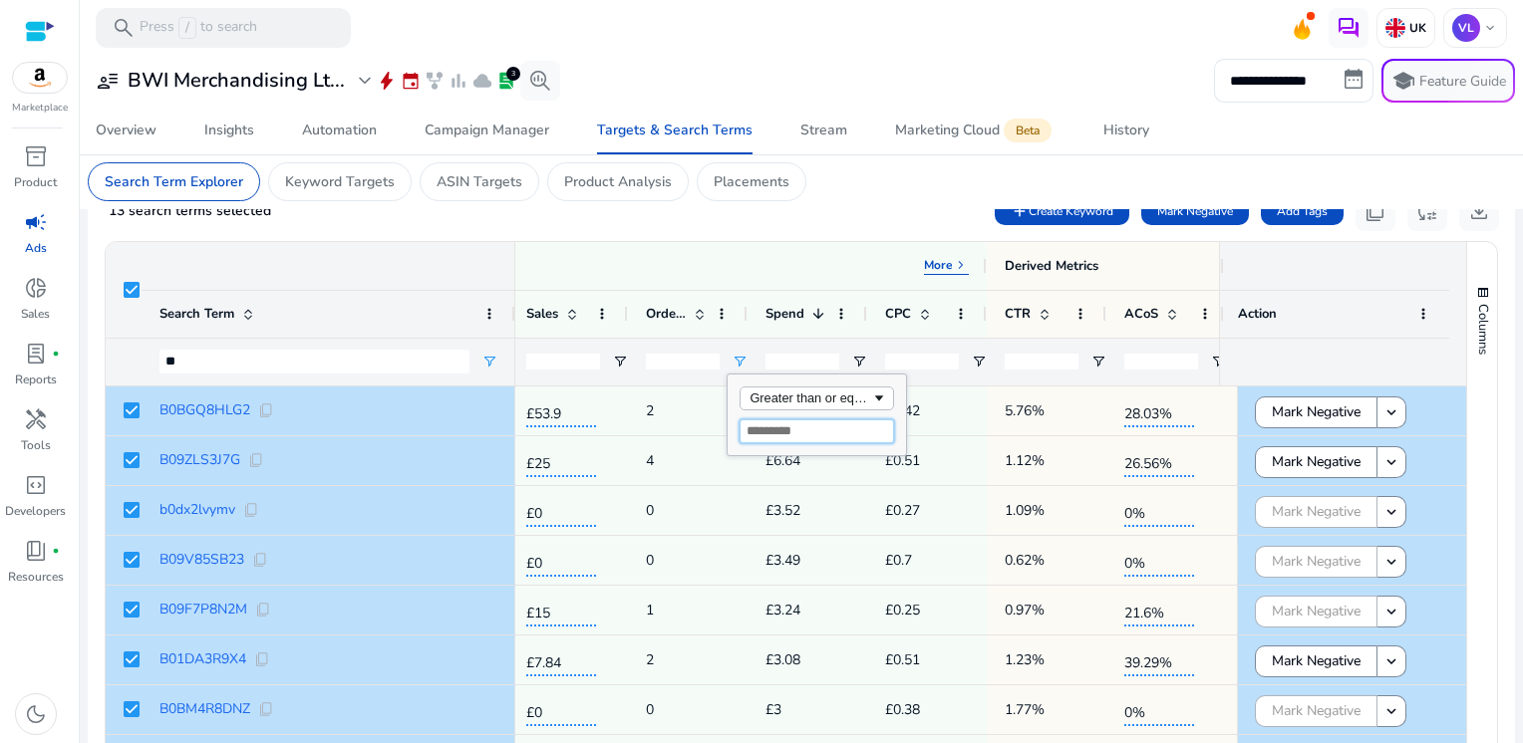
type input "*"
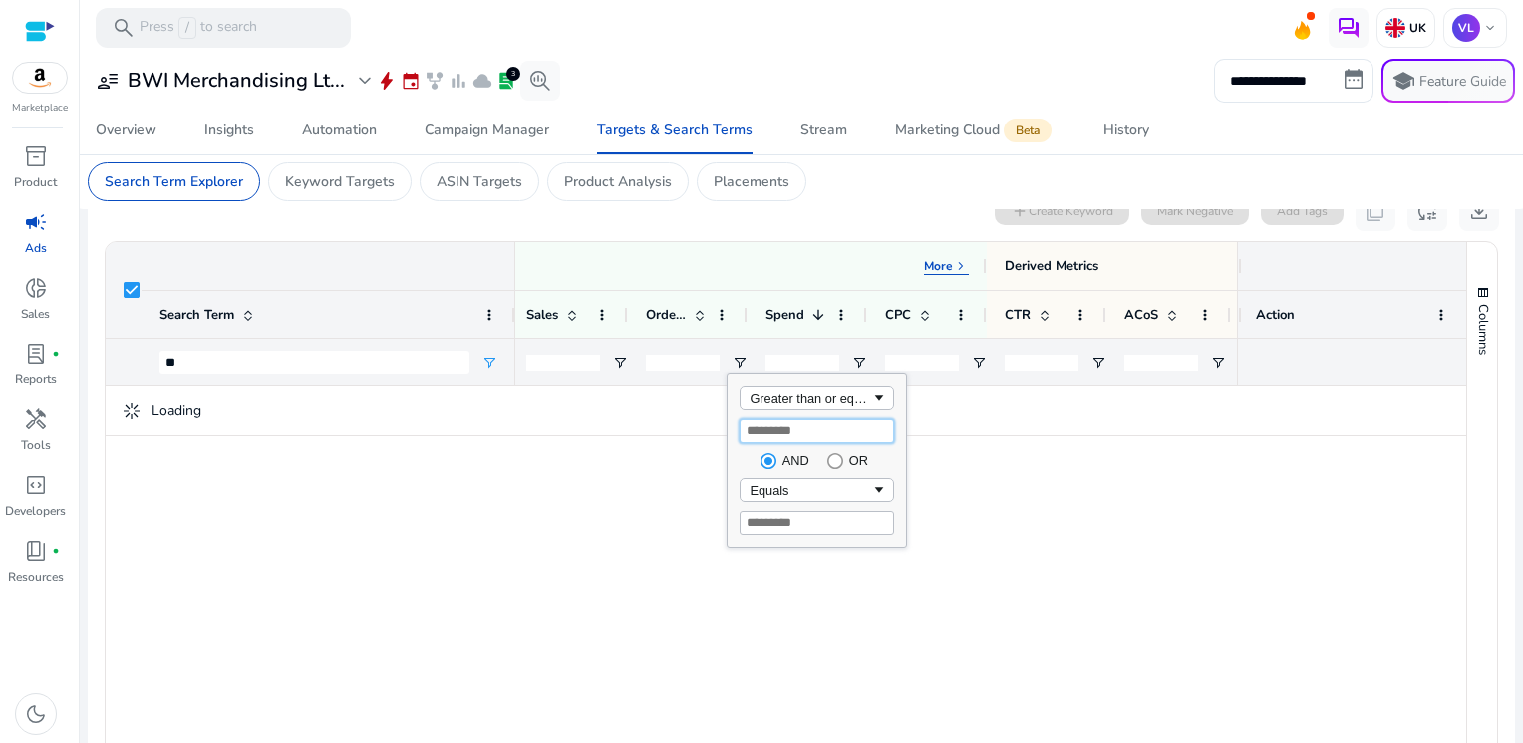
type input "*"
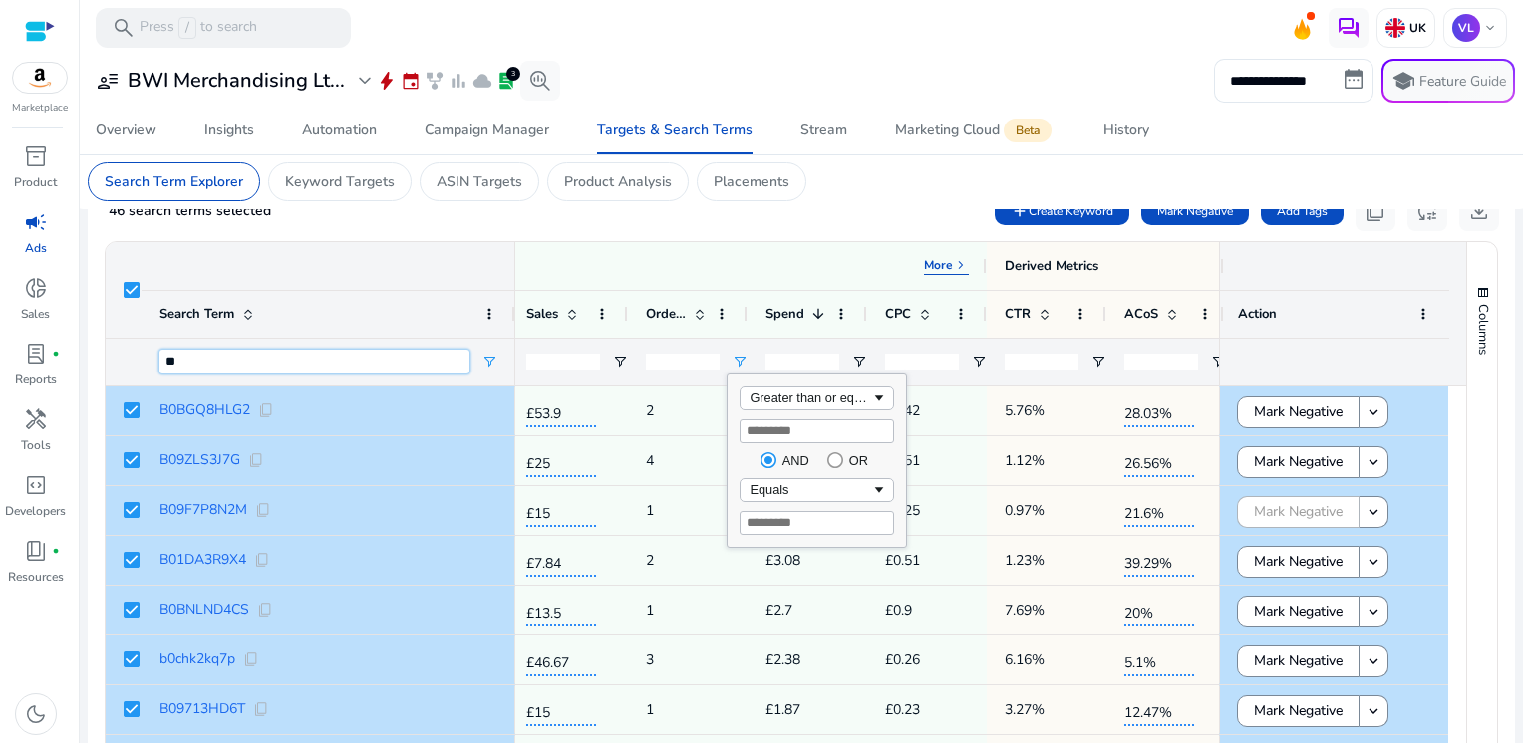
click at [191, 353] on input "**" at bounding box center [314, 362] width 310 height 24
type input "*"
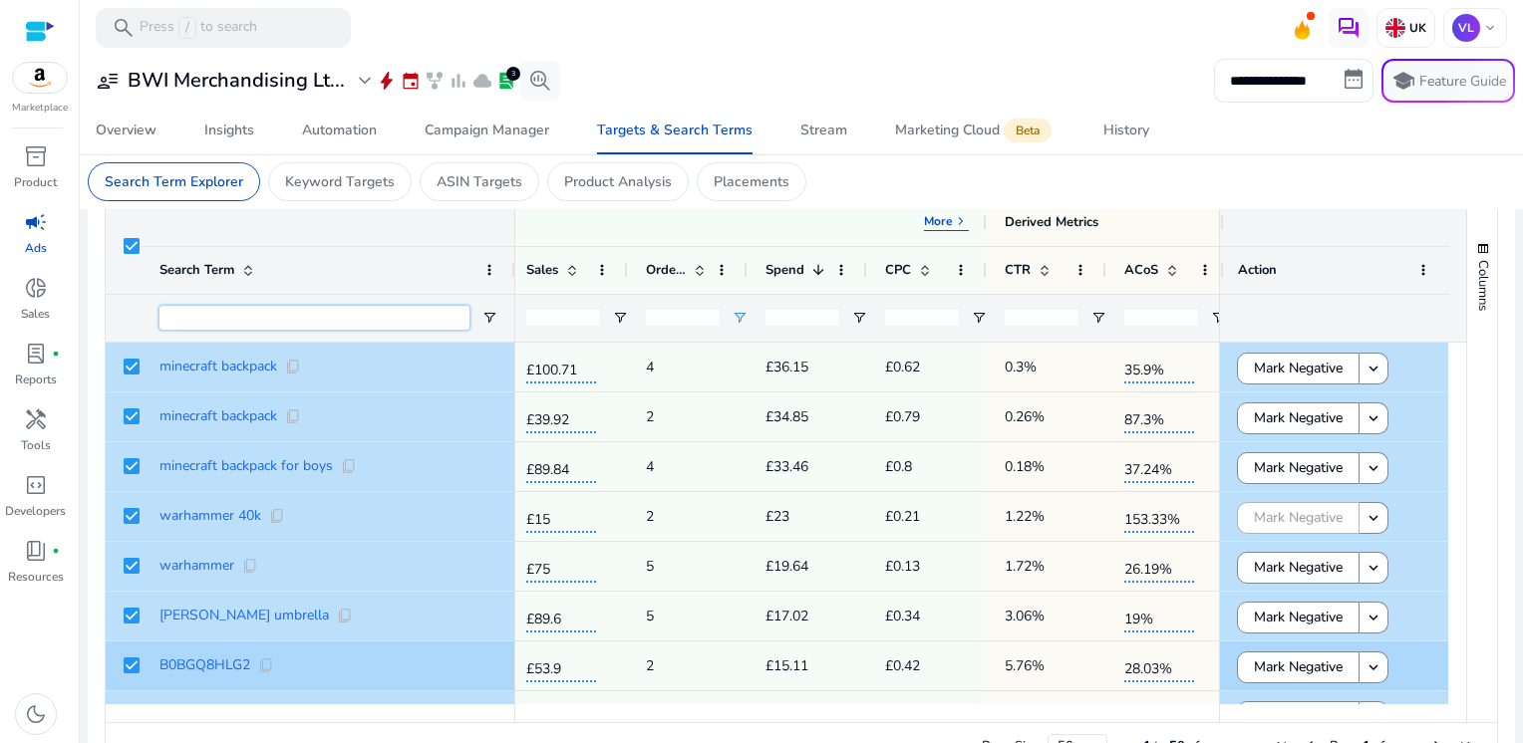
scroll to position [662, 0]
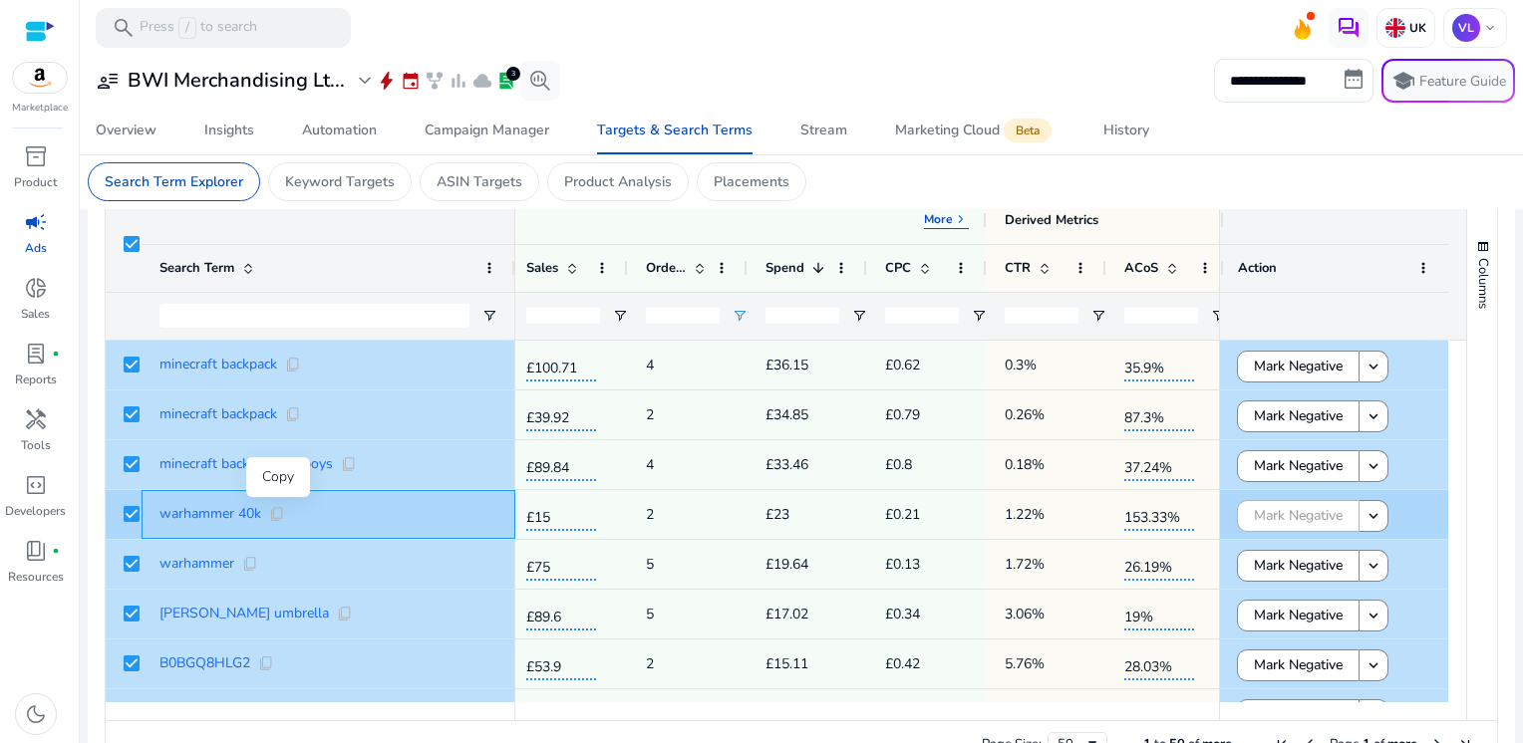
click at [279, 516] on span "content_copy" at bounding box center [277, 514] width 16 height 16
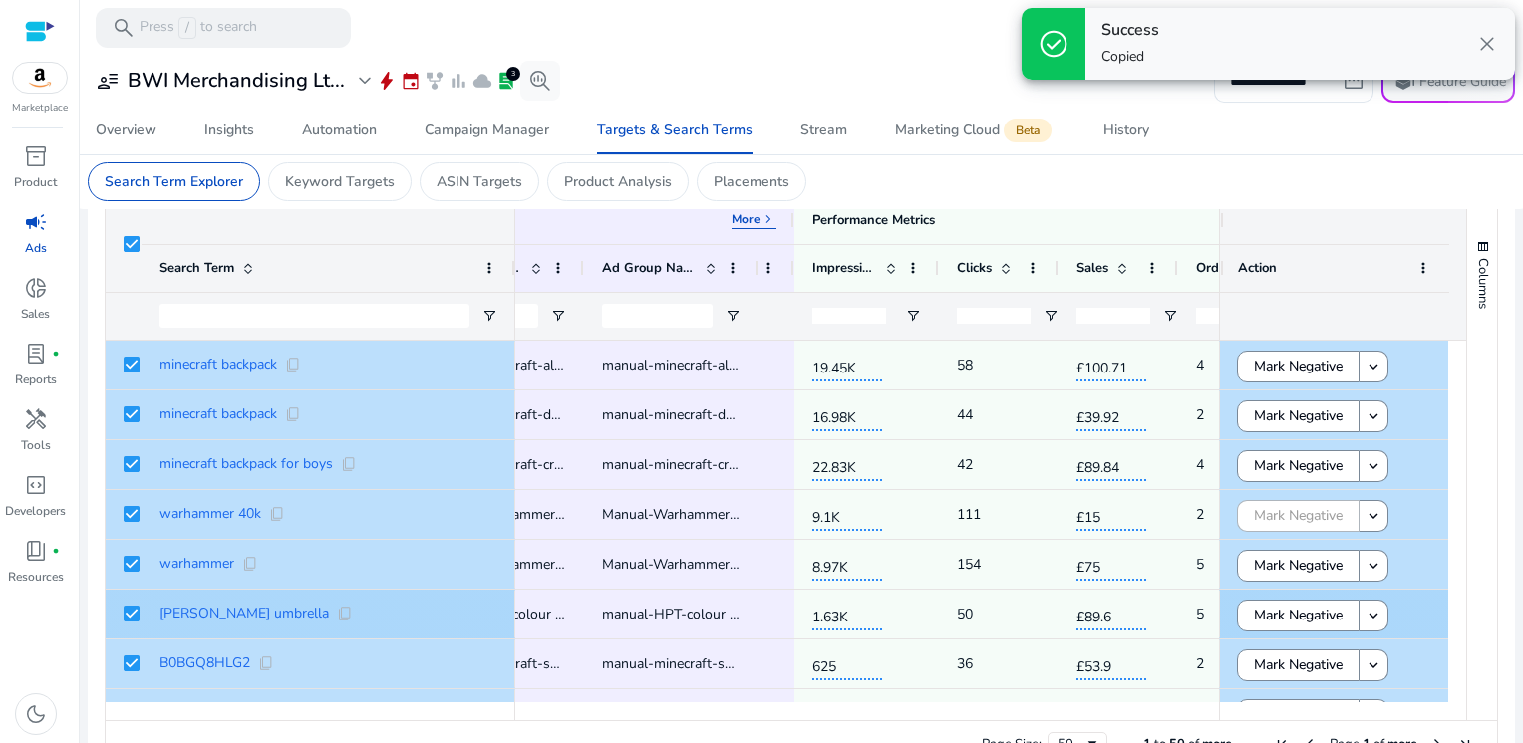
scroll to position [0, 0]
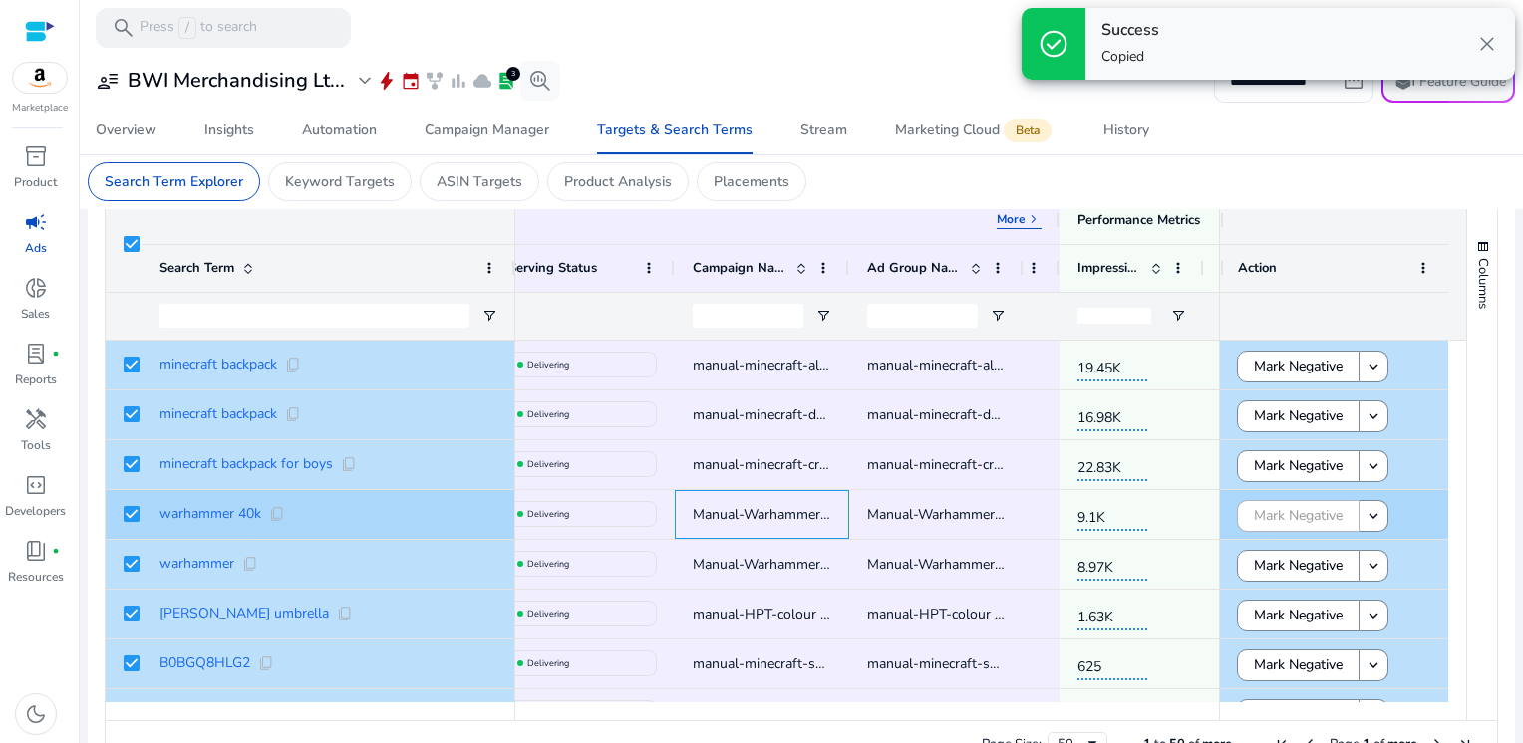
click at [745, 508] on span "Manual-Warhammer-Hoodies-phrase-KW" at bounding box center [824, 514] width 263 height 19
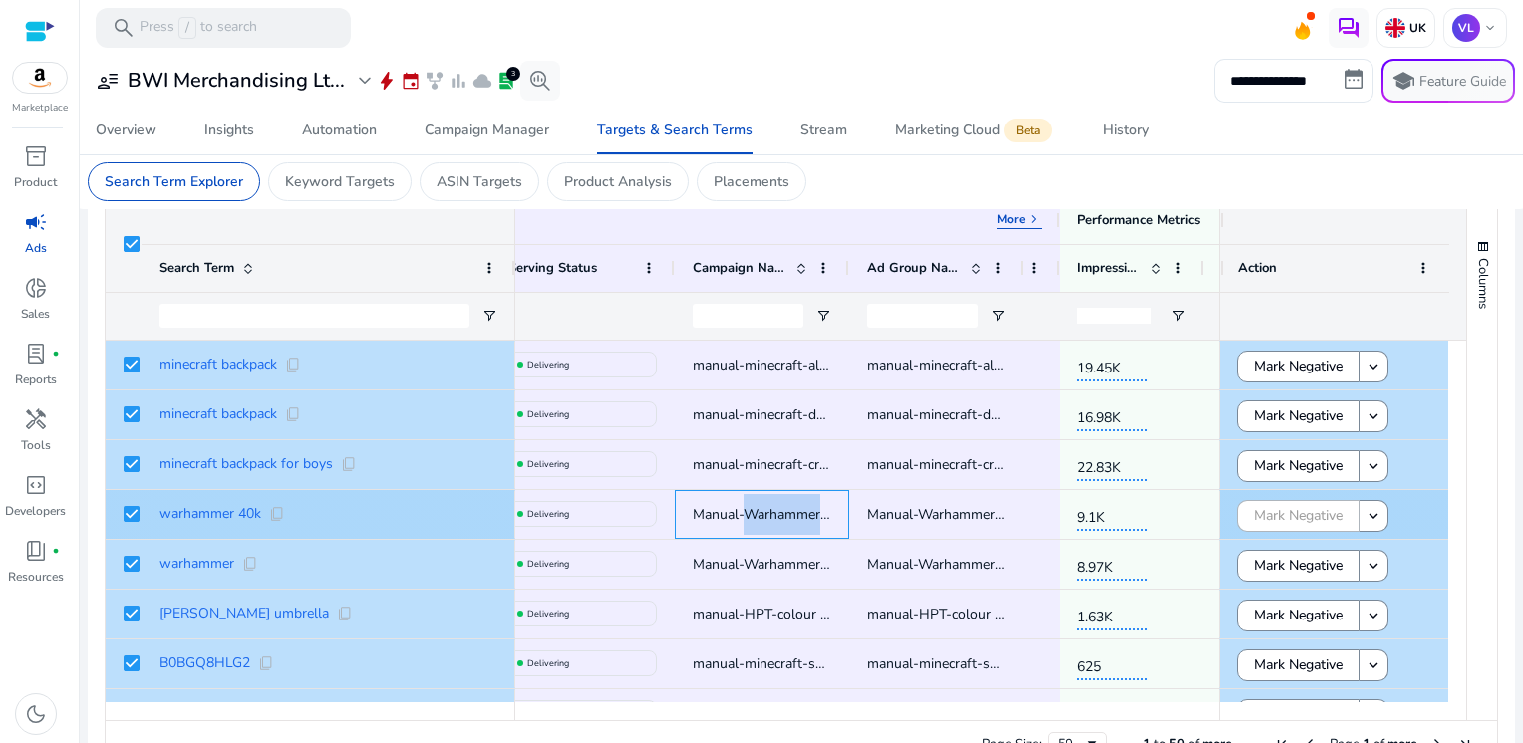
click at [745, 508] on span "Manual-Warhammer-Hoodies-phrase-KW" at bounding box center [824, 514] width 263 height 19
copy span "Manual-Warhammer-Hoodies-phrase-KW"
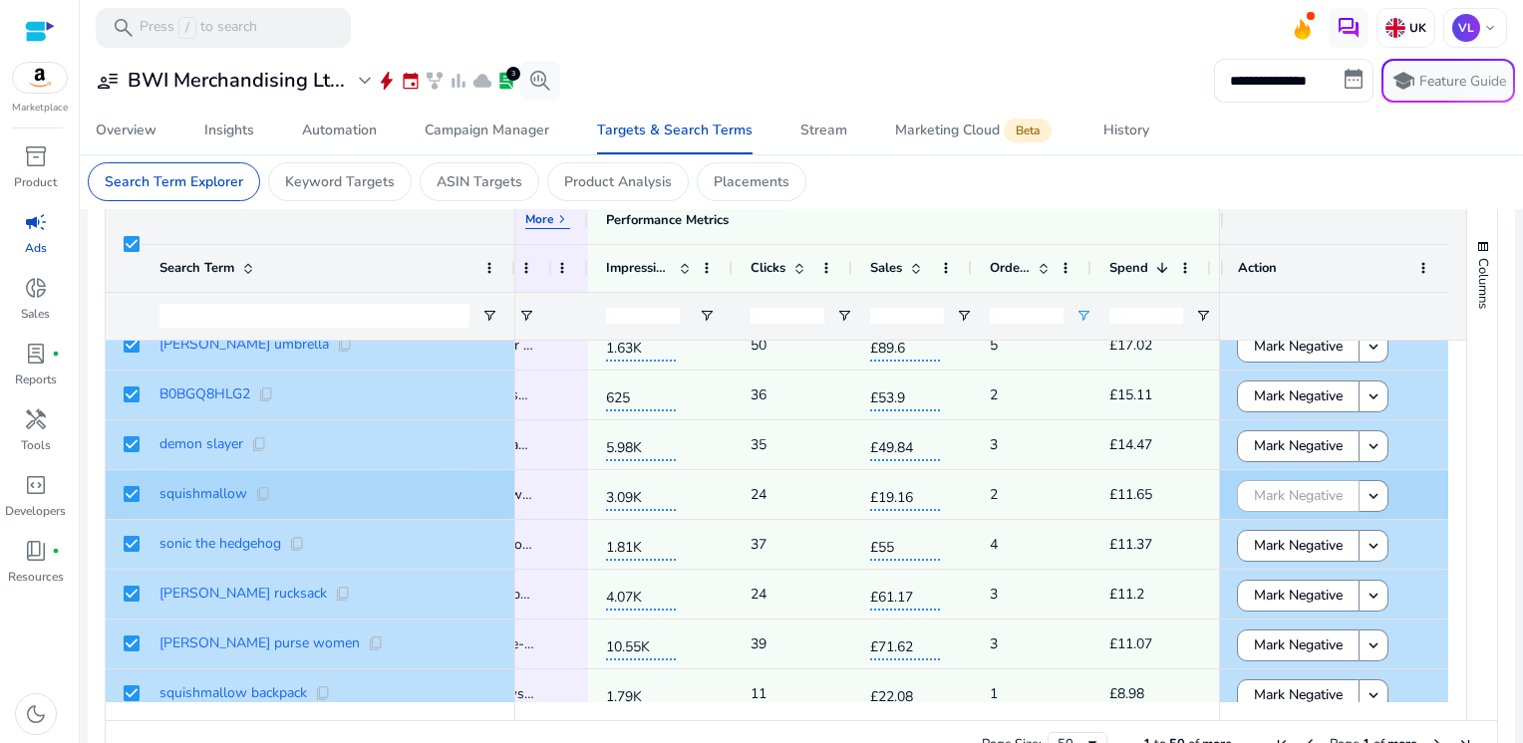
scroll to position [0, 577]
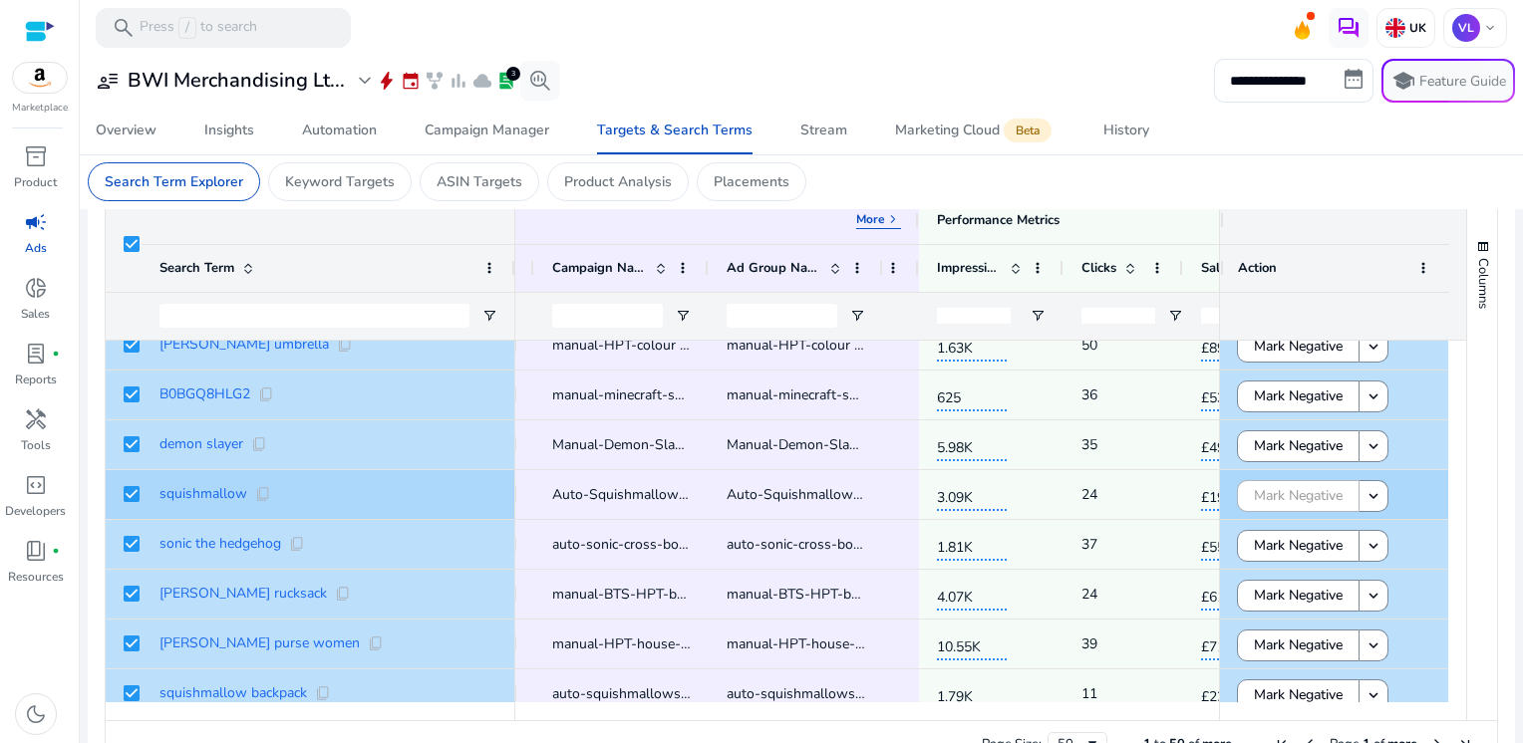
click at [654, 492] on span "Auto-Squishmallows-Acrylic-Travel-Cup-B0CSNGRZXW" at bounding box center [729, 494] width 355 height 19
copy span "Auto-Squishmallows-Acrylic-Travel-Cup-B0CSNGRZXW"
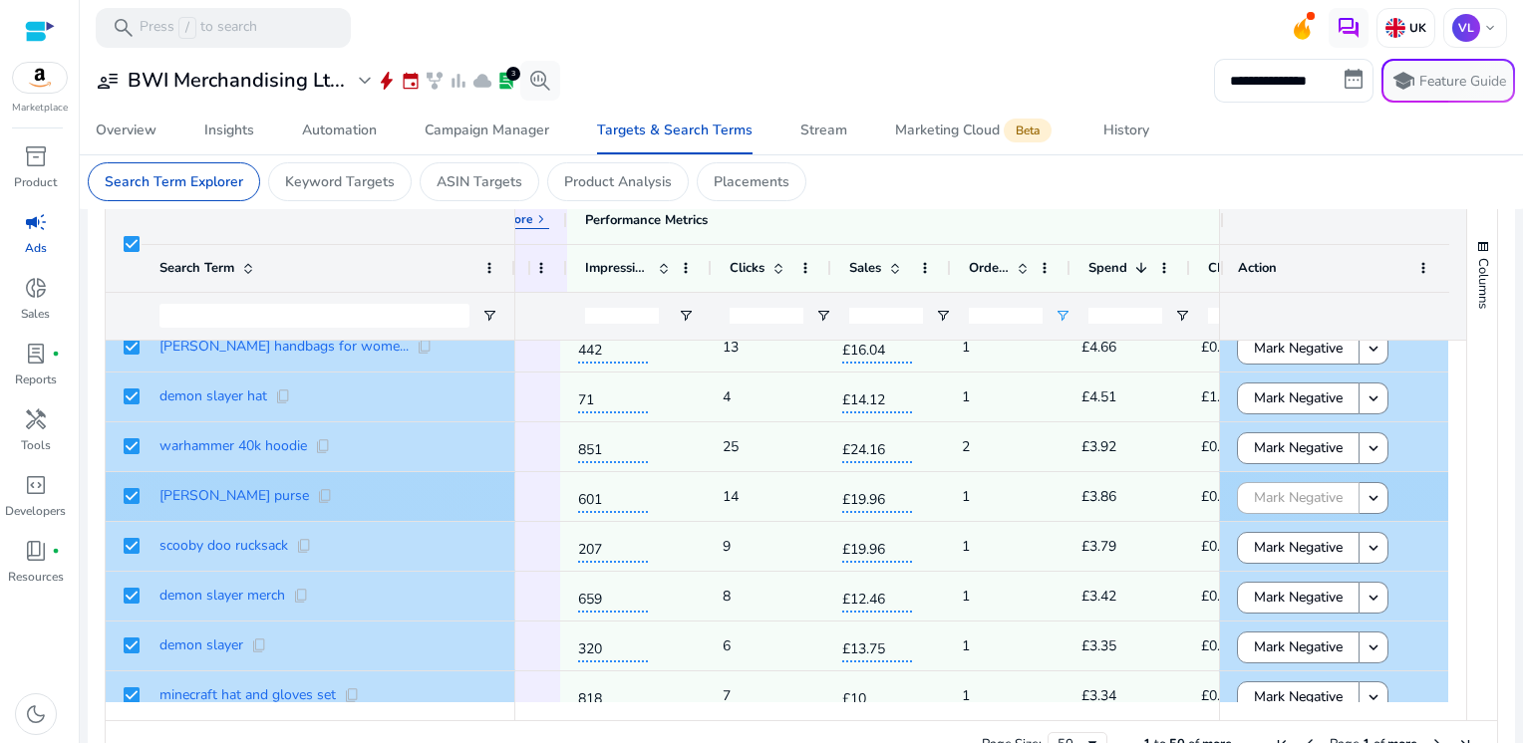
scroll to position [0, 674]
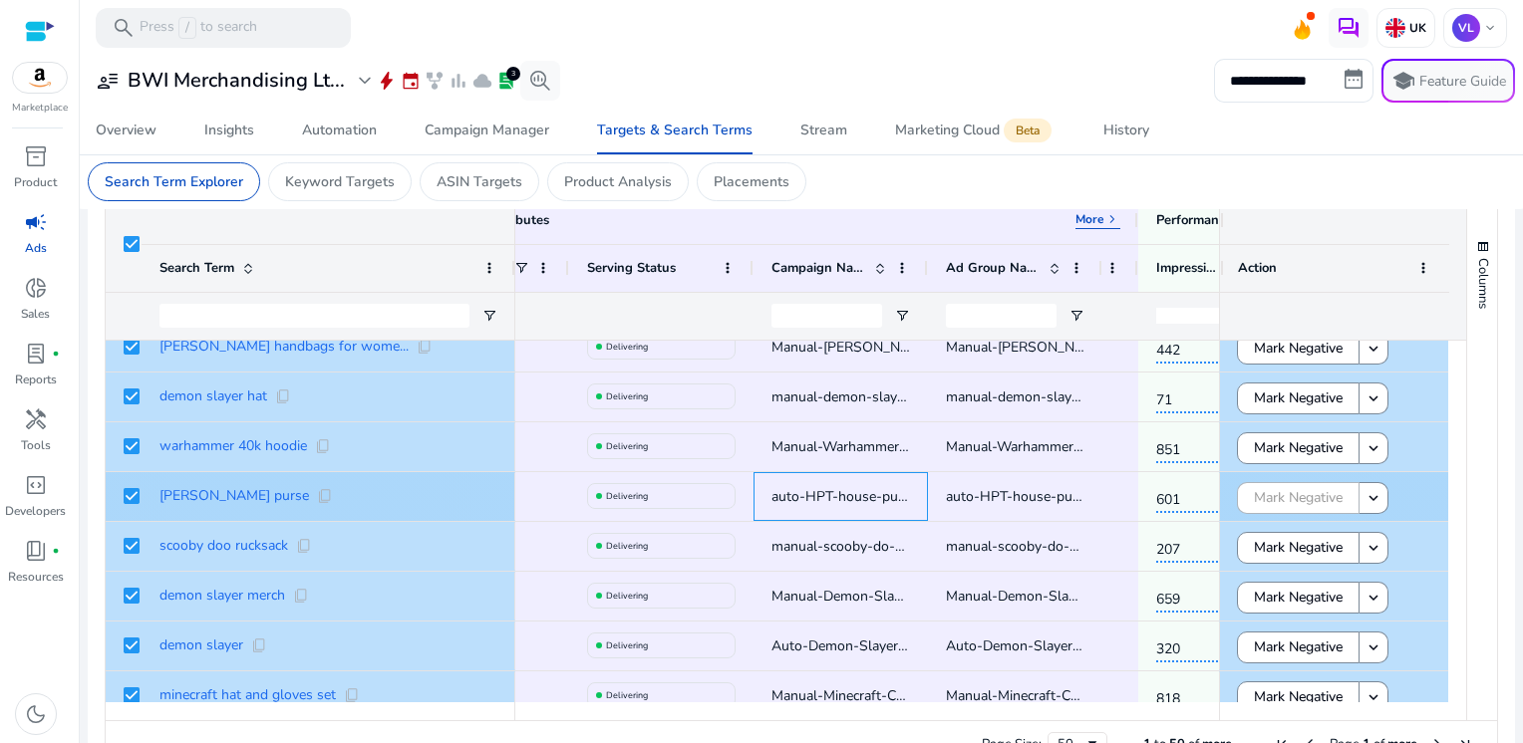
click at [830, 492] on span "auto-HPT-house-purses" at bounding box center [847, 496] width 152 height 19
copy span "auto-HPT-house-purses"
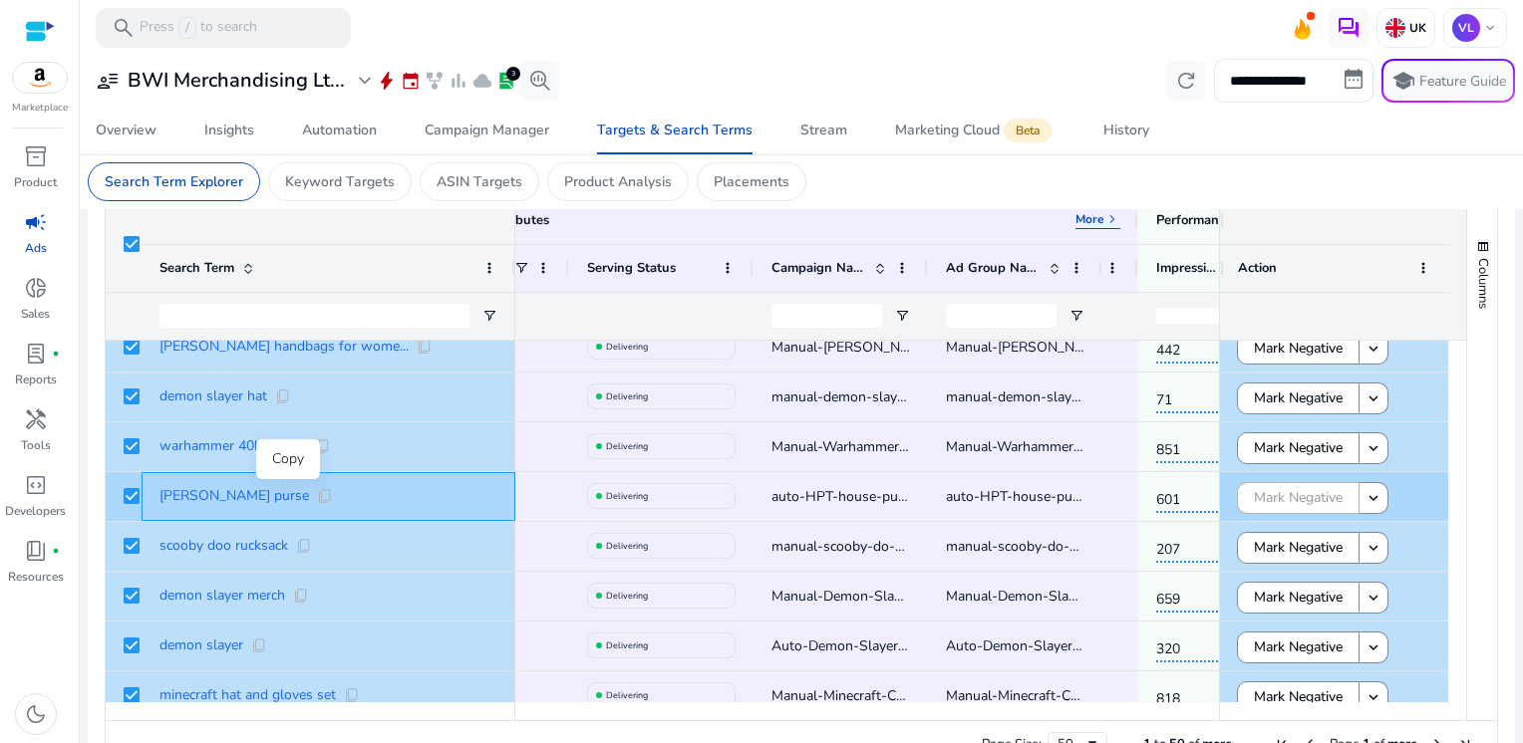
click at [317, 496] on span "content_copy" at bounding box center [325, 496] width 16 height 16
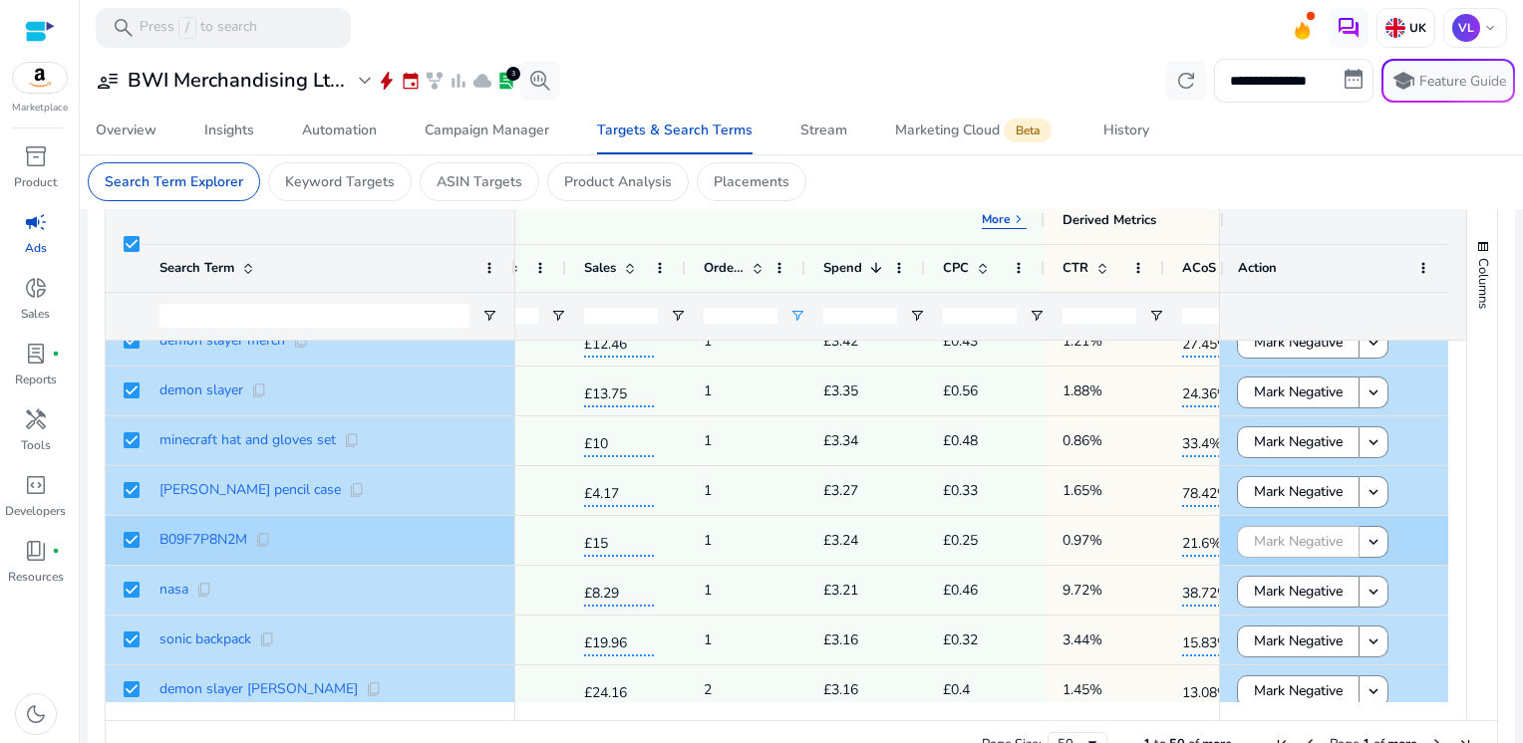
scroll to position [0, 937]
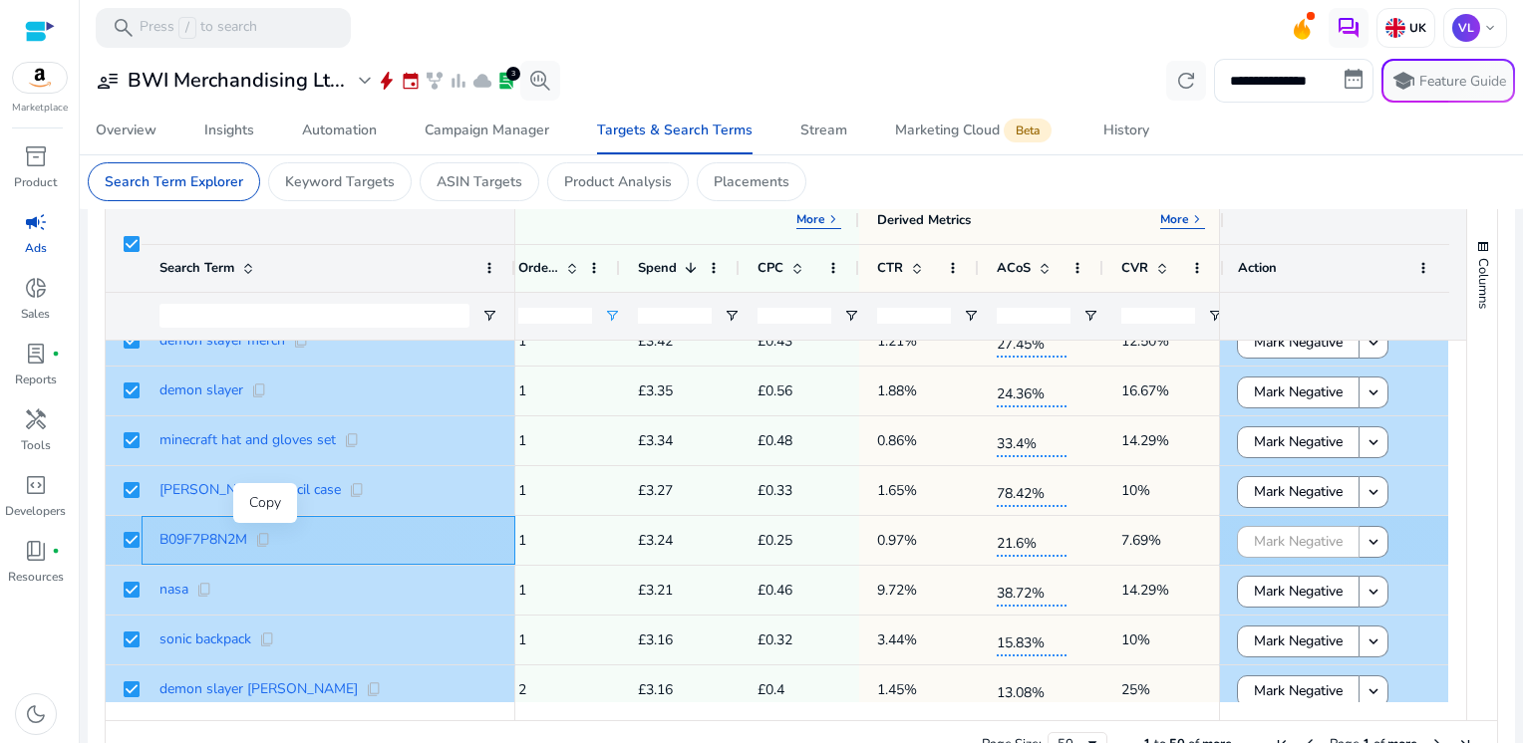
click at [262, 538] on span "content_copy" at bounding box center [263, 540] width 16 height 16
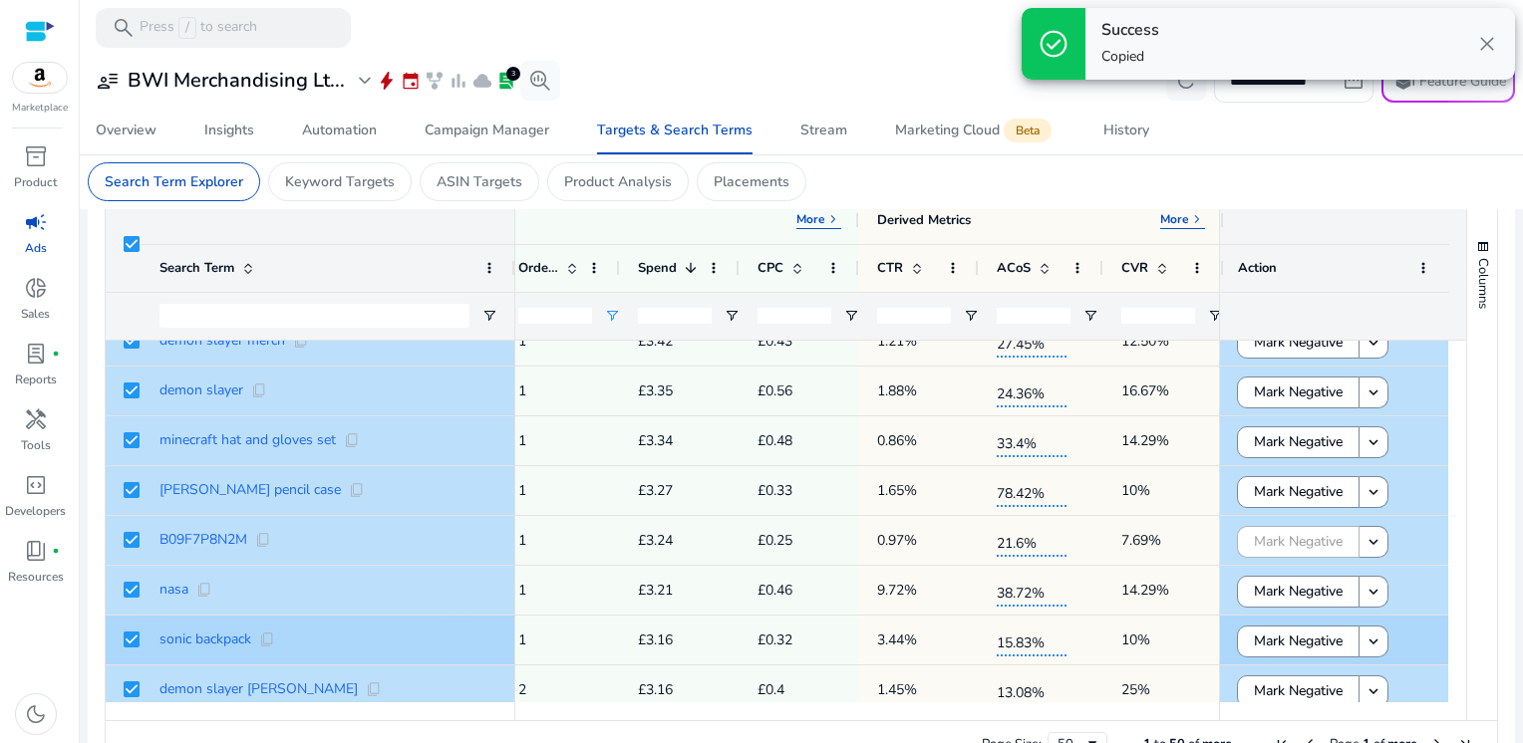
scroll to position [0, 906]
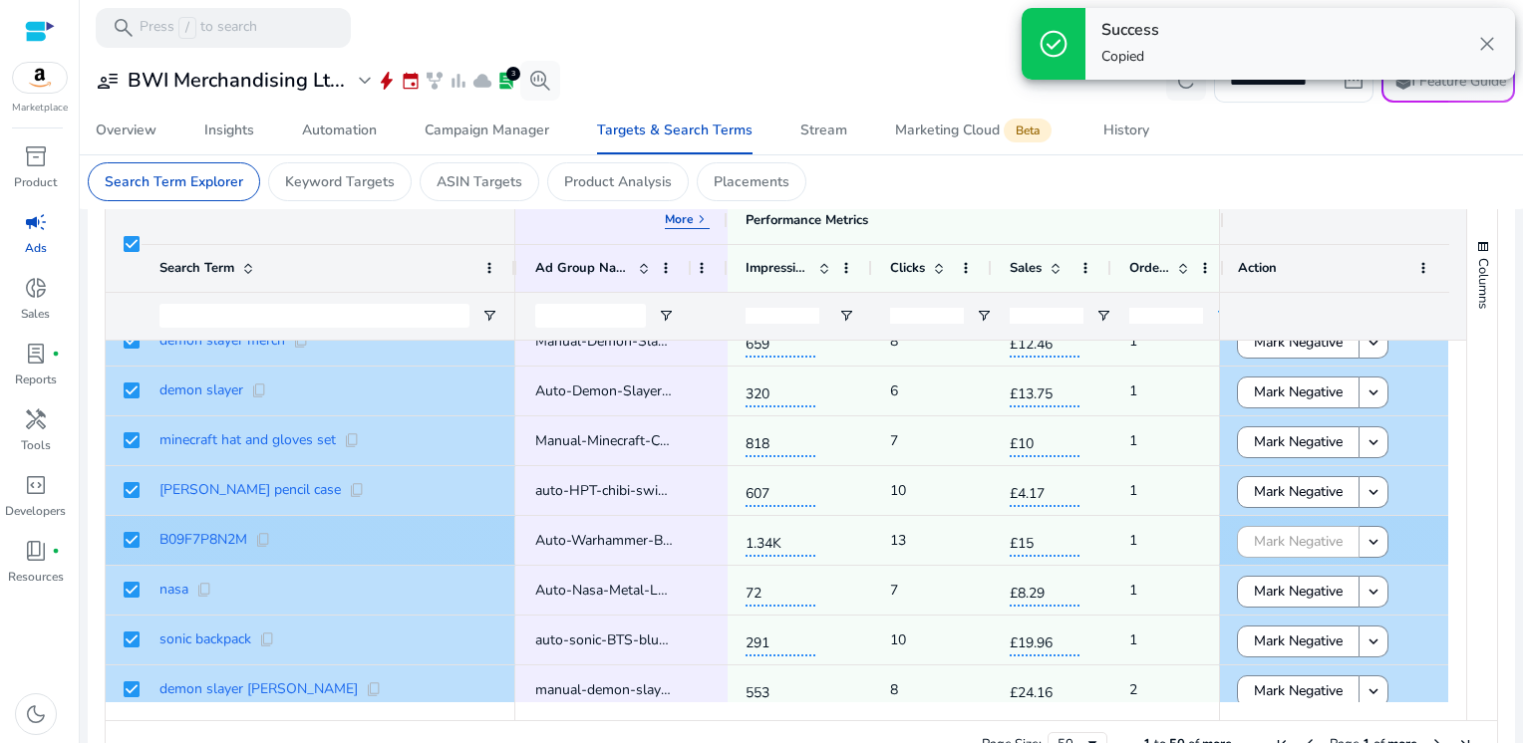
click at [574, 536] on span "Auto-Warhammer-Black-Legion-T-Shirt-Grp-96BW5AWRH" at bounding box center [722, 540] width 374 height 19
copy span "Auto-Warhammer-Black-Legion-T-Shirt-Grp-96BW5AWRH"
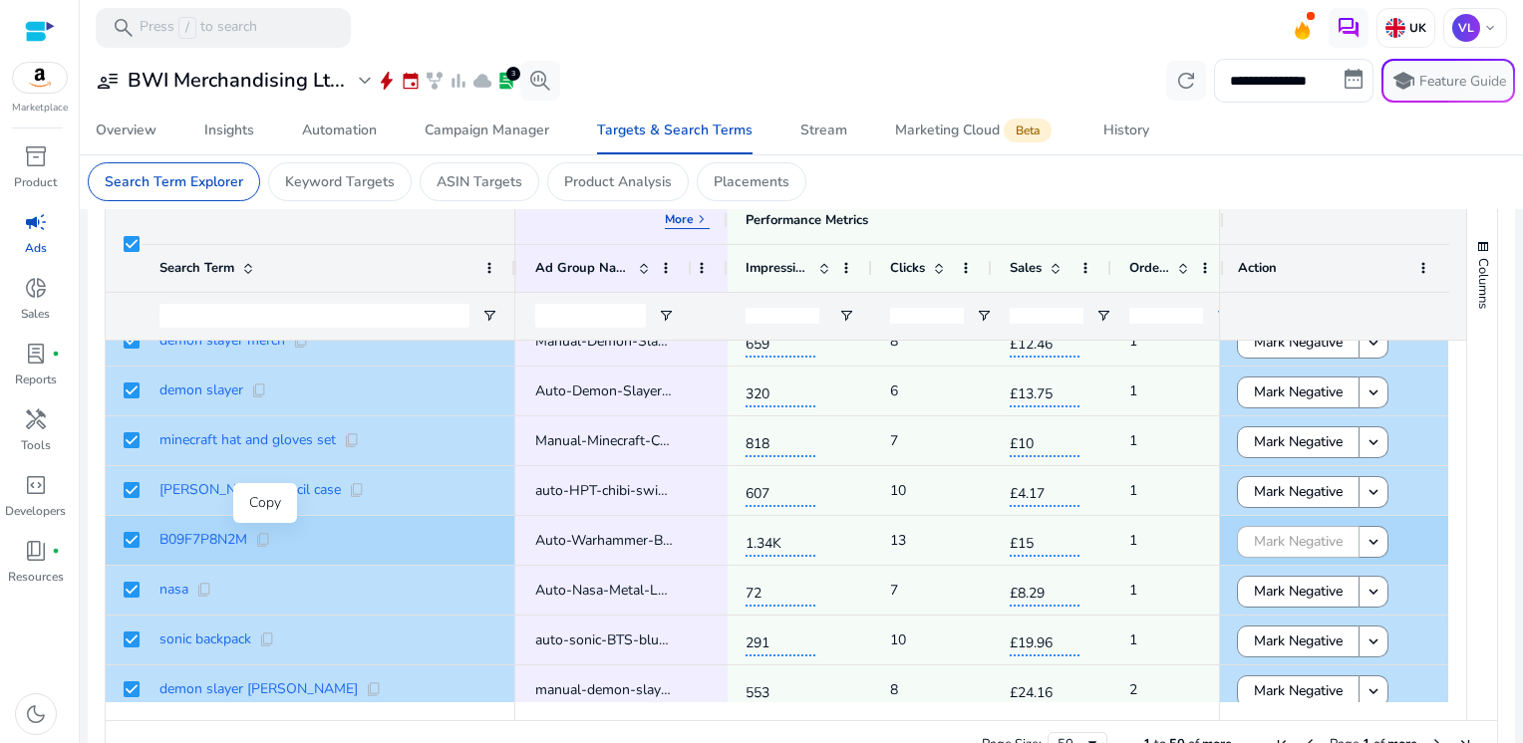
click at [265, 543] on span "content_copy" at bounding box center [263, 540] width 16 height 16
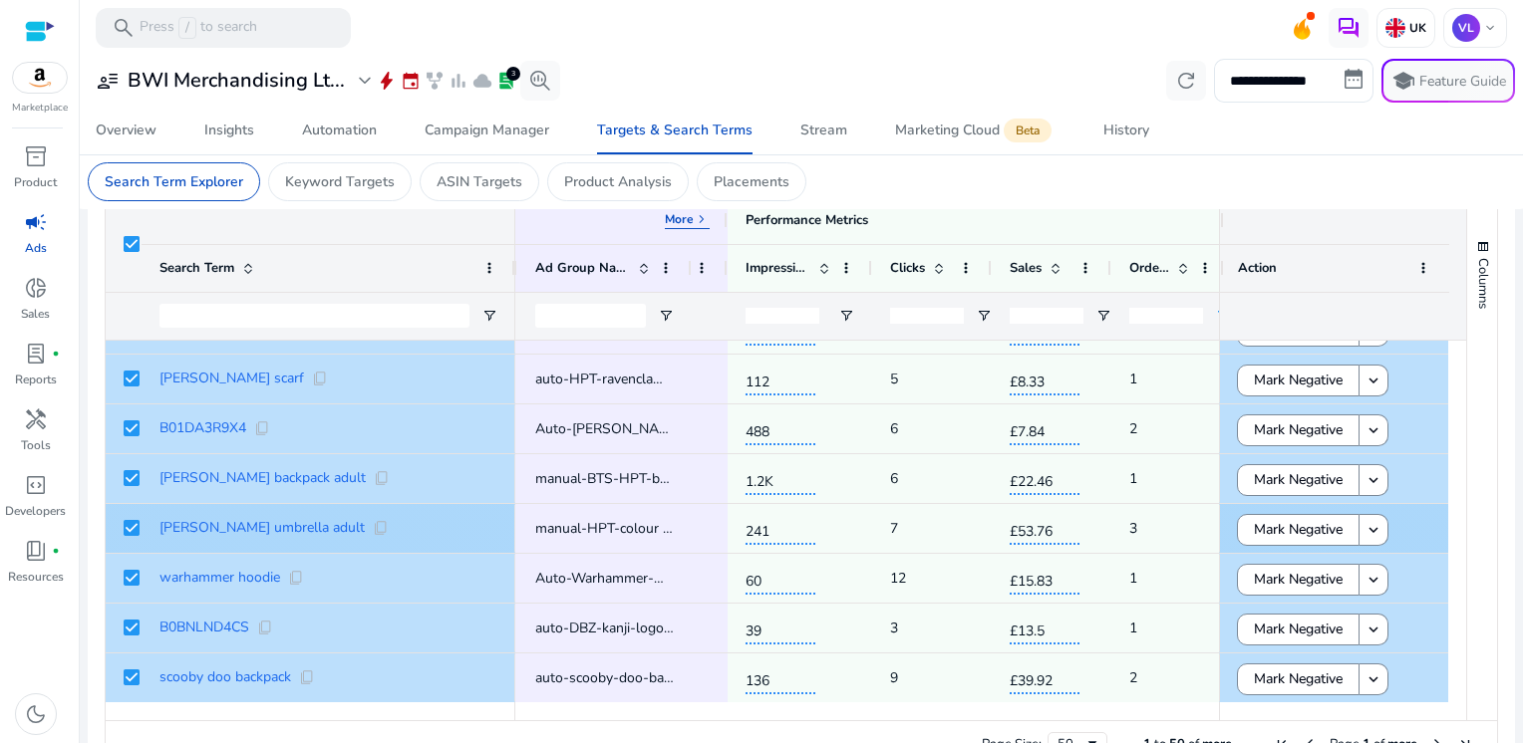
scroll to position [711, 0]
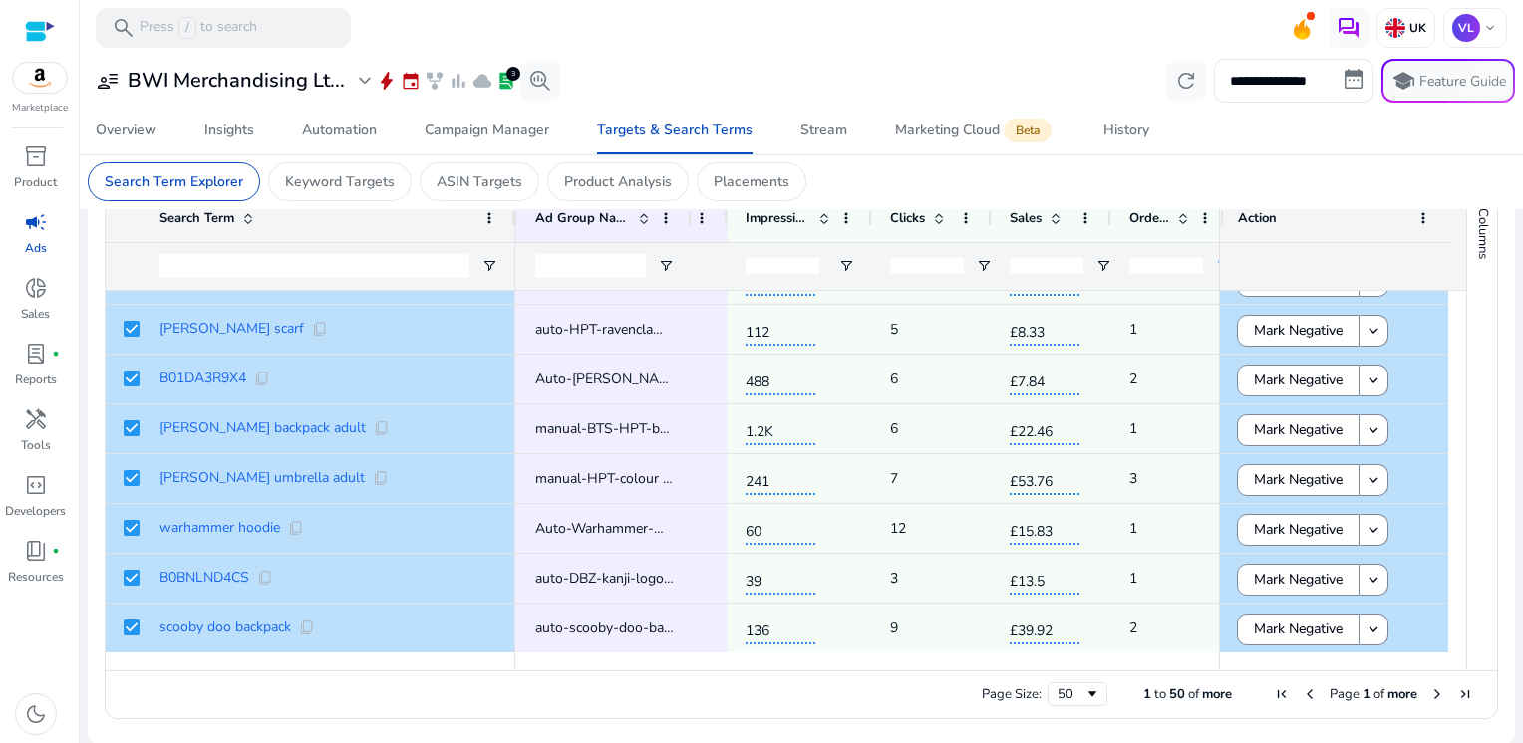
click at [1429, 691] on span "Next Page" at bounding box center [1437, 695] width 16 height 16
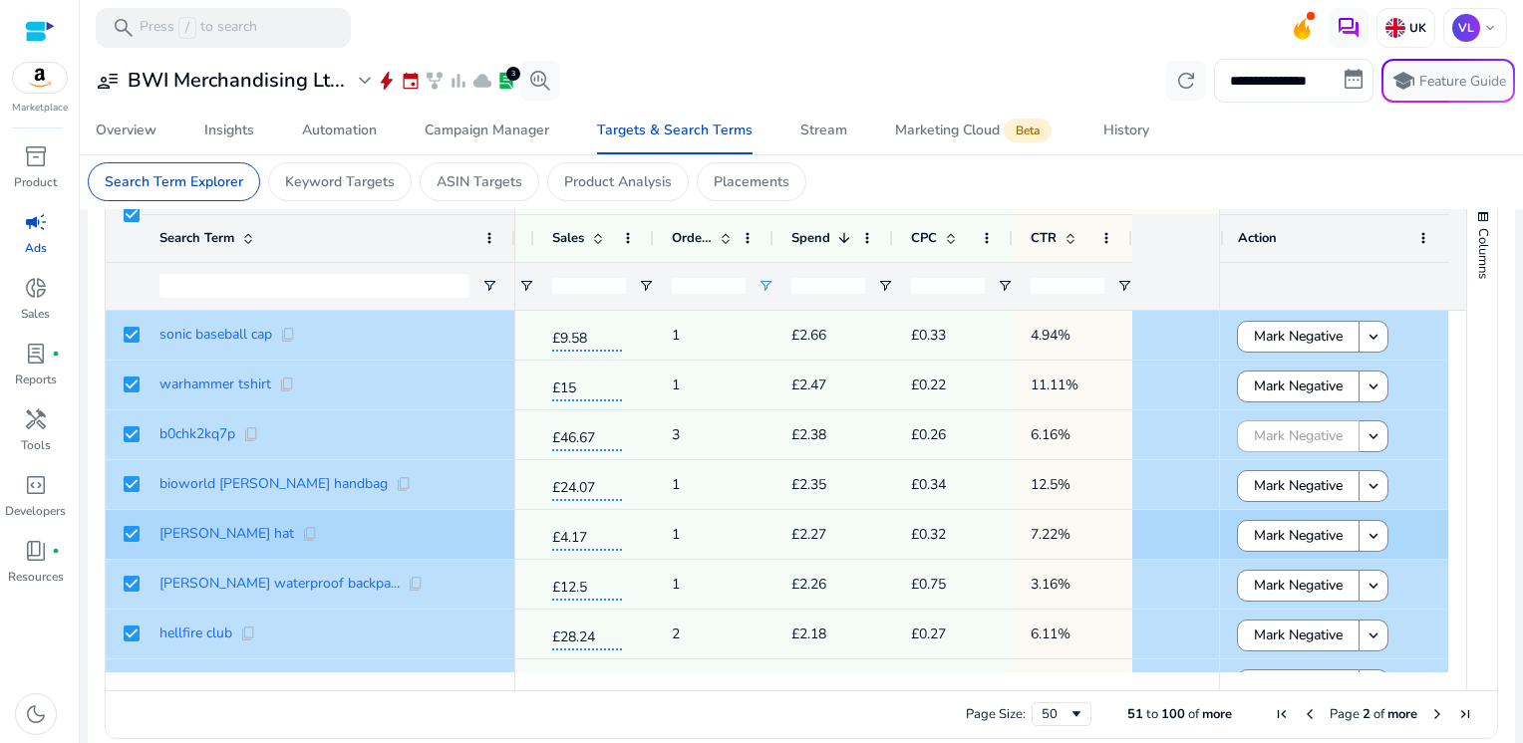
scroll to position [0, 554]
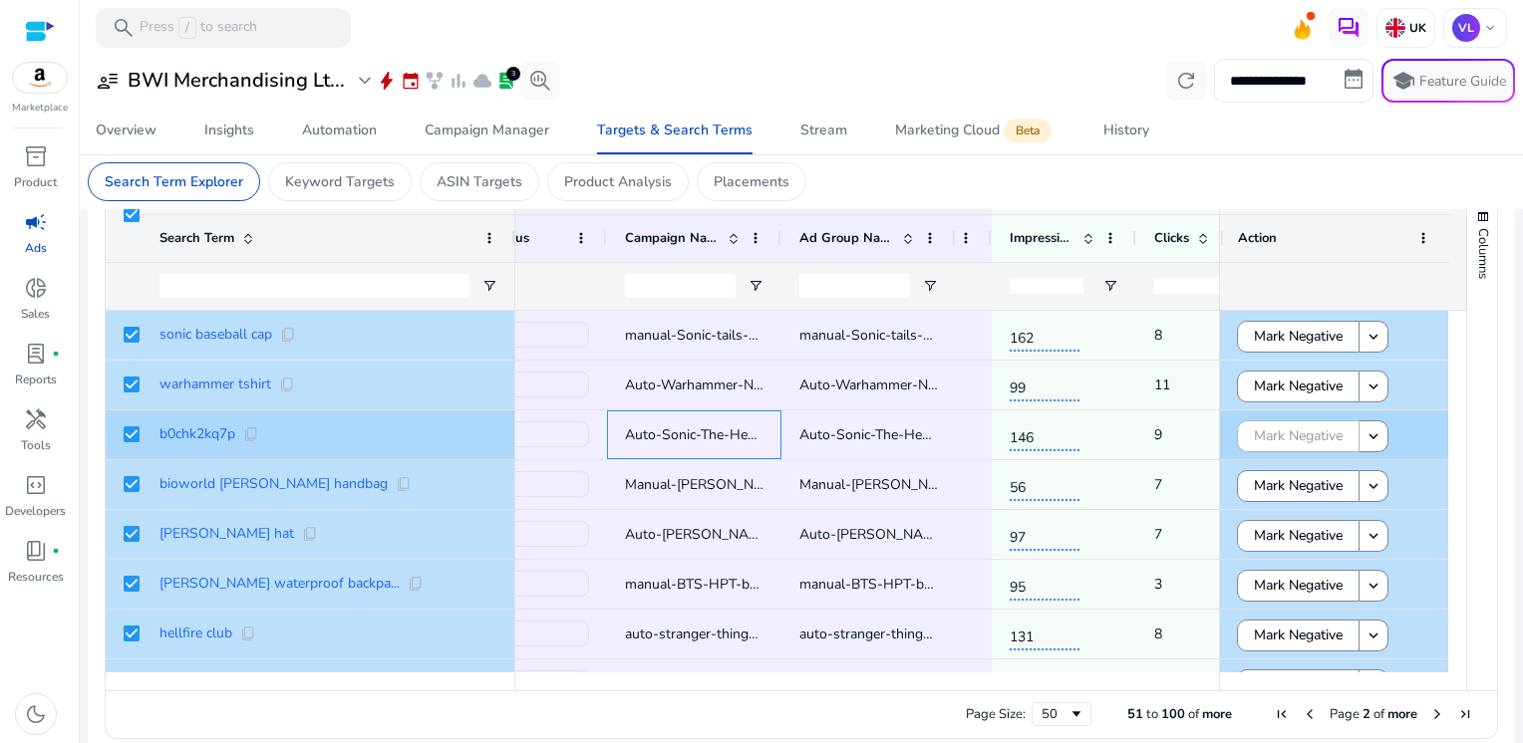
click at [700, 432] on span "Auto-Sonic-The-Hedgehog-Hoodie-B0D1VFV8ZH" at bounding box center [783, 434] width 316 height 19
copy span "Auto-Sonic-The-Hedgehog-Hoodie-B0D1VFV8ZH"
click at [244, 432] on span "content_copy" at bounding box center [251, 434] width 16 height 16
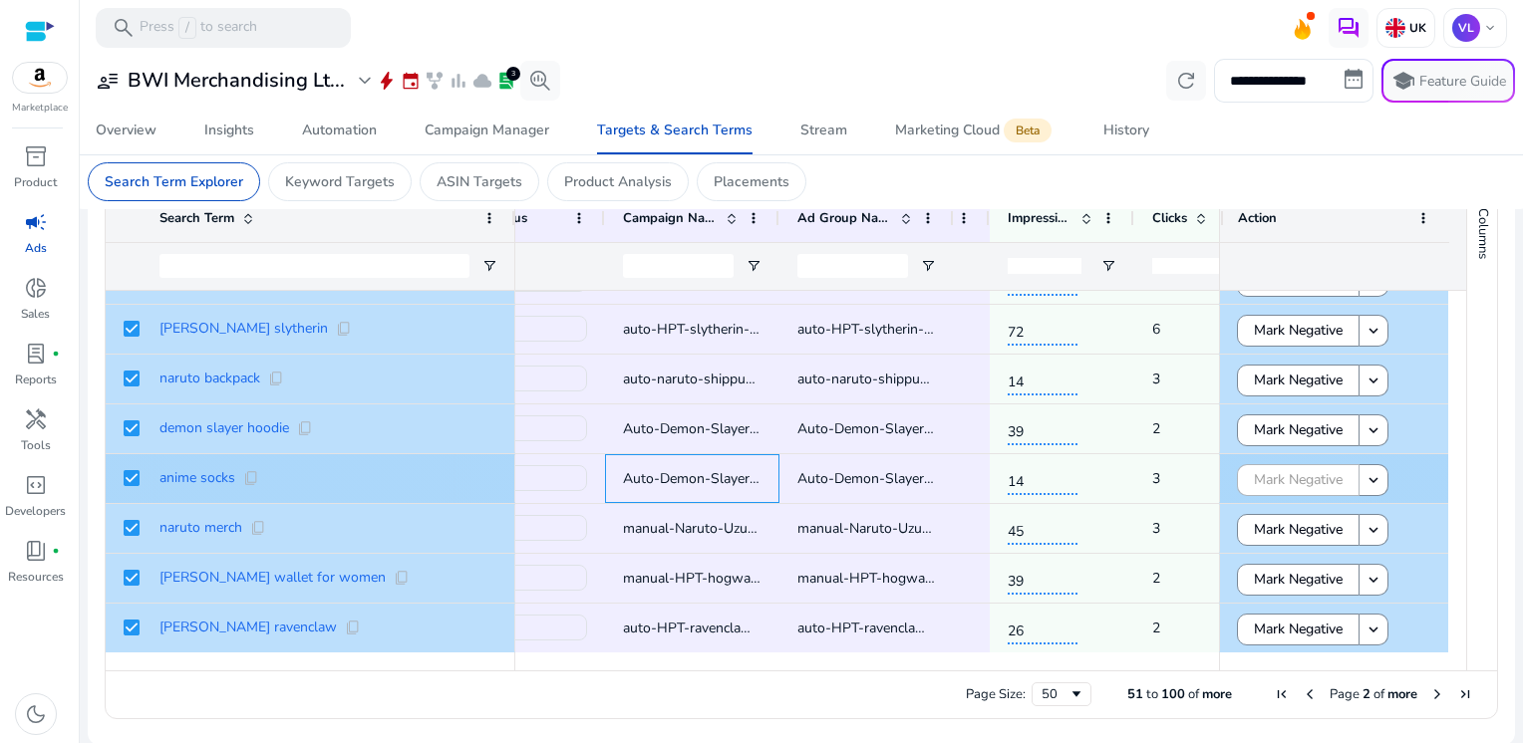
click at [655, 476] on span "Auto-Demon-Slayer-Crew-Socks-B09QPV9JGG" at bounding box center [774, 478] width 302 height 19
copy span "Auto-Demon-Slayer-Crew-Socks-B09QPV9JGG"
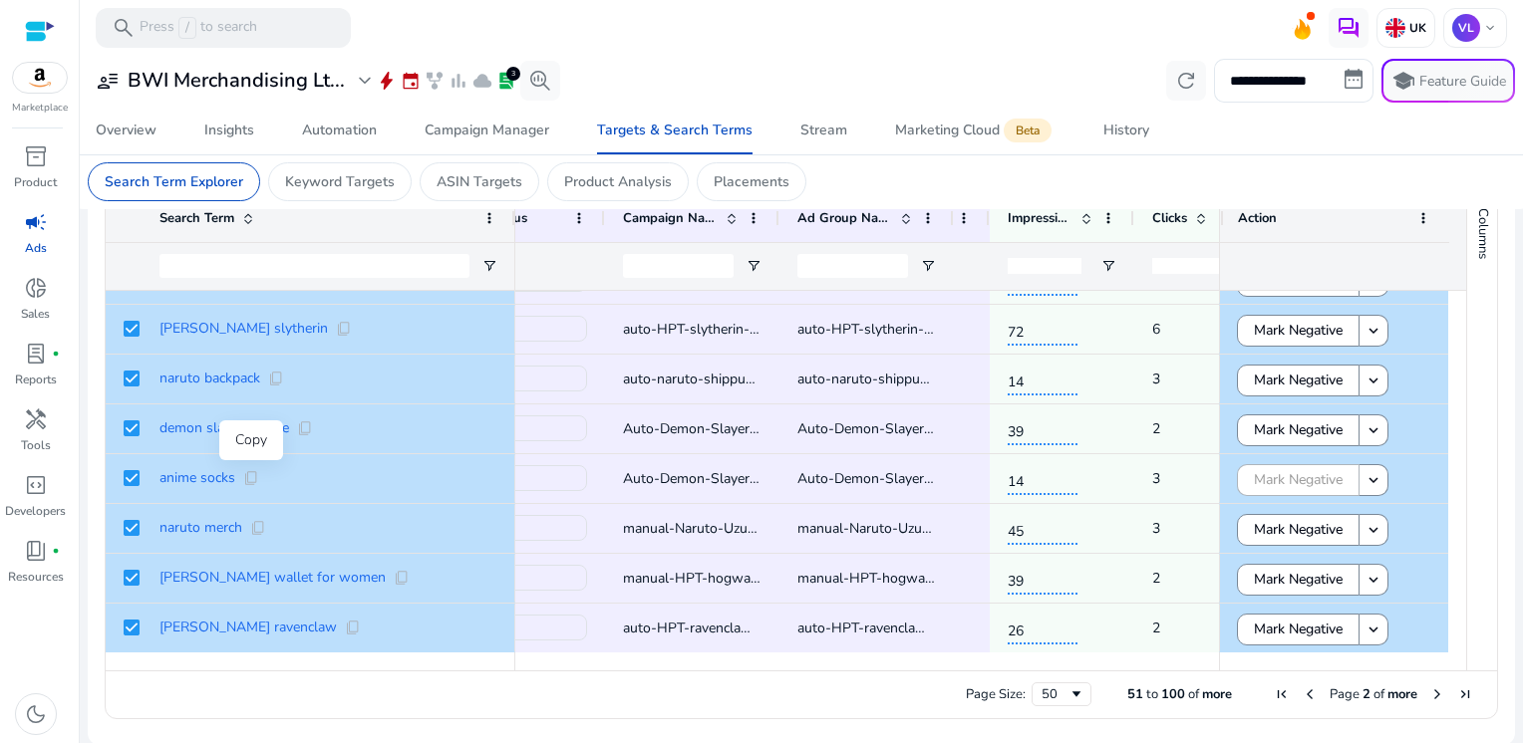
click at [251, 460] on div "Copy" at bounding box center [251, 440] width 64 height 40
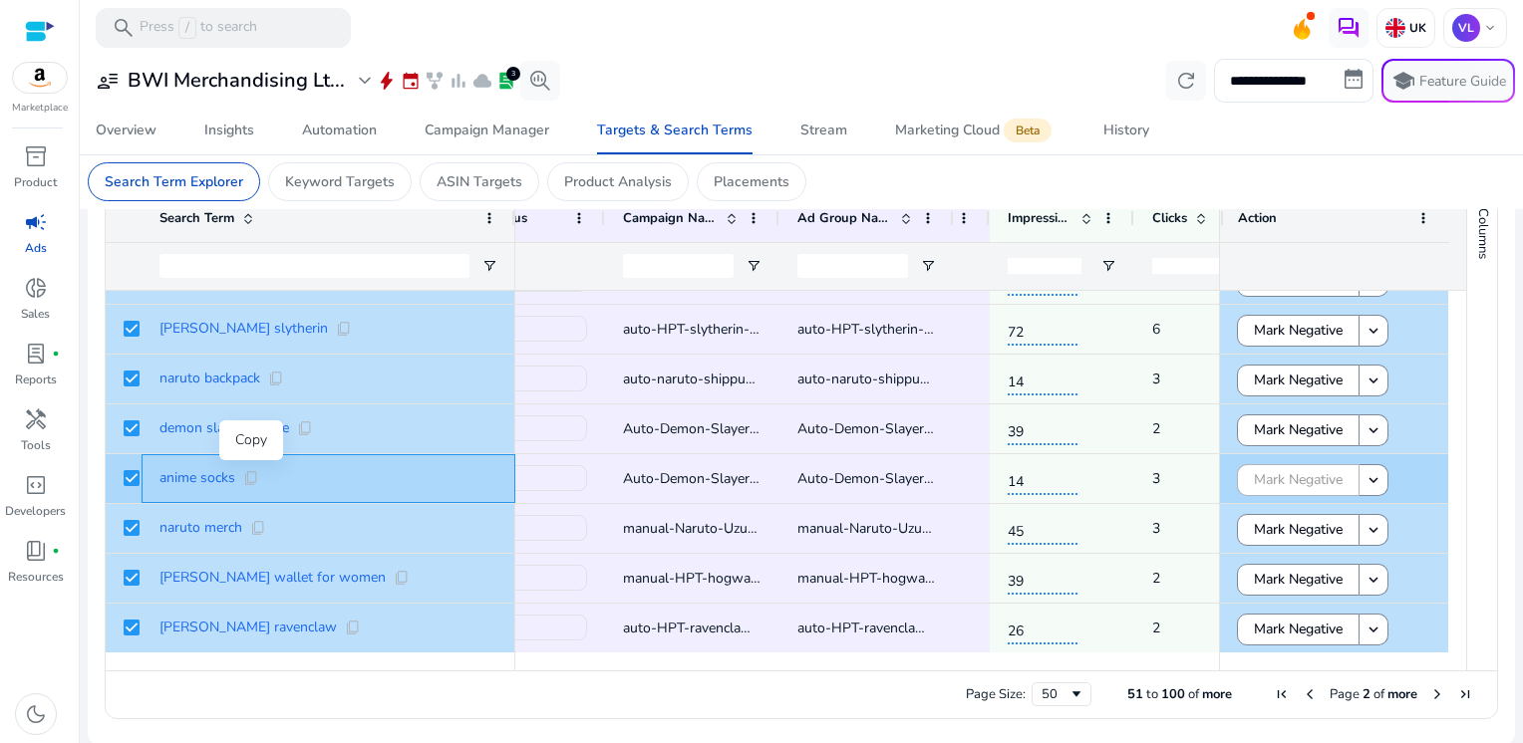
click at [251, 473] on span "content_copy" at bounding box center [251, 478] width 16 height 16
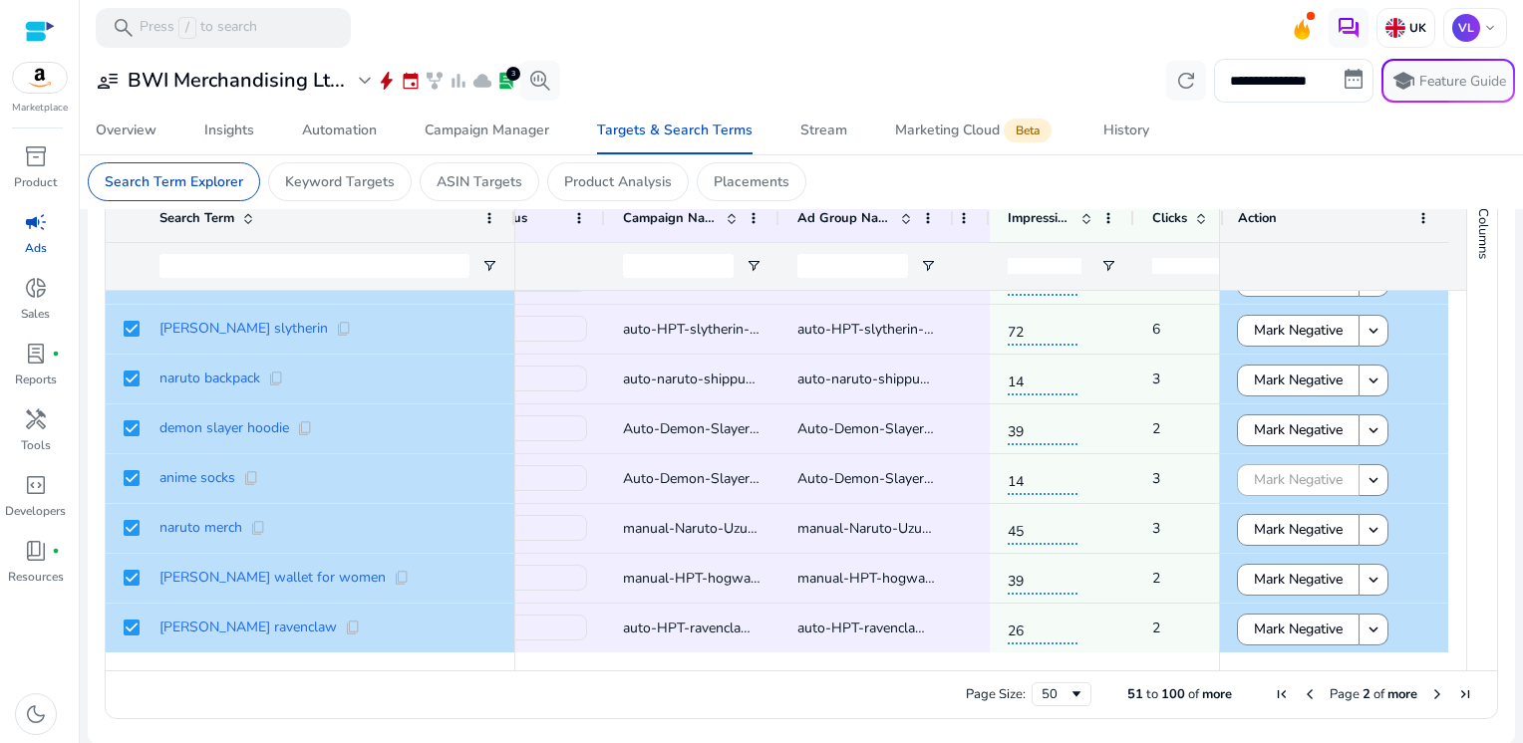
click at [1429, 692] on span "Next Page" at bounding box center [1437, 695] width 16 height 16
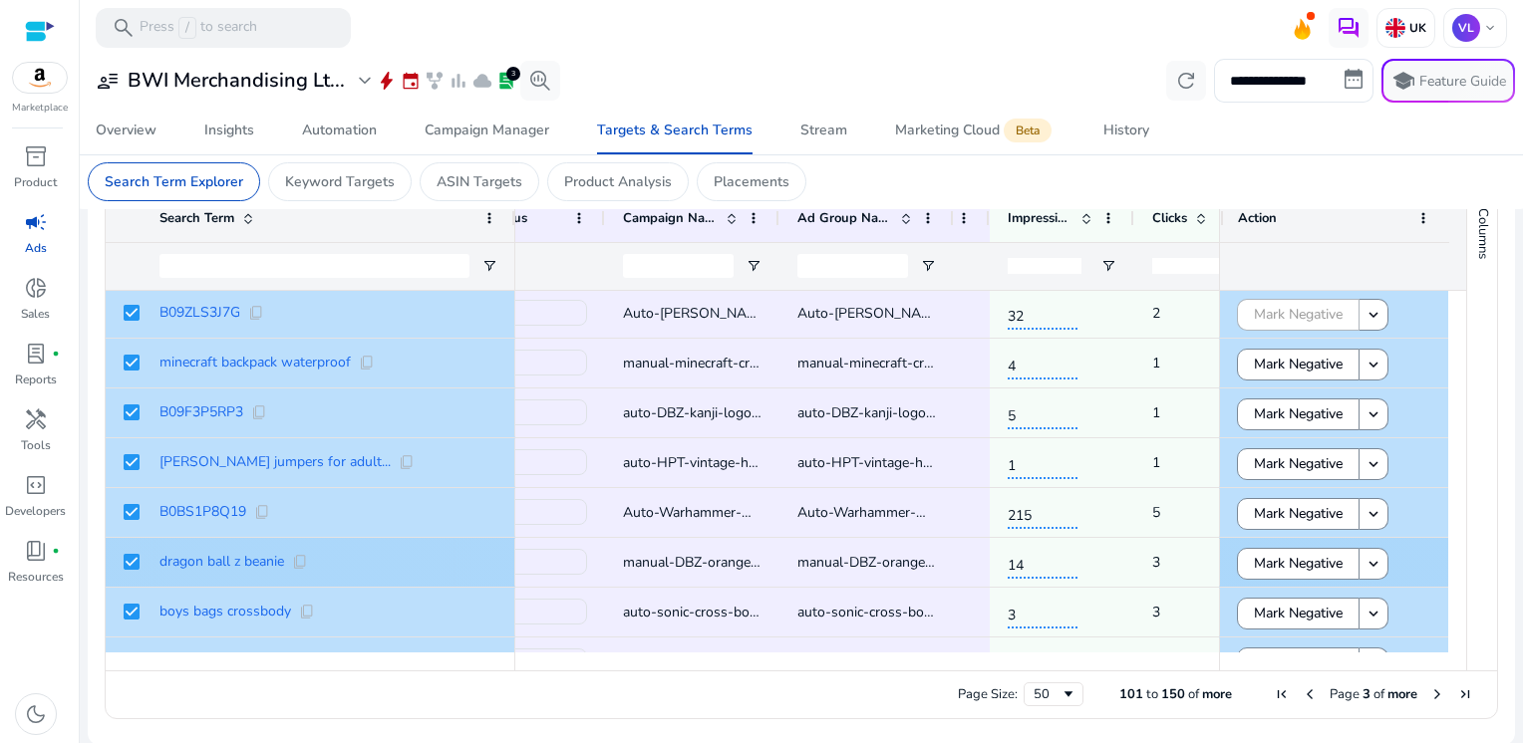
scroll to position [1447, 0]
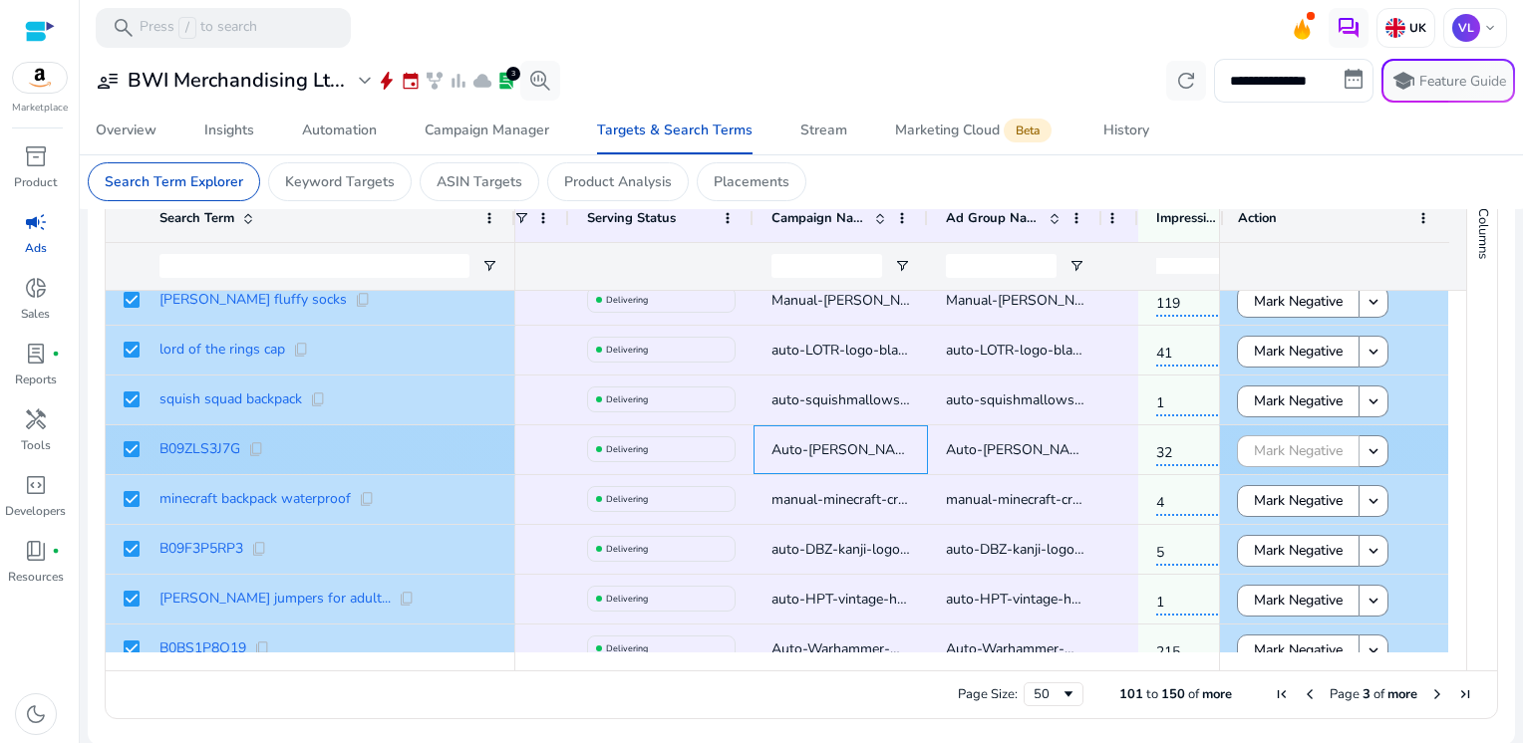
click at [789, 445] on span "Auto-[PERSON_NAME]-Hat-Mitt" at bounding box center [874, 449] width 207 height 19
copy span "Auto-[PERSON_NAME]-Hat-Mitt"
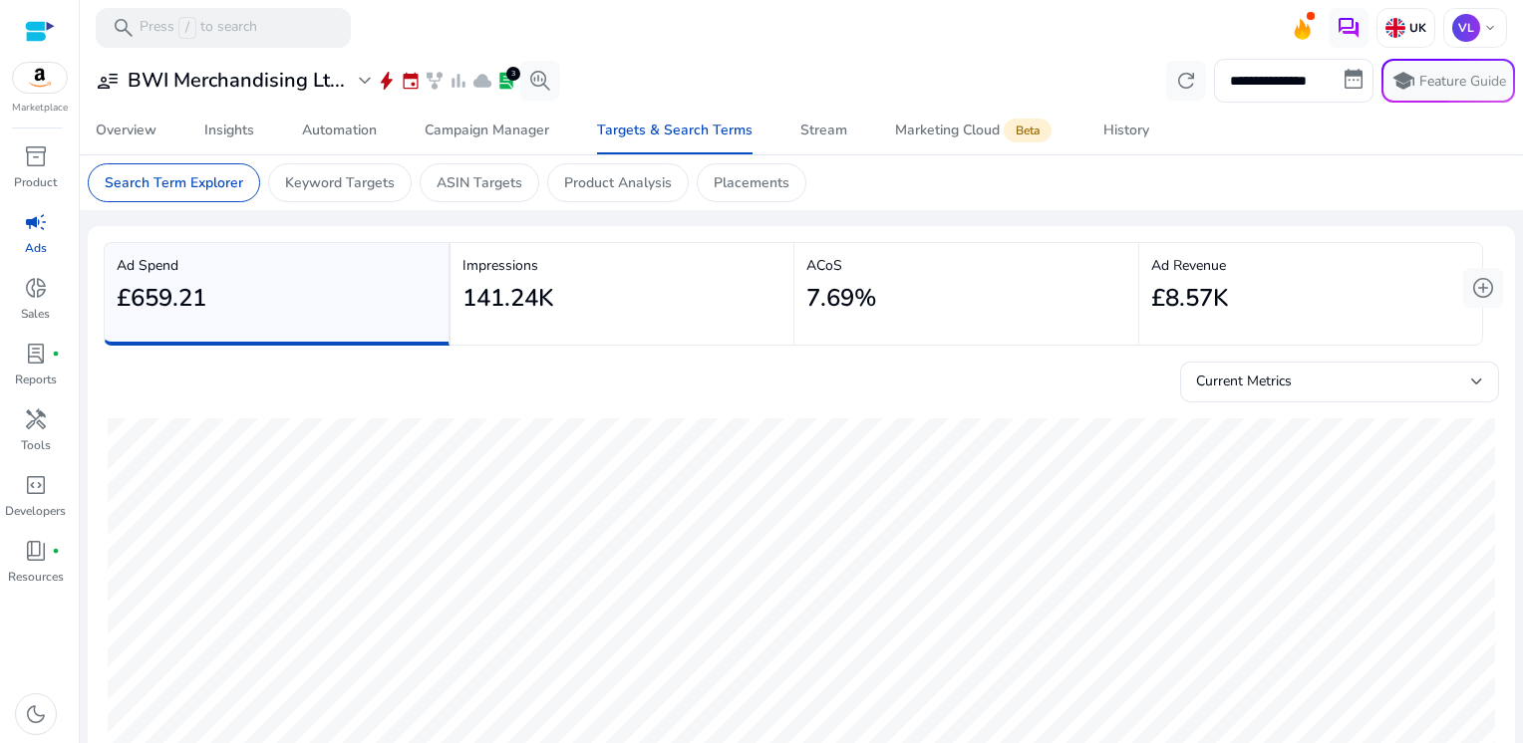
scroll to position [0, 96]
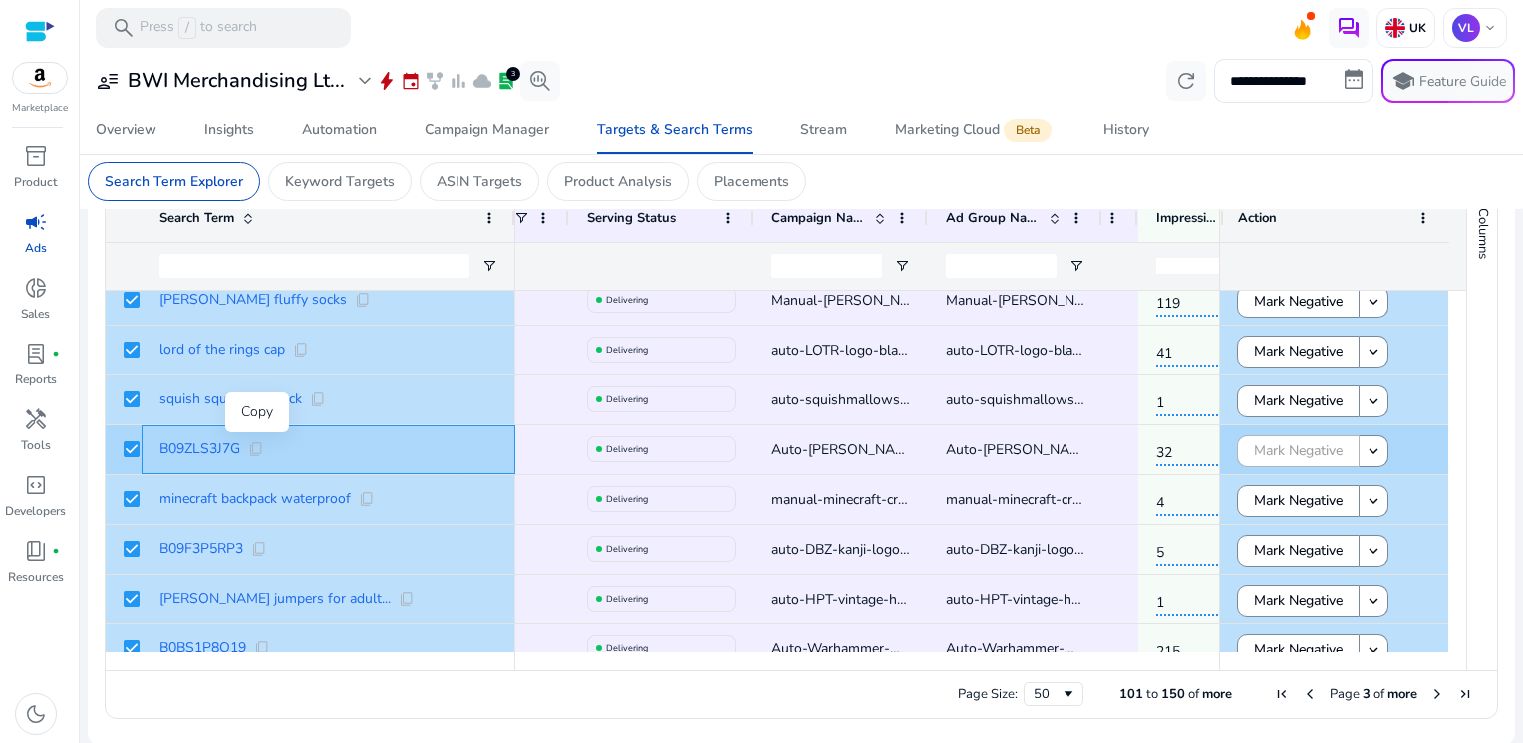
click at [255, 452] on span "content_copy" at bounding box center [256, 449] width 16 height 16
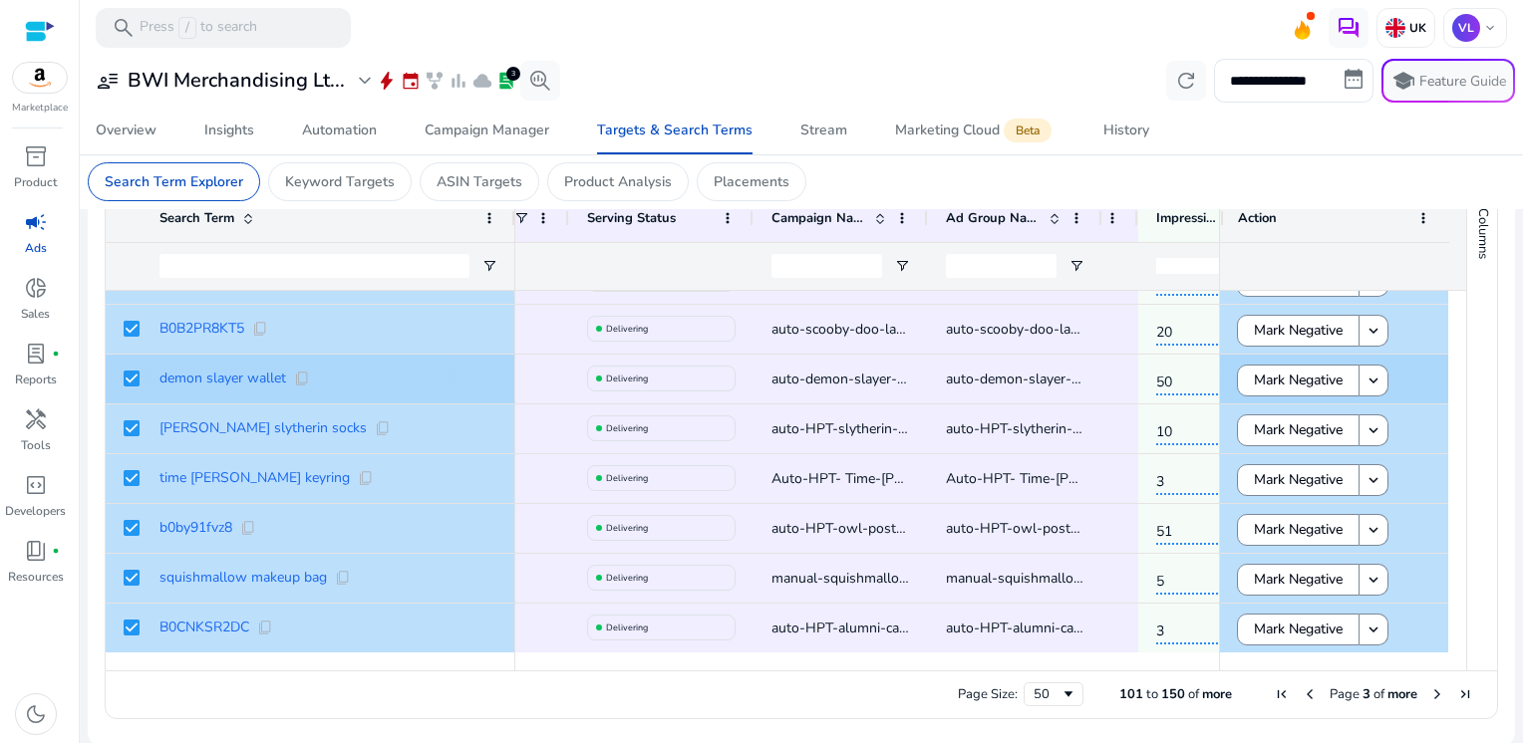
scroll to position [2128, 0]
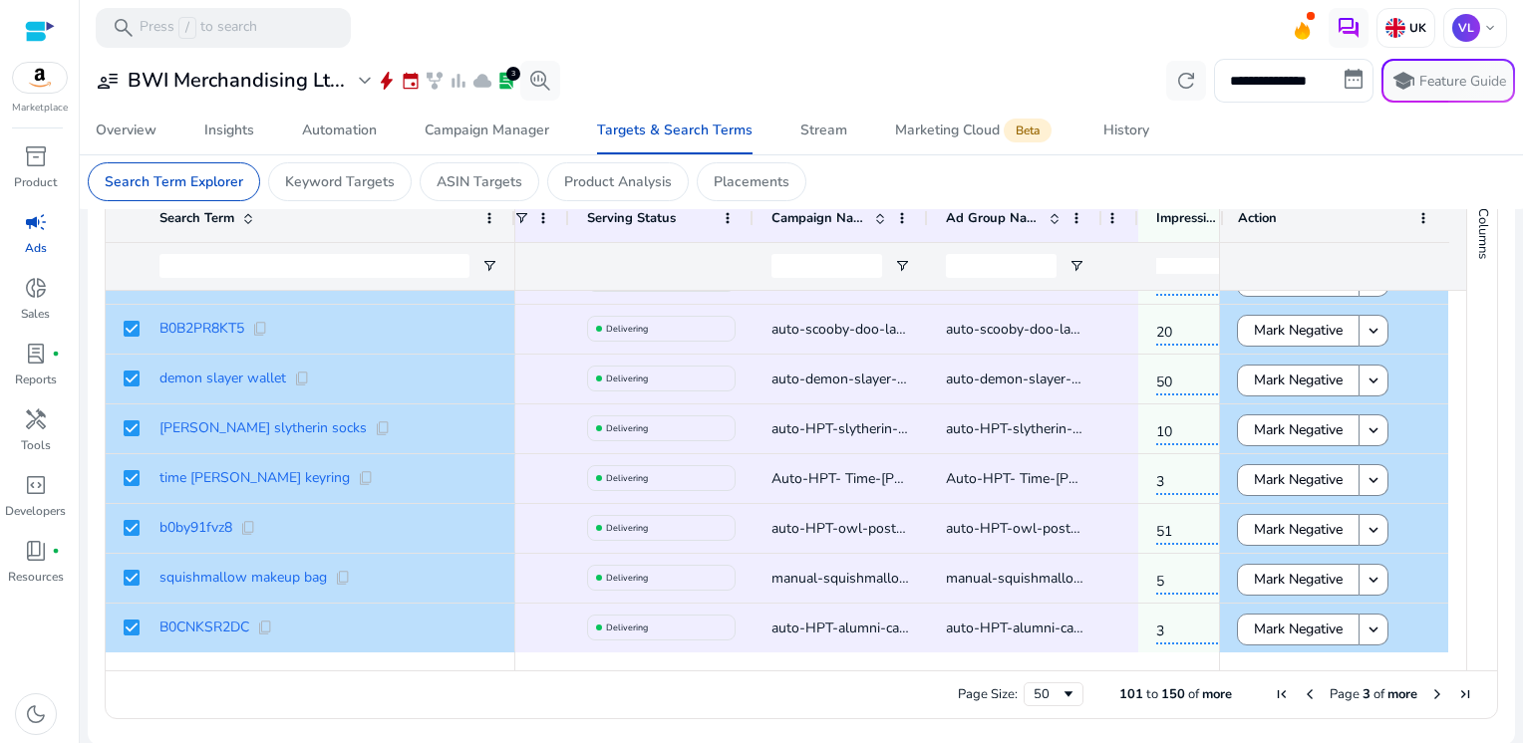
click at [1429, 692] on span "Next Page" at bounding box center [1437, 695] width 16 height 16
click at [1429, 696] on span "Next Page" at bounding box center [1437, 695] width 16 height 16
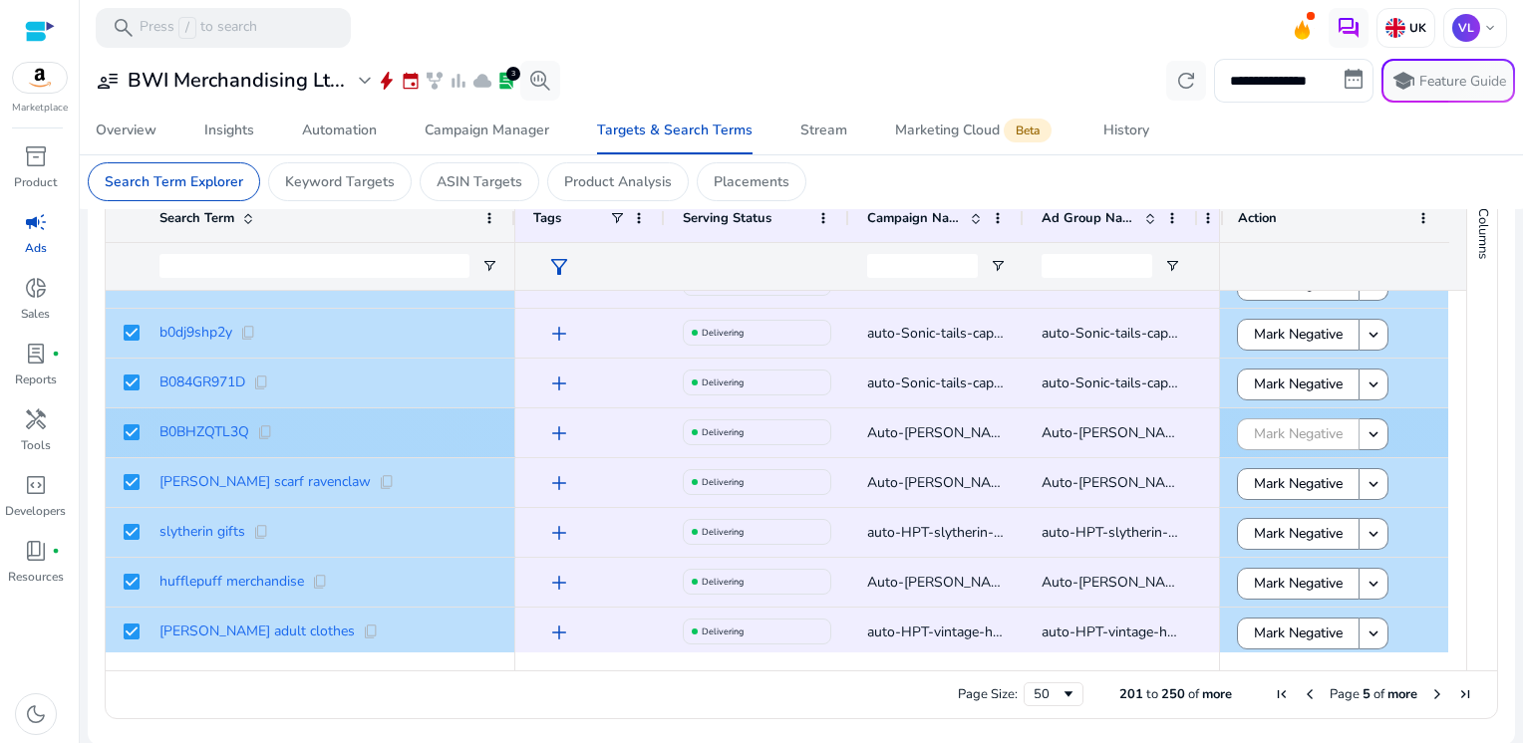
click at [919, 426] on span "Auto-[PERSON_NAME]-Hat-Mitt" at bounding box center [970, 432] width 207 height 19
copy span "Auto-[PERSON_NAME]-Hat-Mitt"
click at [266, 426] on span "content_copy" at bounding box center [265, 432] width 16 height 16
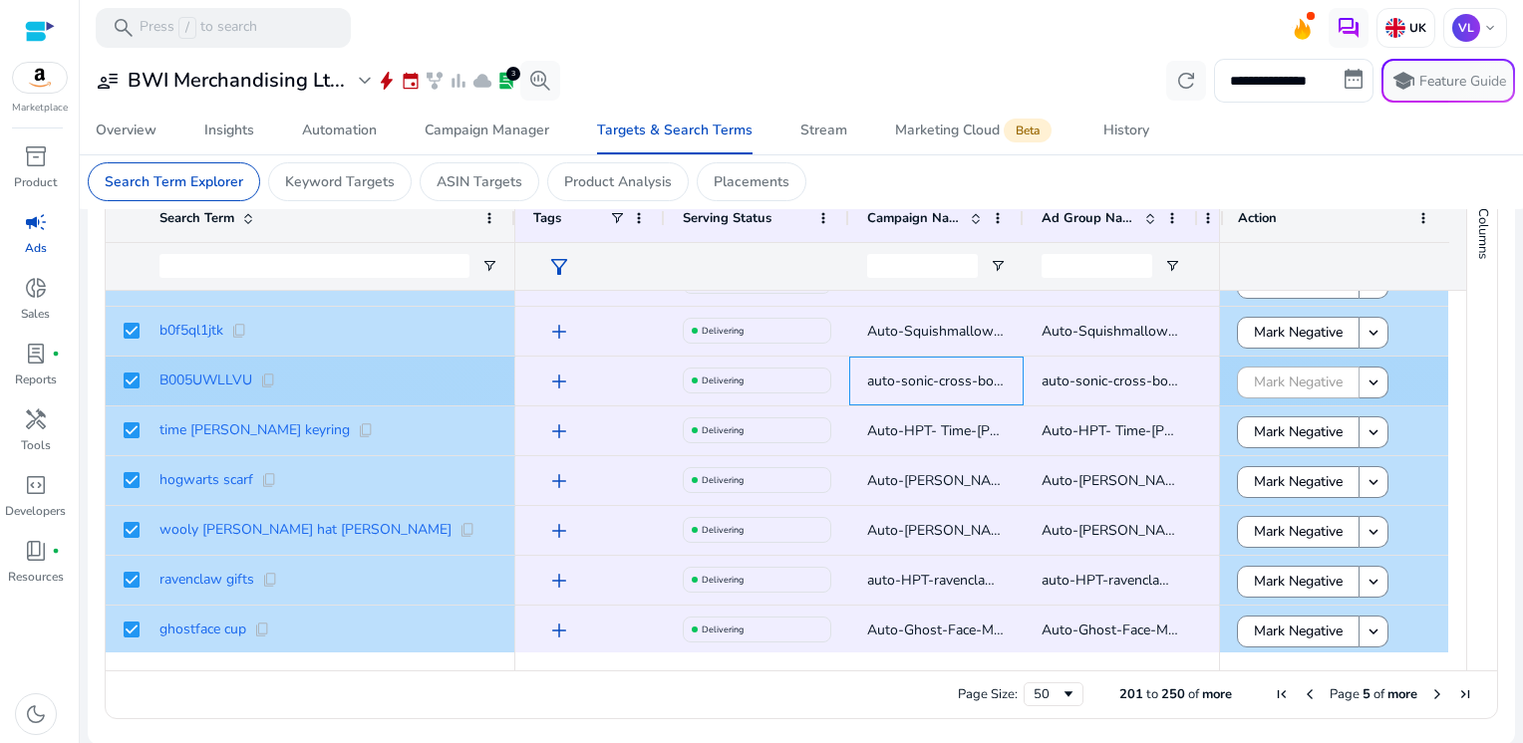
click at [929, 373] on span "auto-sonic-cross-body-bag-B0DNG199NJ" at bounding box center [998, 381] width 262 height 19
copy span "auto-sonic-cross-body-bag-B0DNG199NJ"
drag, startPoint x: 257, startPoint y: 379, endPoint x: 273, endPoint y: 380, distance: 16.0
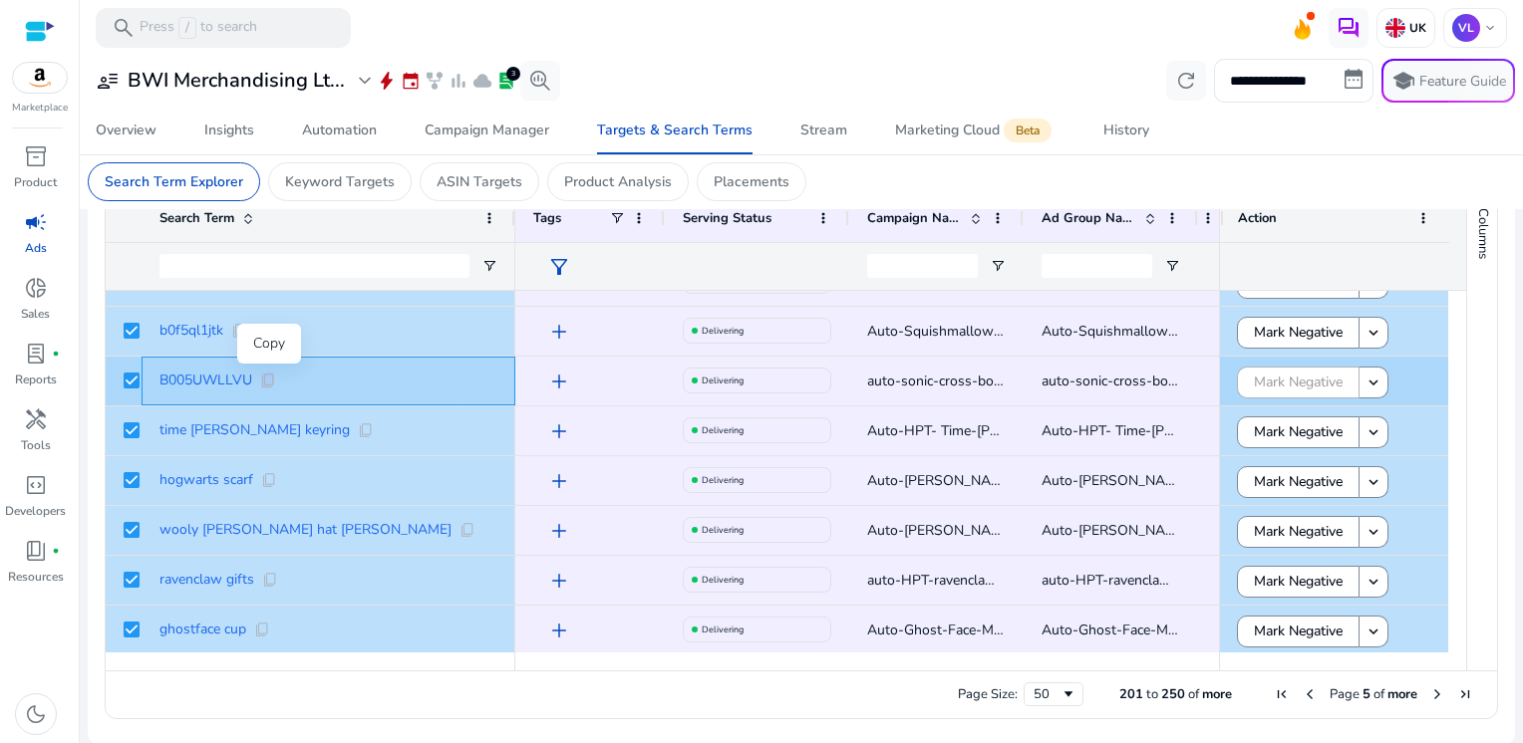
click at [273, 380] on div "B005UWLLVU content_copy" at bounding box center [328, 381] width 338 height 16
click at [273, 380] on span "content_copy" at bounding box center [268, 381] width 16 height 16
copy span "content_co"
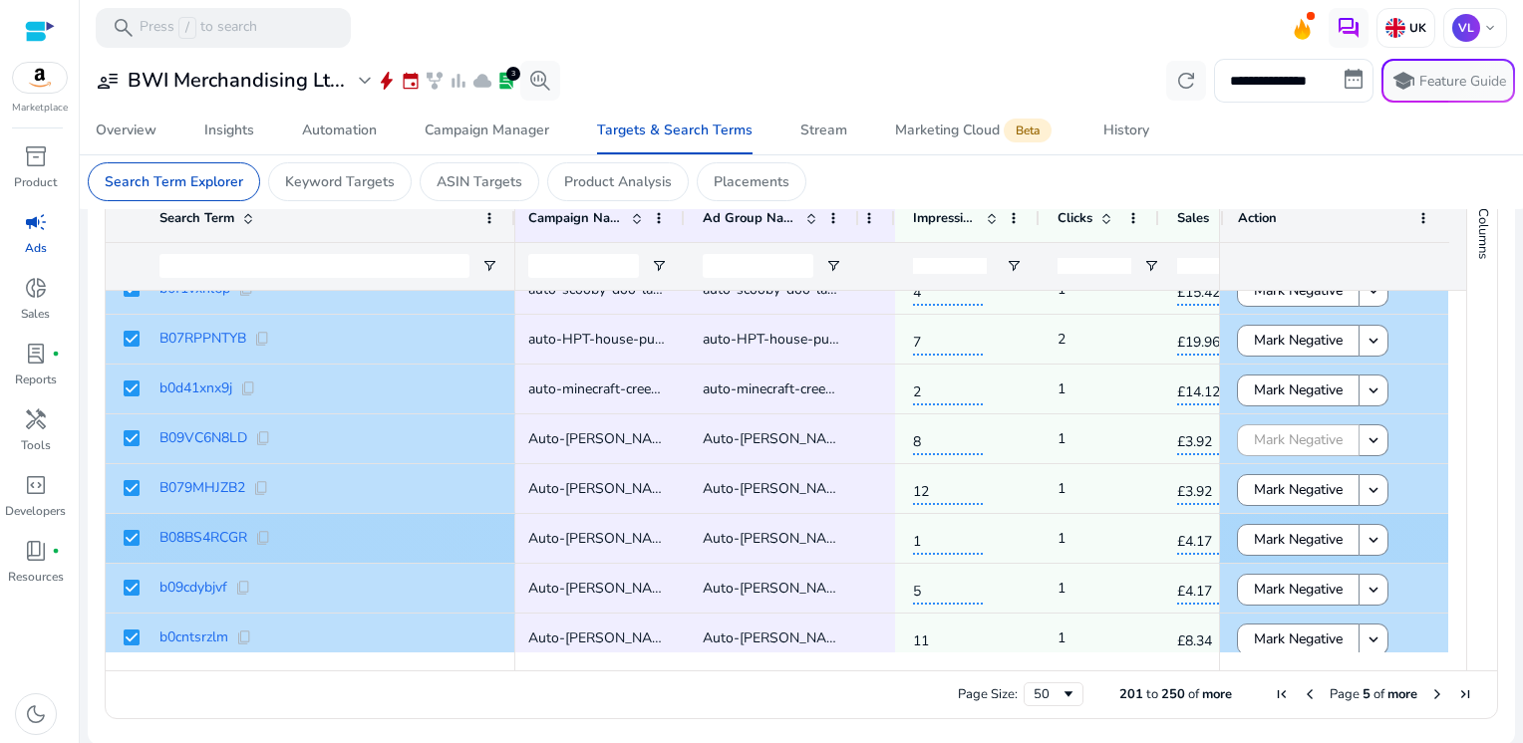
scroll to position [0, 339]
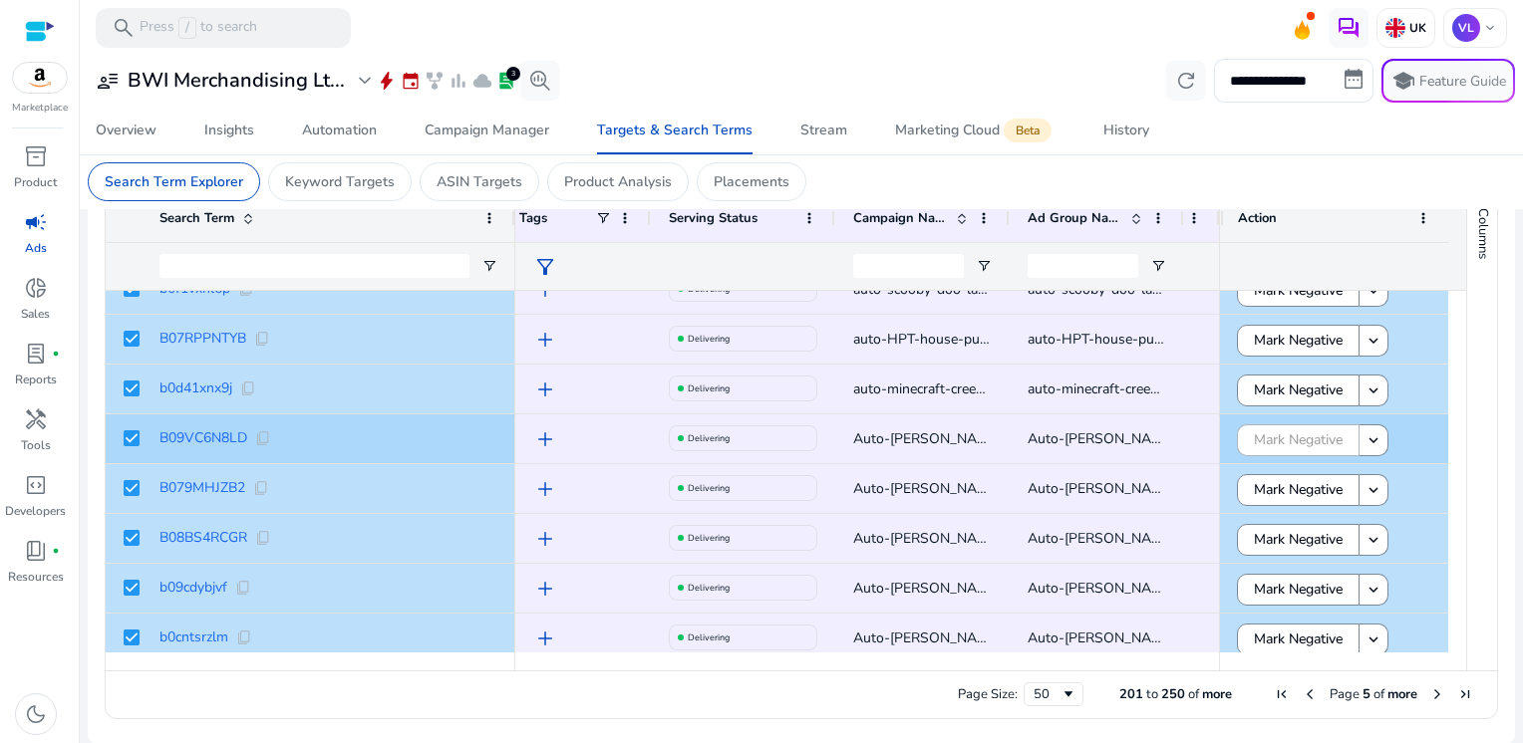
click at [897, 444] on span "Auto-[PERSON_NAME]-Hat-Mitt" at bounding box center [956, 438] width 207 height 19
copy span "Auto-[PERSON_NAME]-Hat-Mitt"
click at [267, 440] on span "content_copy" at bounding box center [263, 438] width 16 height 16
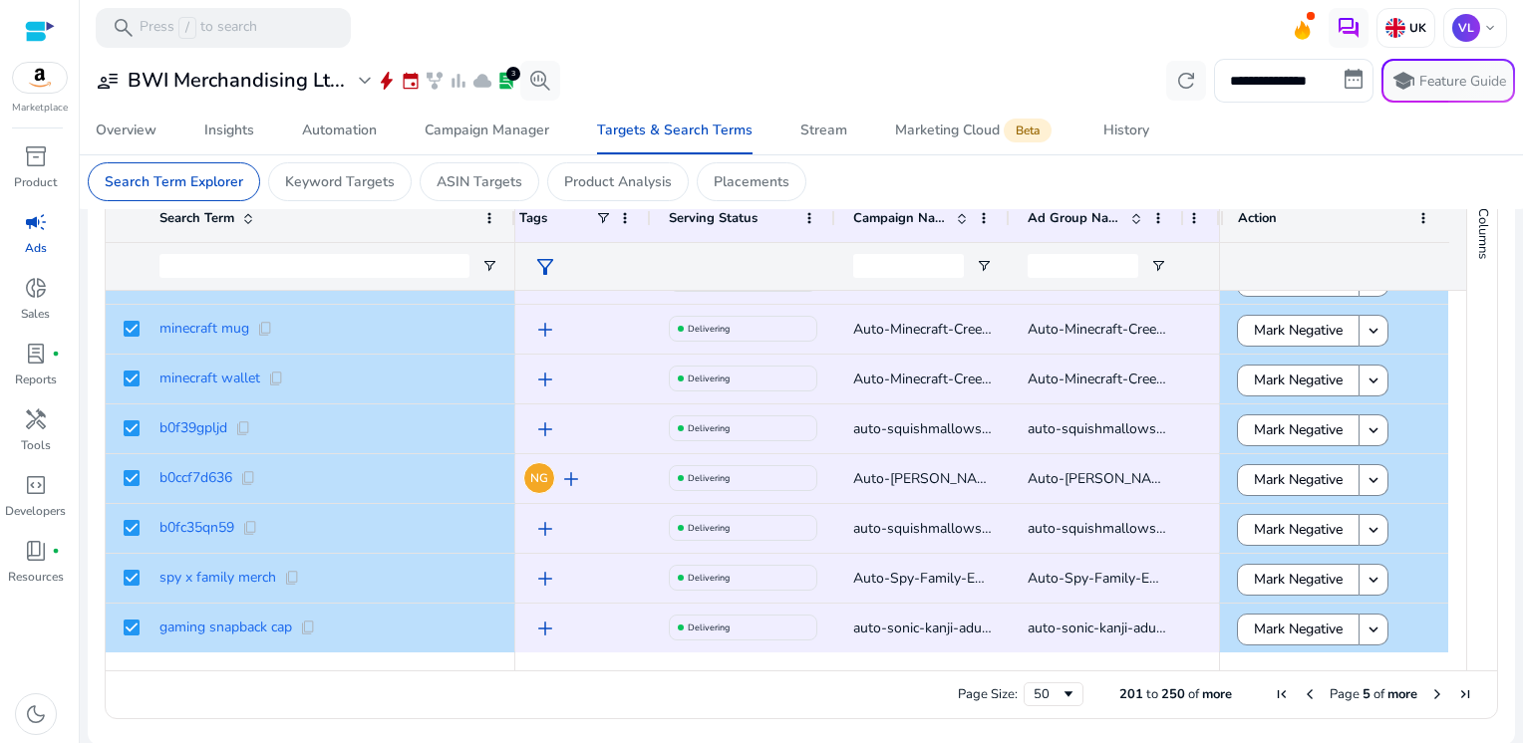
click at [1430, 695] on span "Next Page" at bounding box center [1437, 695] width 16 height 16
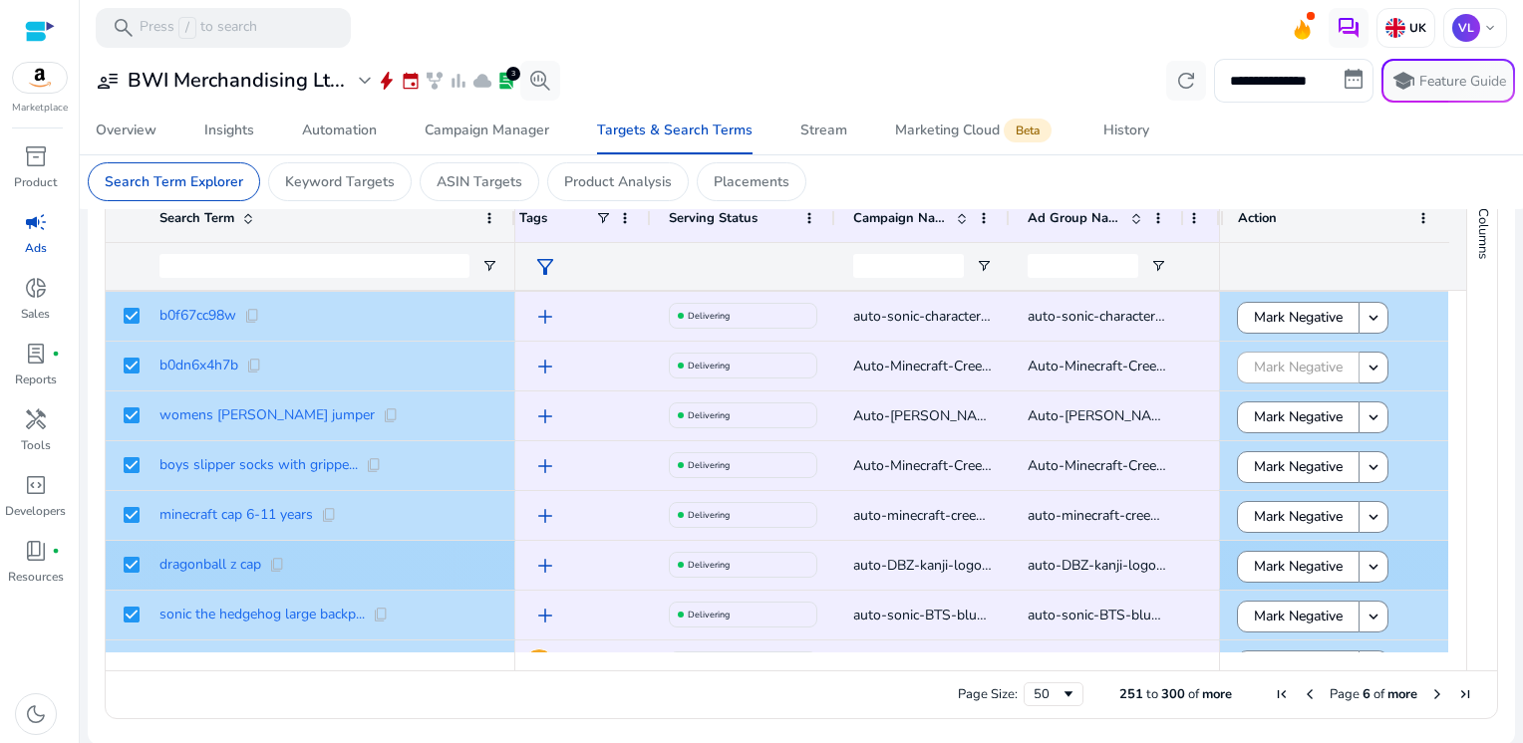
scroll to position [0, 323]
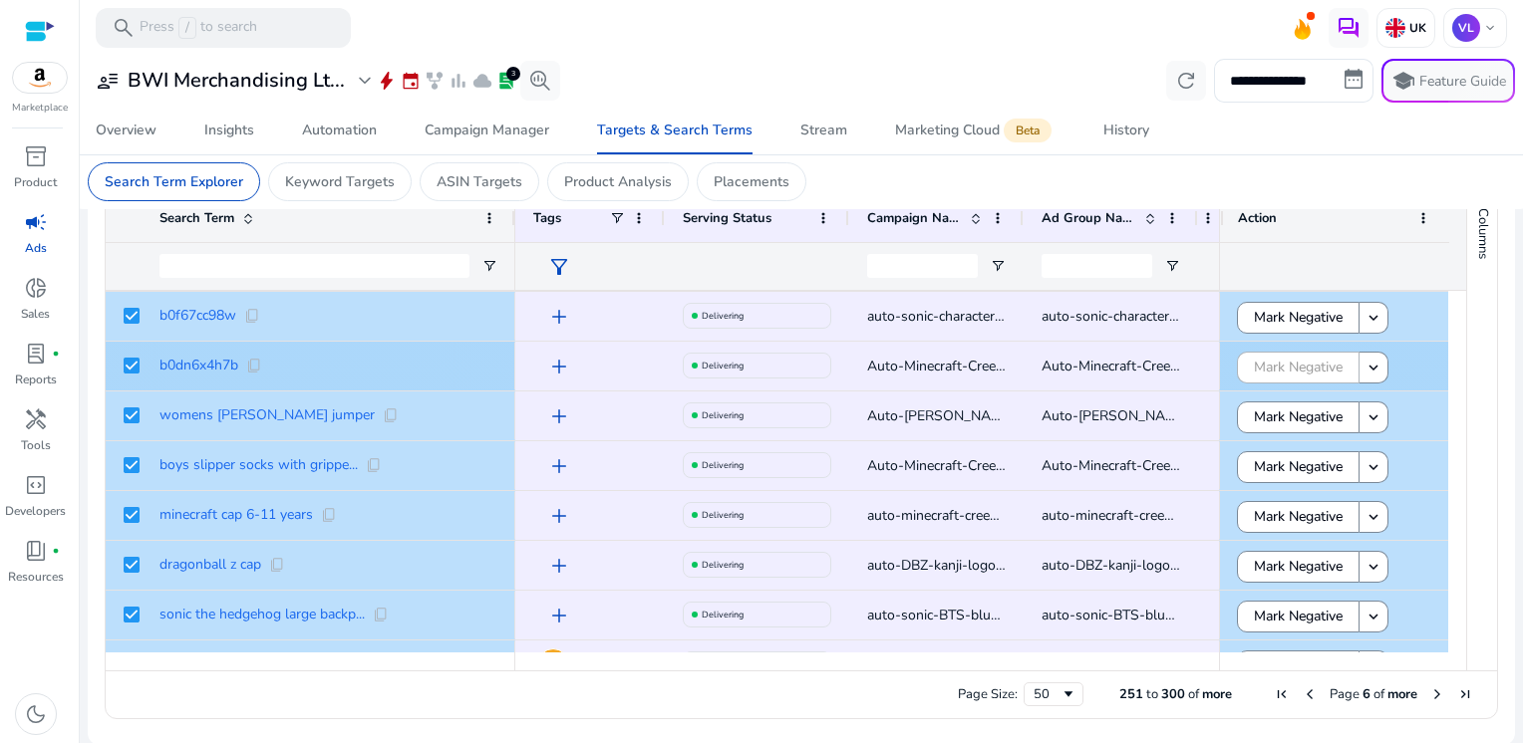
click at [899, 365] on span "Auto-Minecraft-Creeper-TNT-Socks-B0BVRLCTZ8" at bounding box center [1023, 366] width 312 height 19
click at [917, 361] on span "Auto-Minecraft-Creeper-TNT-Socks-B0BVRLCTZ8" at bounding box center [1023, 366] width 312 height 19
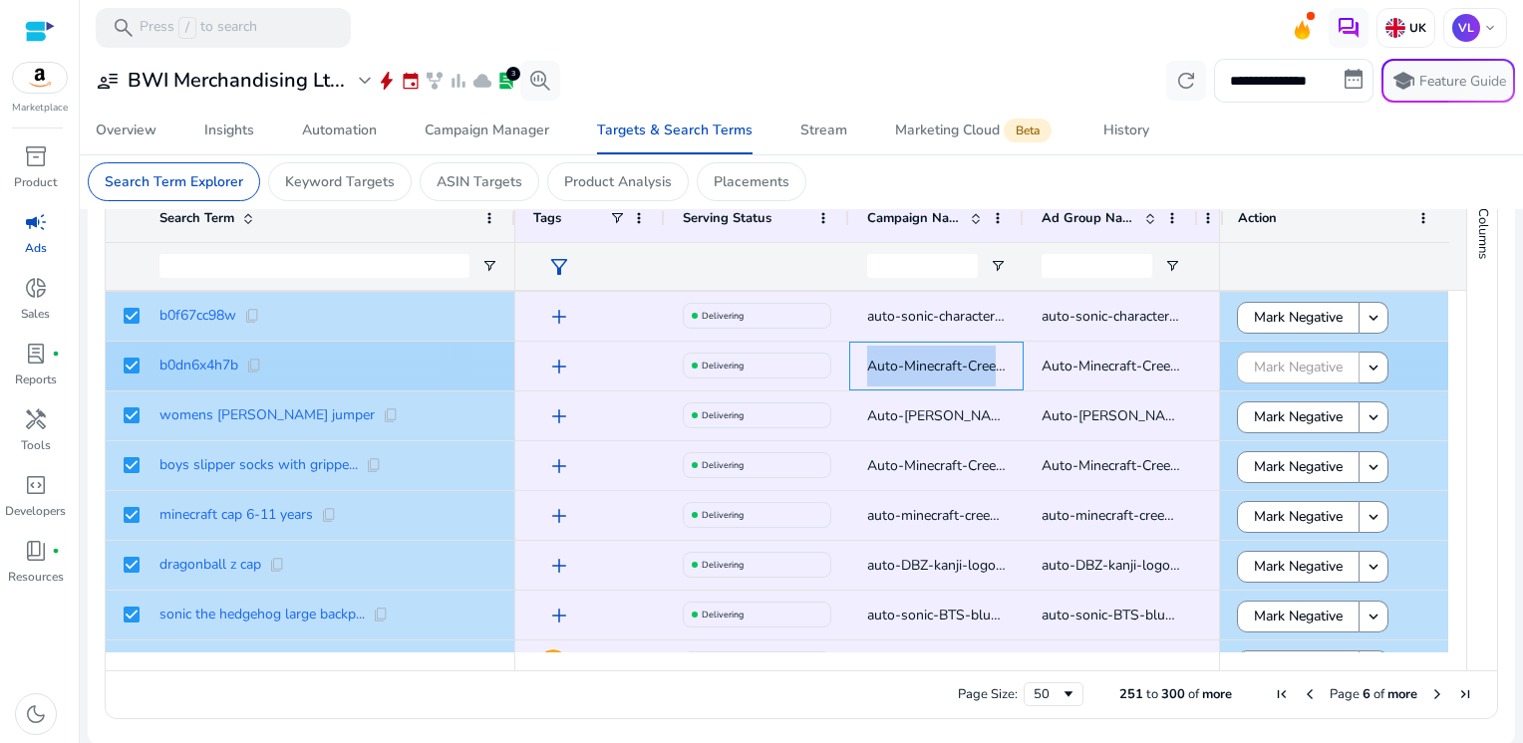
copy span "Auto-Minecraft-Creeper-TNT-Socks-B0BVRLCTZ8"
click at [255, 365] on span "content_copy" at bounding box center [254, 366] width 16 height 16
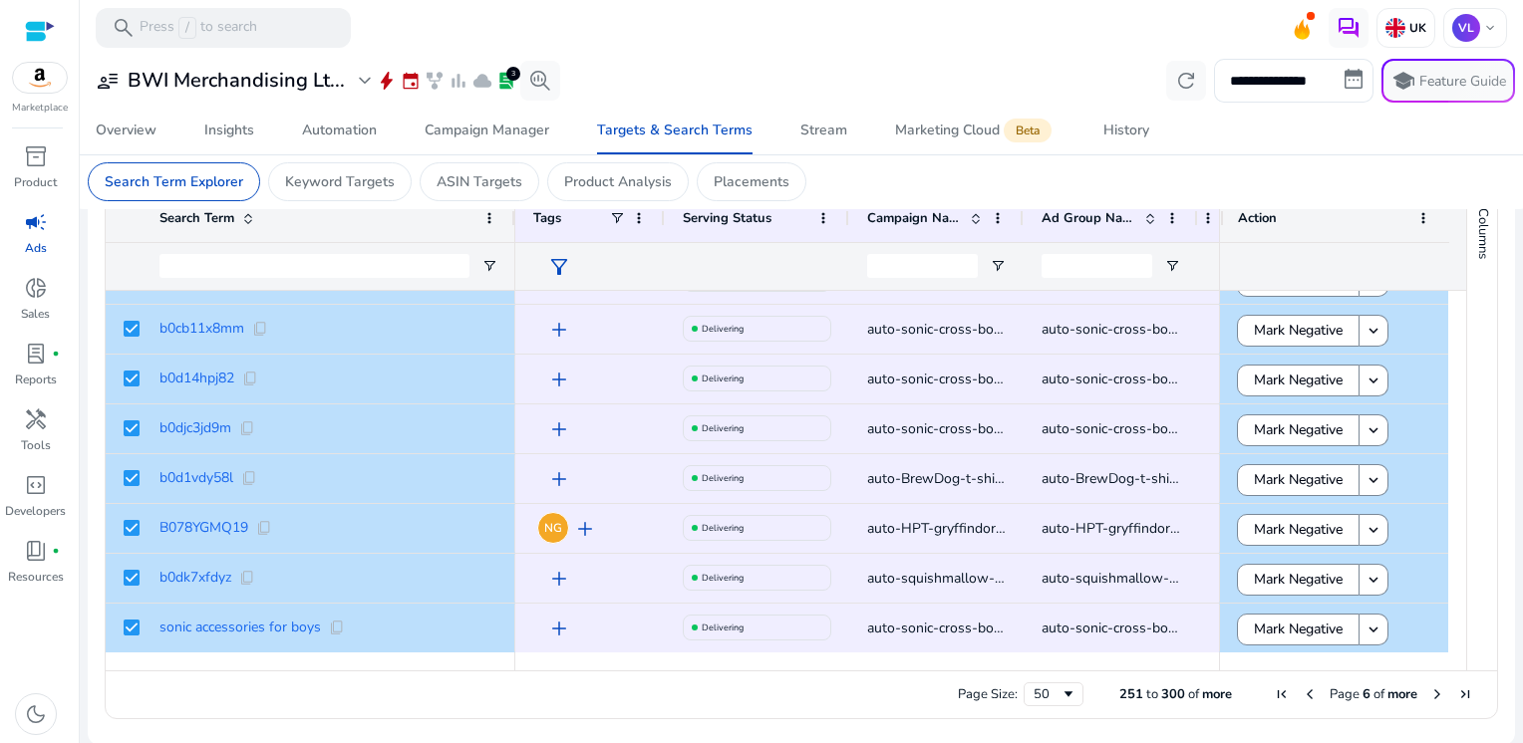
click at [1429, 694] on span "Next Page" at bounding box center [1437, 695] width 16 height 16
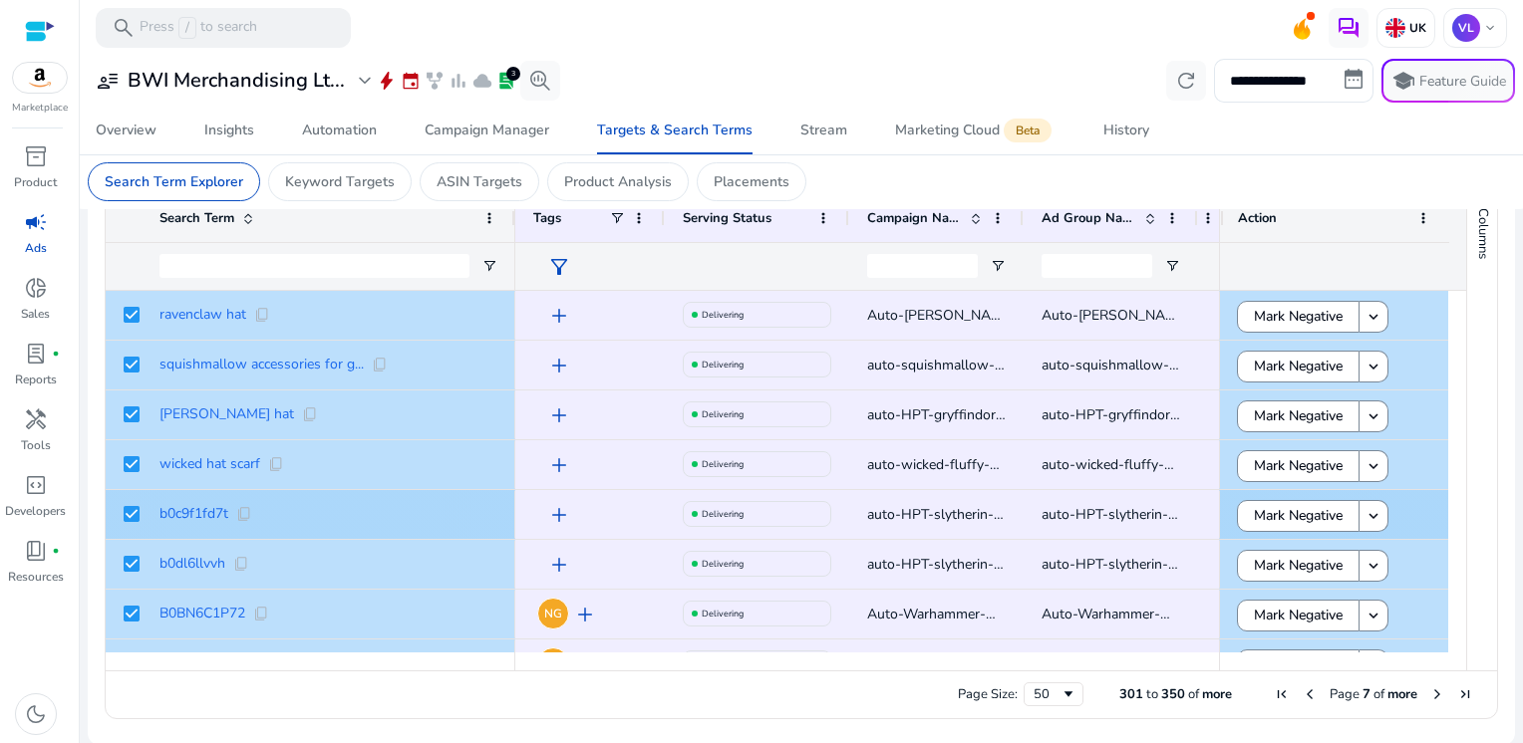
scroll to position [140, 0]
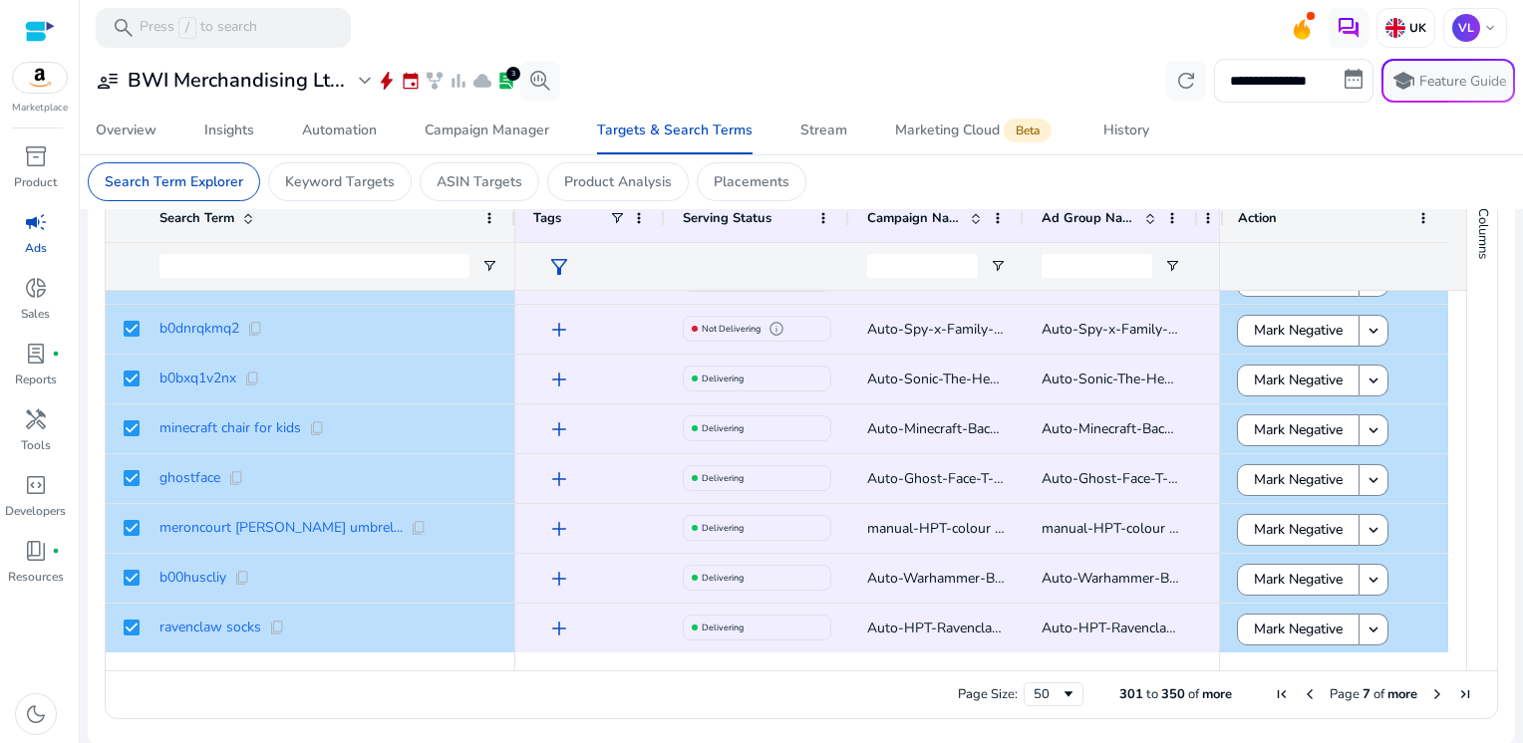
click at [1429, 696] on span "Next Page" at bounding box center [1437, 695] width 16 height 16
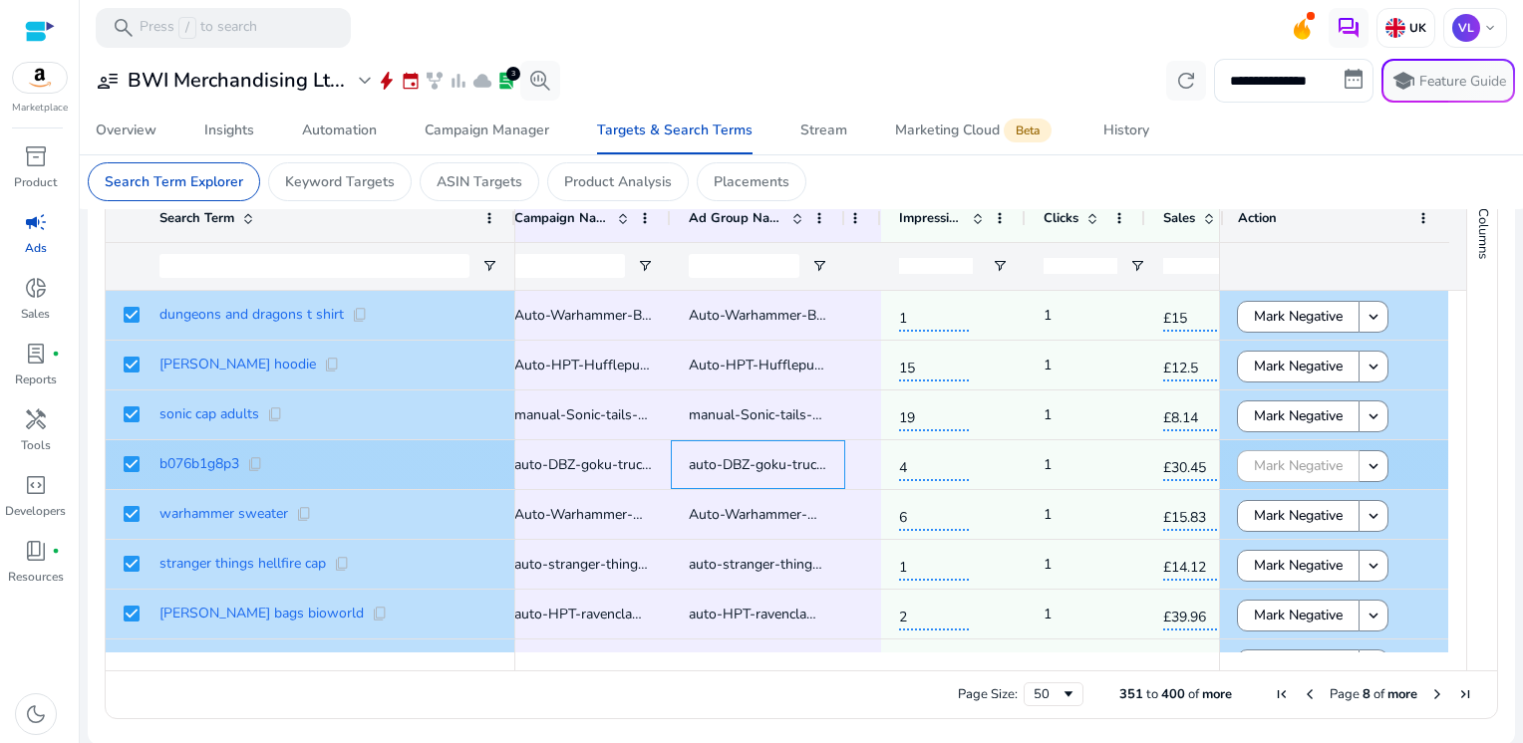
click at [751, 466] on span "auto-DBZ-goku-trucker-youth-cap-B0BHZ72Z19" at bounding box center [842, 464] width 306 height 19
copy span "auto-DBZ-goku-trucker-youth-cap-B0BHZ72Z19"
click at [255, 460] on span "content_copy" at bounding box center [255, 464] width 16 height 16
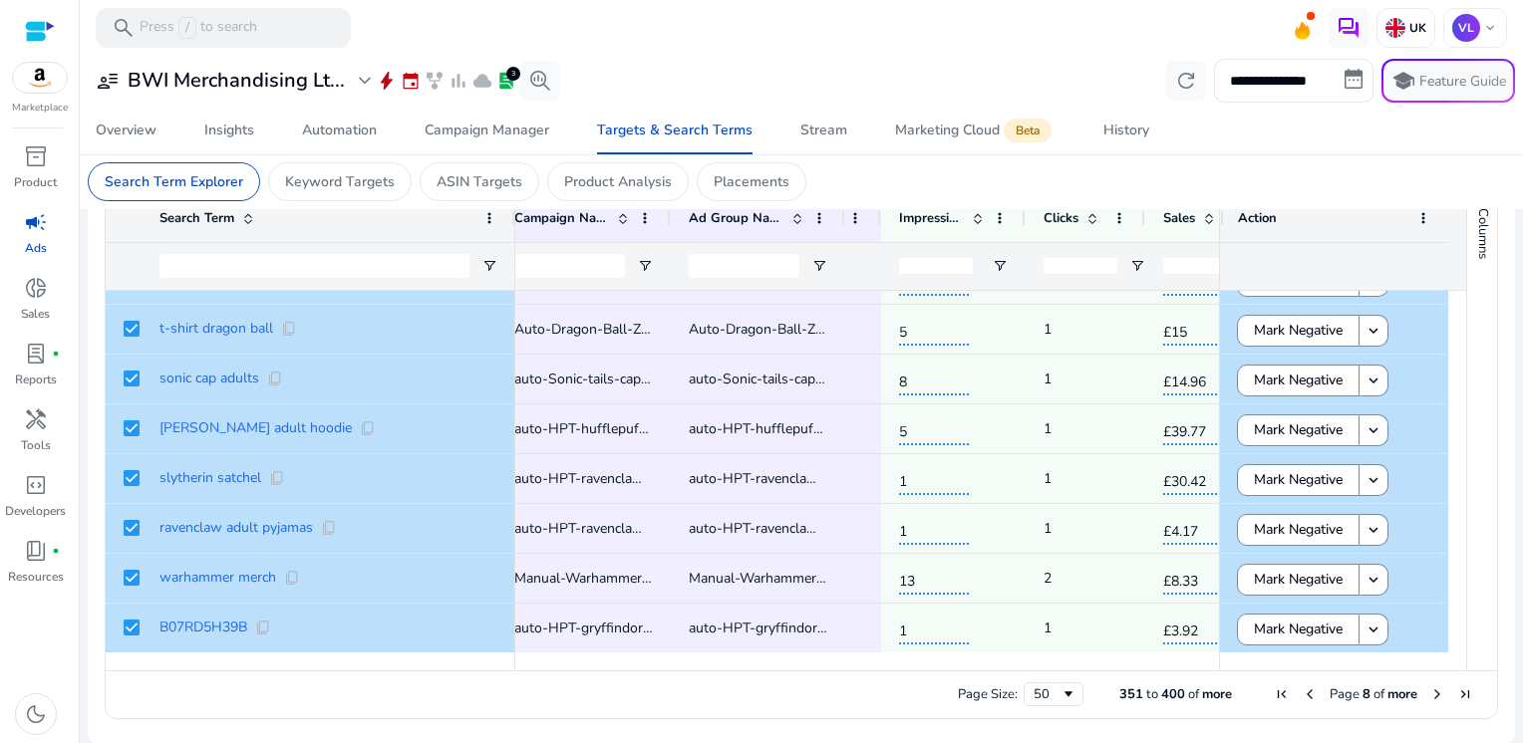
click at [1430, 693] on span "Next Page" at bounding box center [1437, 695] width 16 height 16
click at [1433, 688] on span "Next Page" at bounding box center [1437, 695] width 16 height 16
